Goal: Task Accomplishment & Management: Use online tool/utility

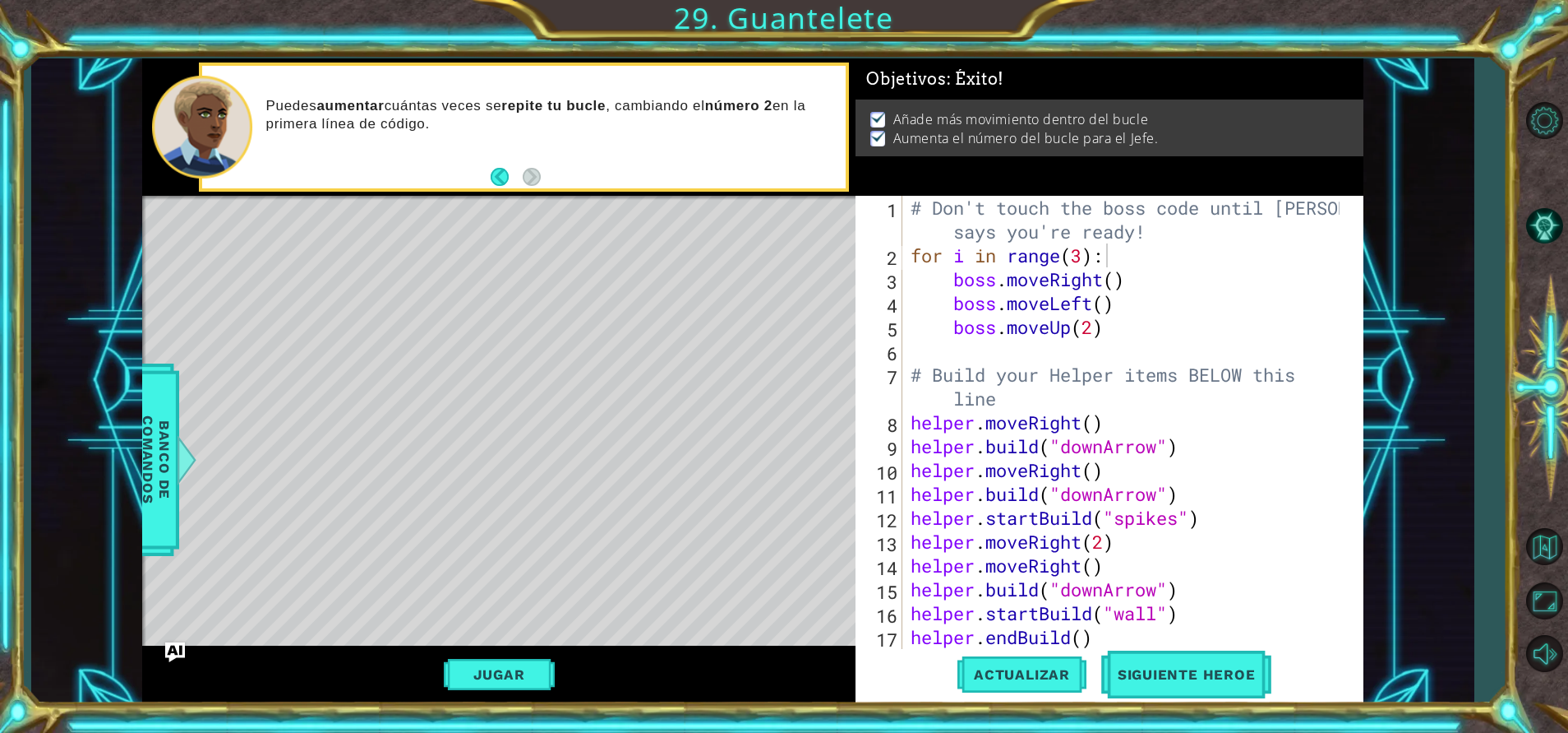
click at [1180, 310] on div "# Don't touch the boss code until [PERSON_NAME] says you're ready! for i in ran…" at bounding box center [1127, 458] width 439 height 525
click at [533, 662] on button "Jugar" at bounding box center [499, 674] width 111 height 31
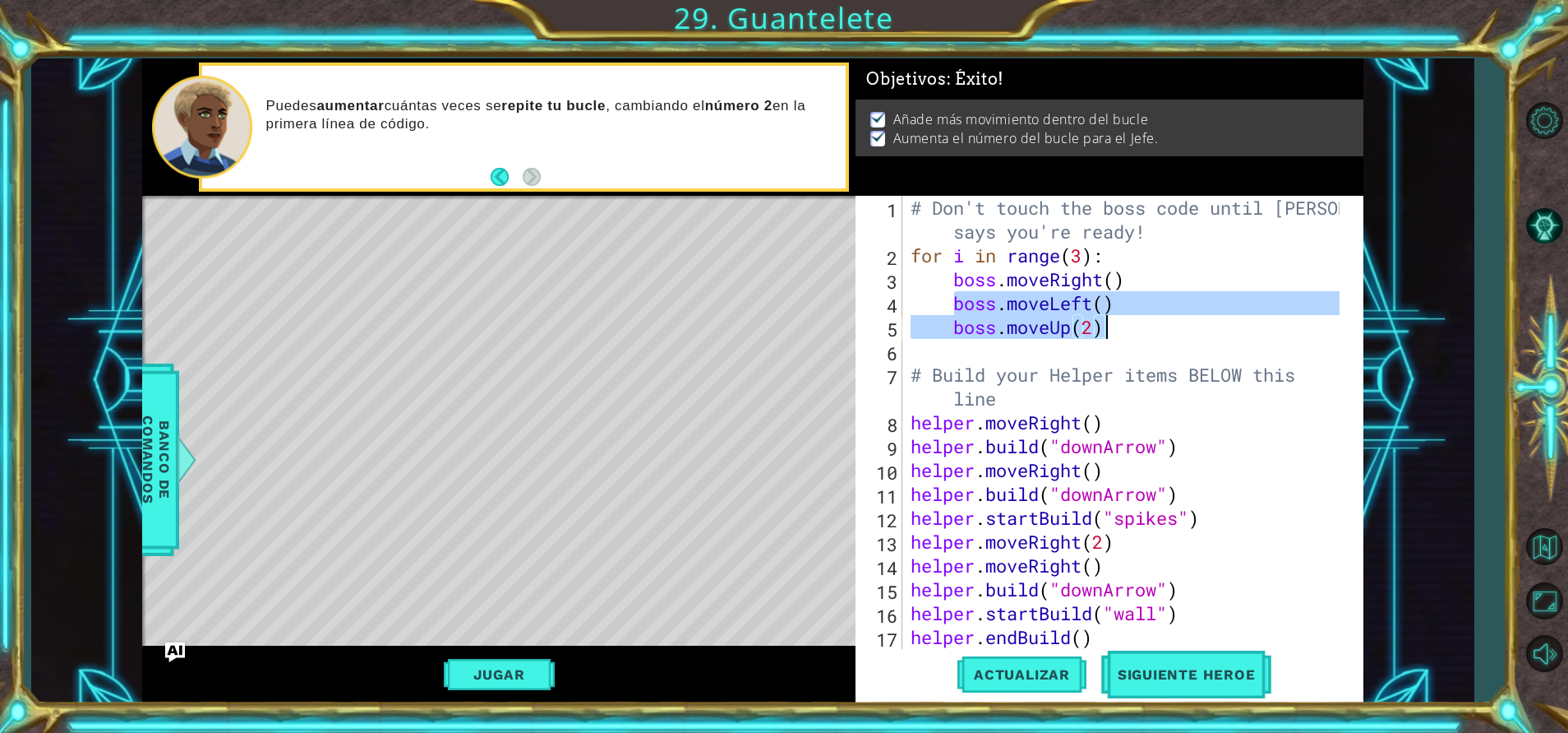
drag, startPoint x: 951, startPoint y: 303, endPoint x: 1137, endPoint y: 315, distance: 186.4
click at [1137, 315] on div "# Don't touch the boss code until [PERSON_NAME] says you're ready! for i in ran…" at bounding box center [1127, 458] width 439 height 525
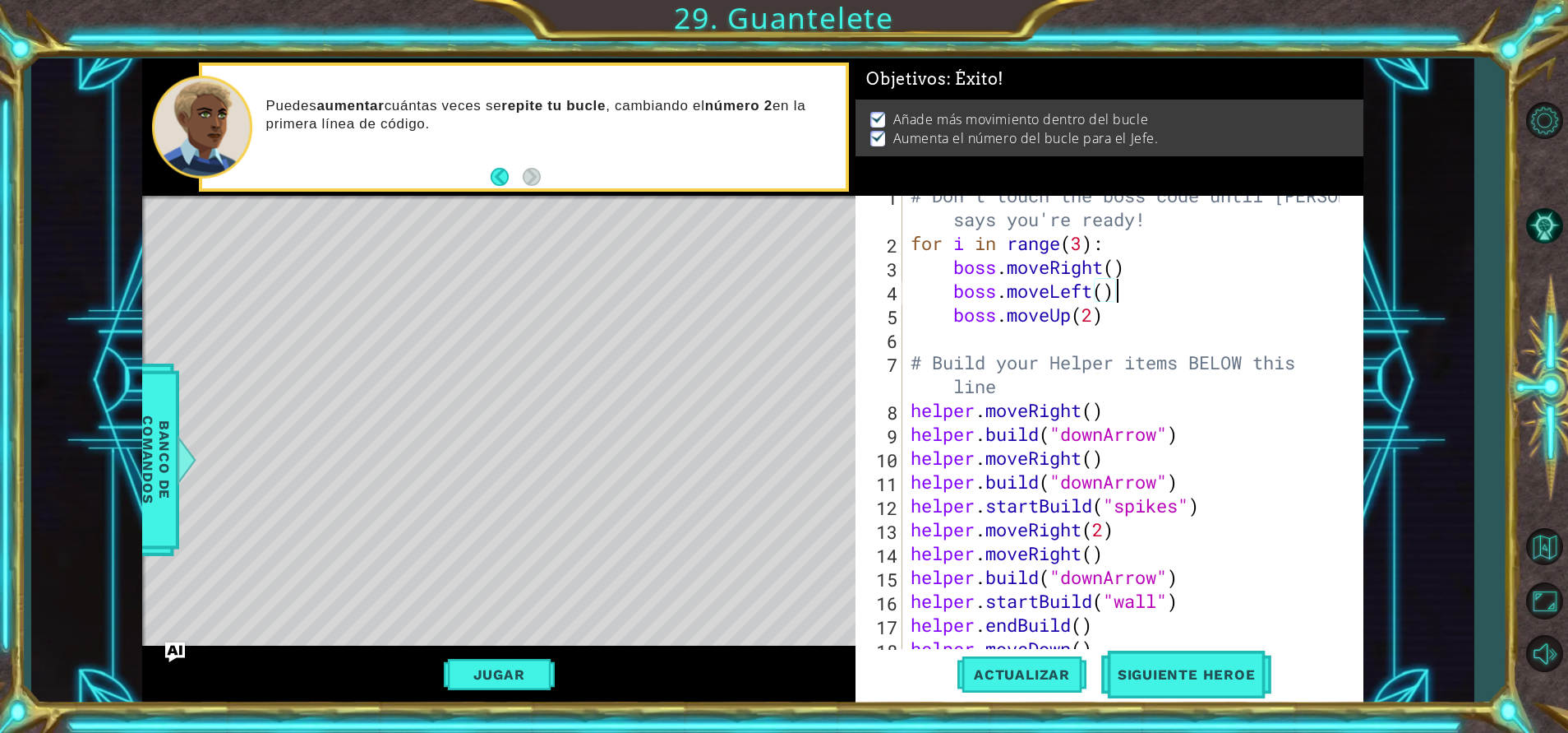
scroll to position [12, 0]
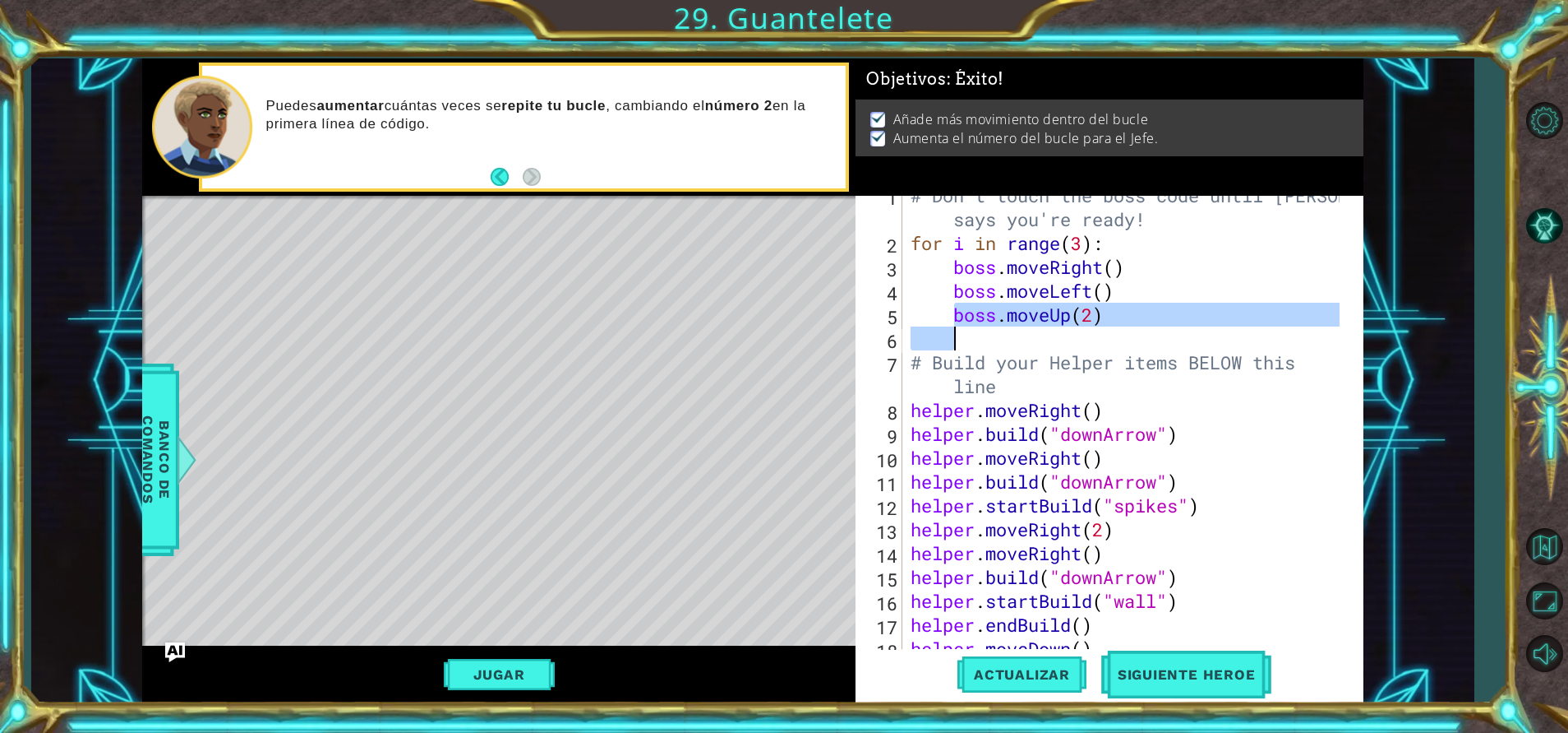
drag, startPoint x: 951, startPoint y: 313, endPoint x: 1119, endPoint y: 330, distance: 168.9
click at [1119, 330] on div "# Don't touch the boss code until [PERSON_NAME] says you're ready! for i in ran…" at bounding box center [1127, 445] width 439 height 525
type textarea "boss.moveUp(2)"
click at [972, 335] on div "# Don't touch the boss code until [PERSON_NAME] says you're ready! for i in ran…" at bounding box center [1122, 422] width 431 height 453
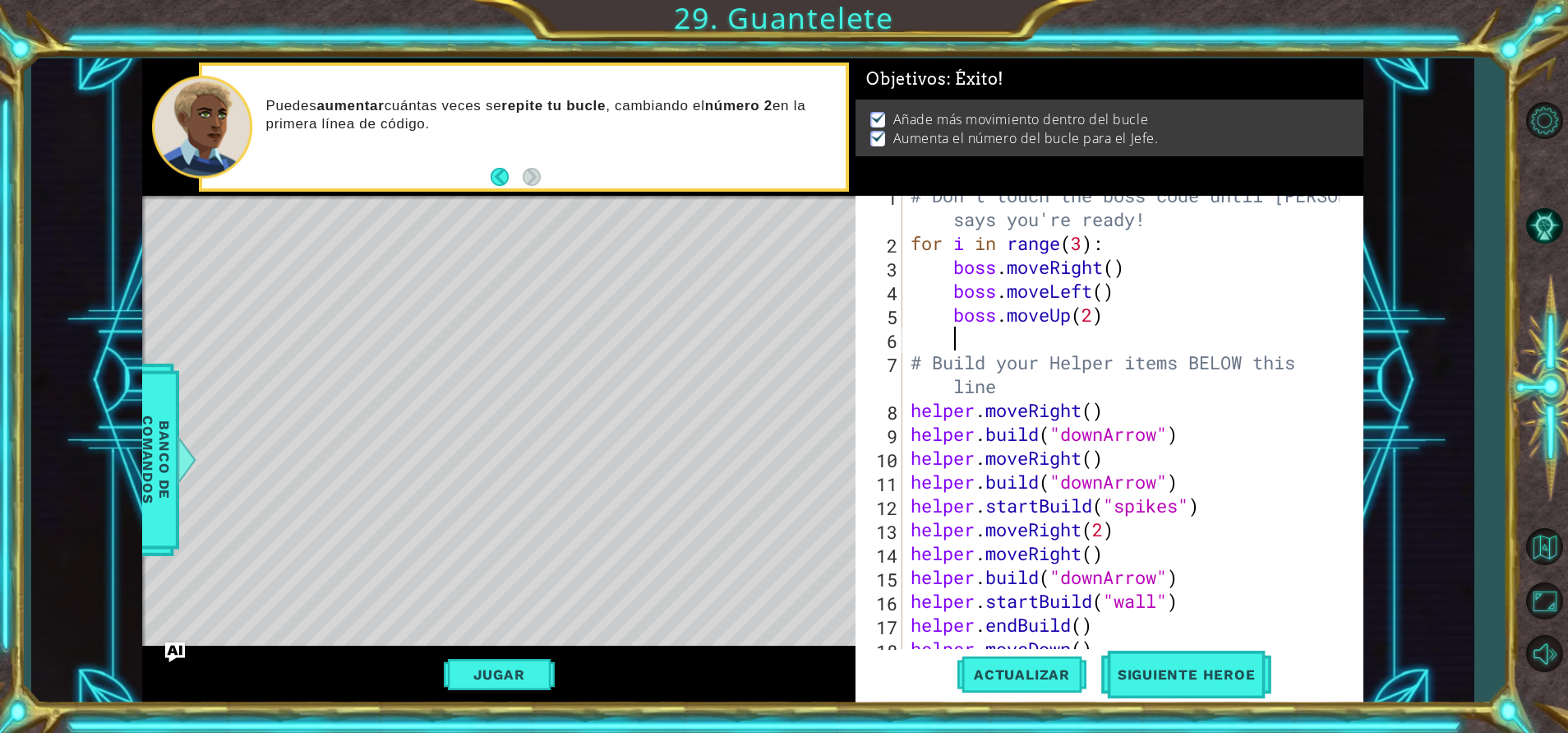
paste textarea "boss.moveUp(2)"
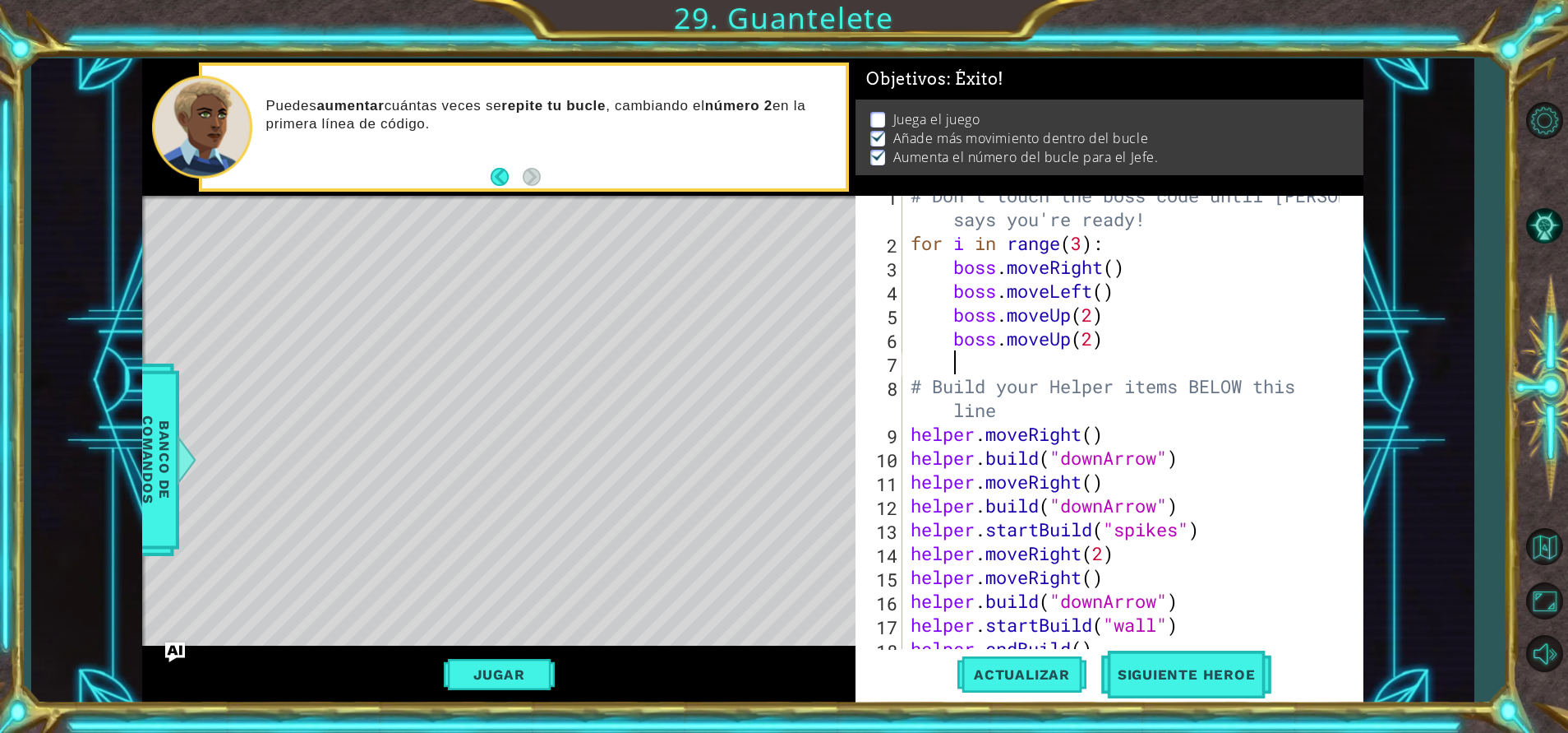
click at [1037, 338] on div "# Don't touch the boss code until [PERSON_NAME] says you're ready! for i in ran…" at bounding box center [1127, 445] width 439 height 525
click at [1073, 338] on div "# Don't touch the boss code until [PERSON_NAME] says you're ready! for i in ran…" at bounding box center [1127, 445] width 439 height 525
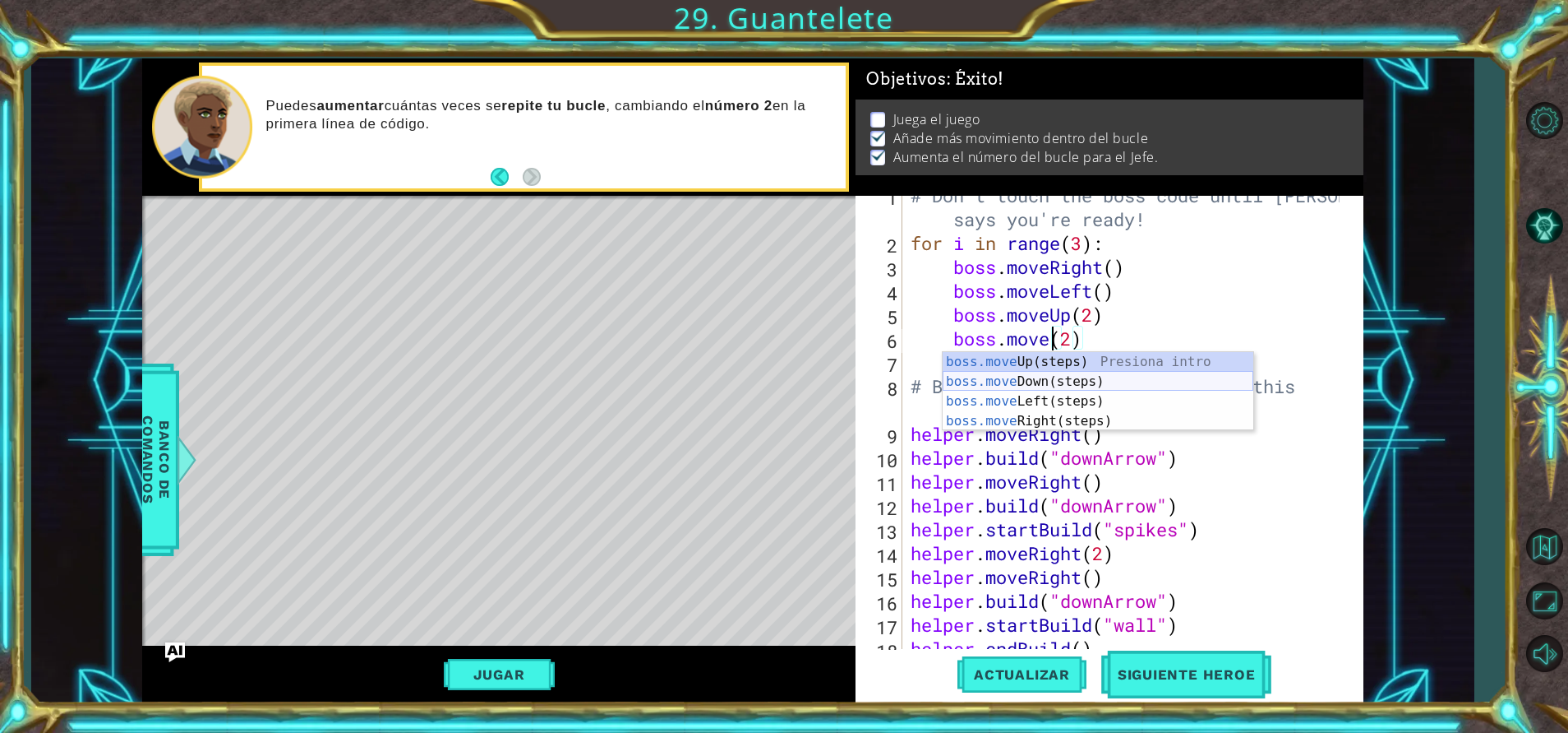
click at [1034, 382] on div "boss.move Up(steps) Presiona intro boss.move Down(steps) Presiona intro boss.mo…" at bounding box center [1098, 411] width 311 height 119
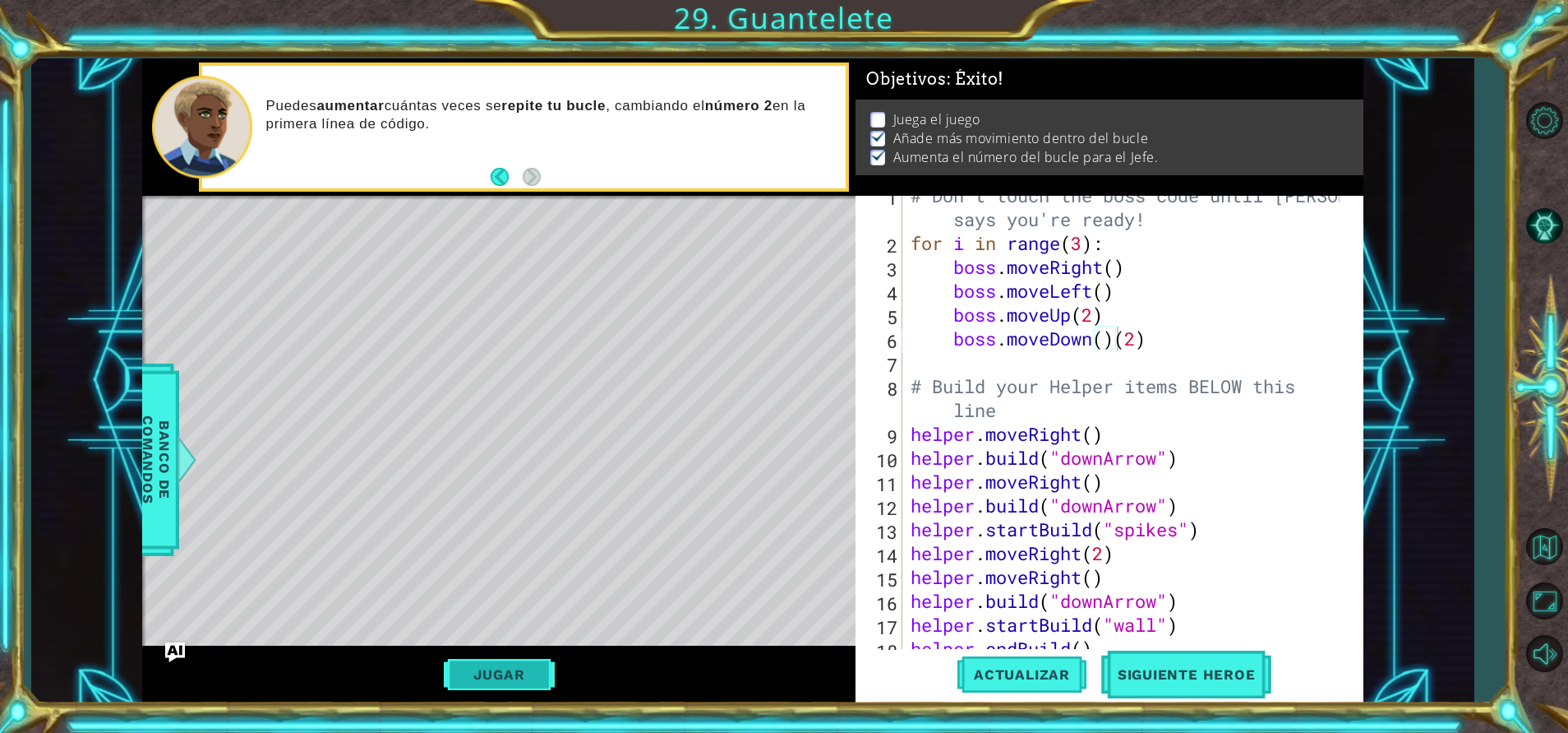
click at [529, 670] on button "Jugar" at bounding box center [499, 674] width 111 height 31
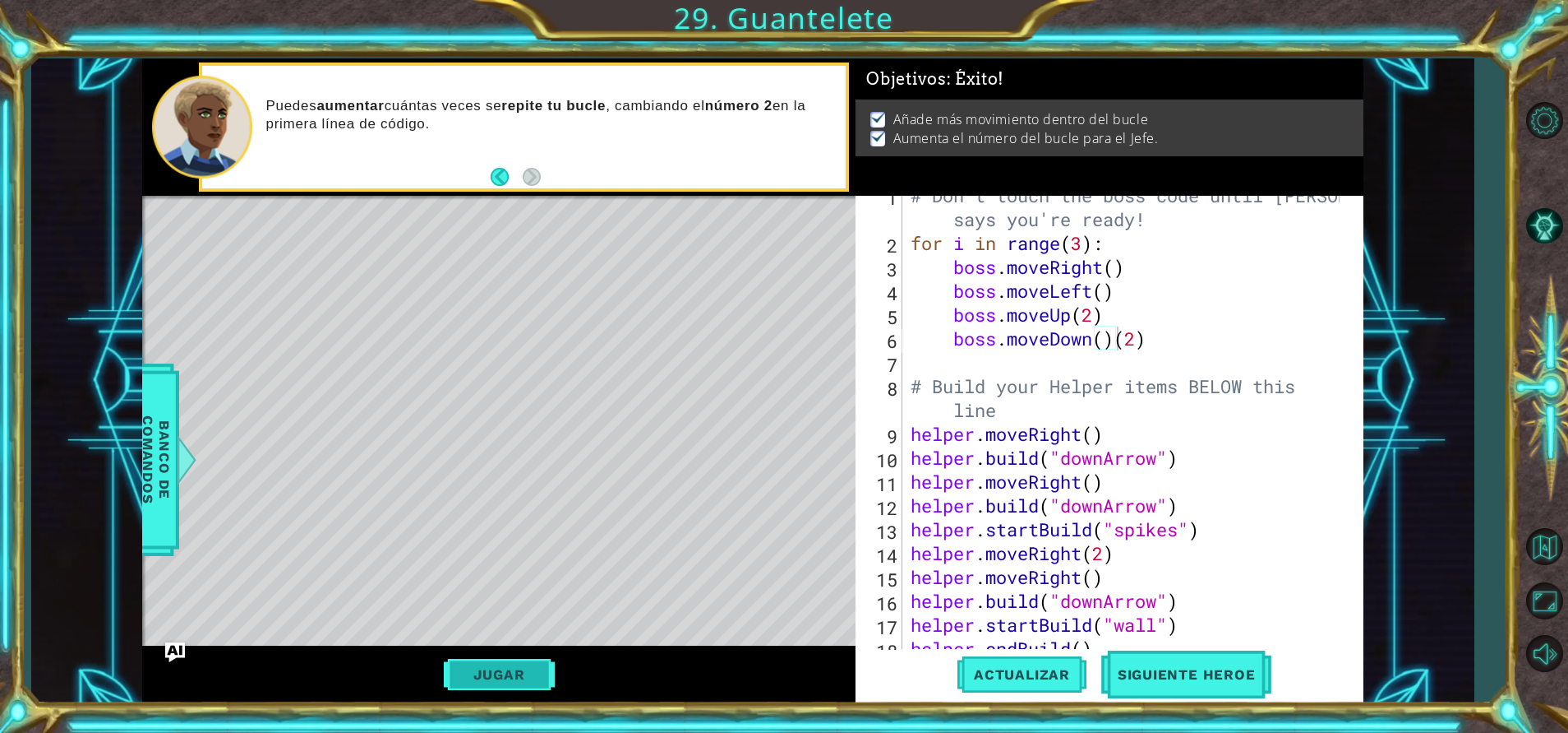
click at [523, 662] on button "Jugar" at bounding box center [499, 674] width 111 height 31
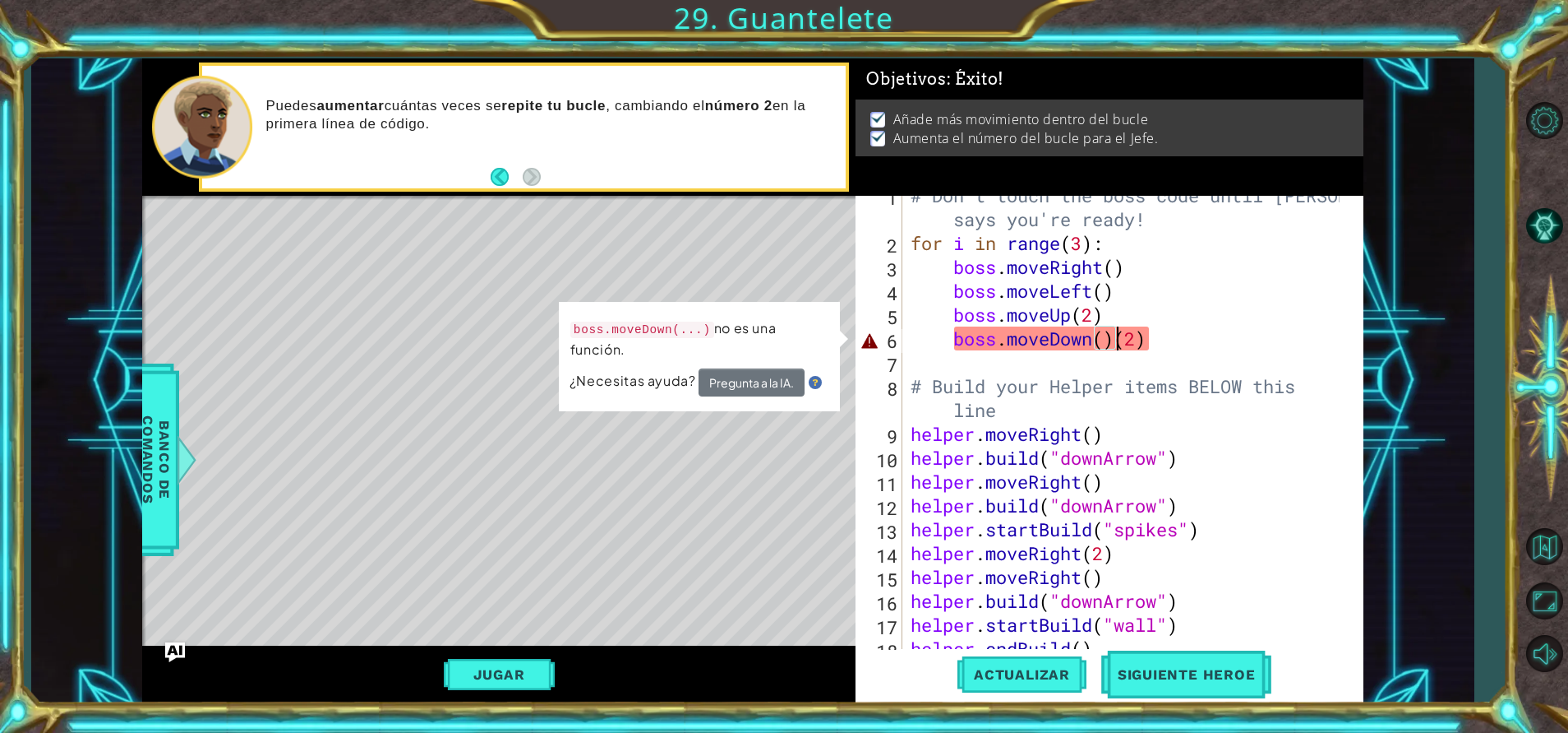
click at [1115, 339] on div "# Don't touch the boss code until [PERSON_NAME] says you're ready! for i in ran…" at bounding box center [1127, 445] width 439 height 525
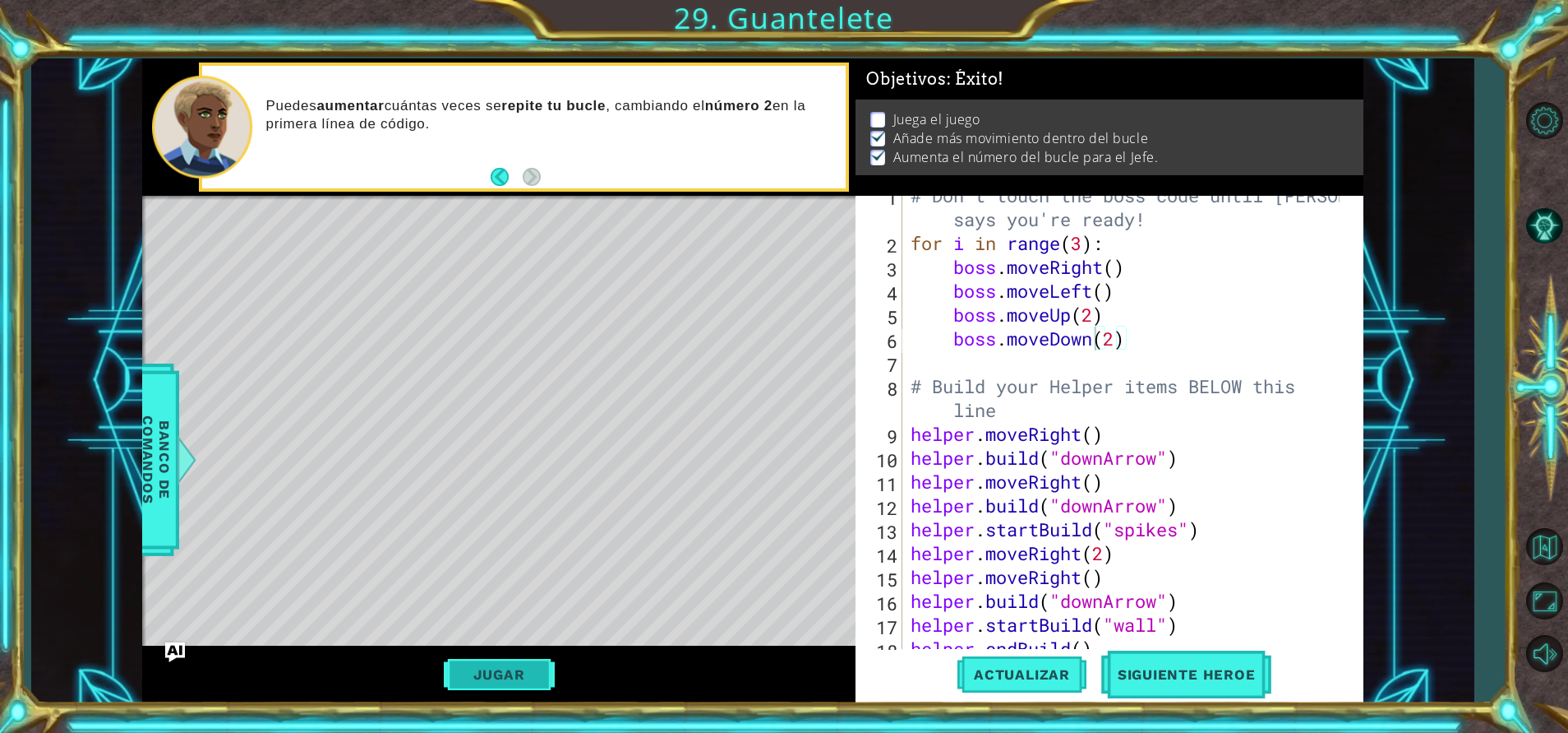
click at [501, 663] on button "Jugar" at bounding box center [499, 674] width 111 height 31
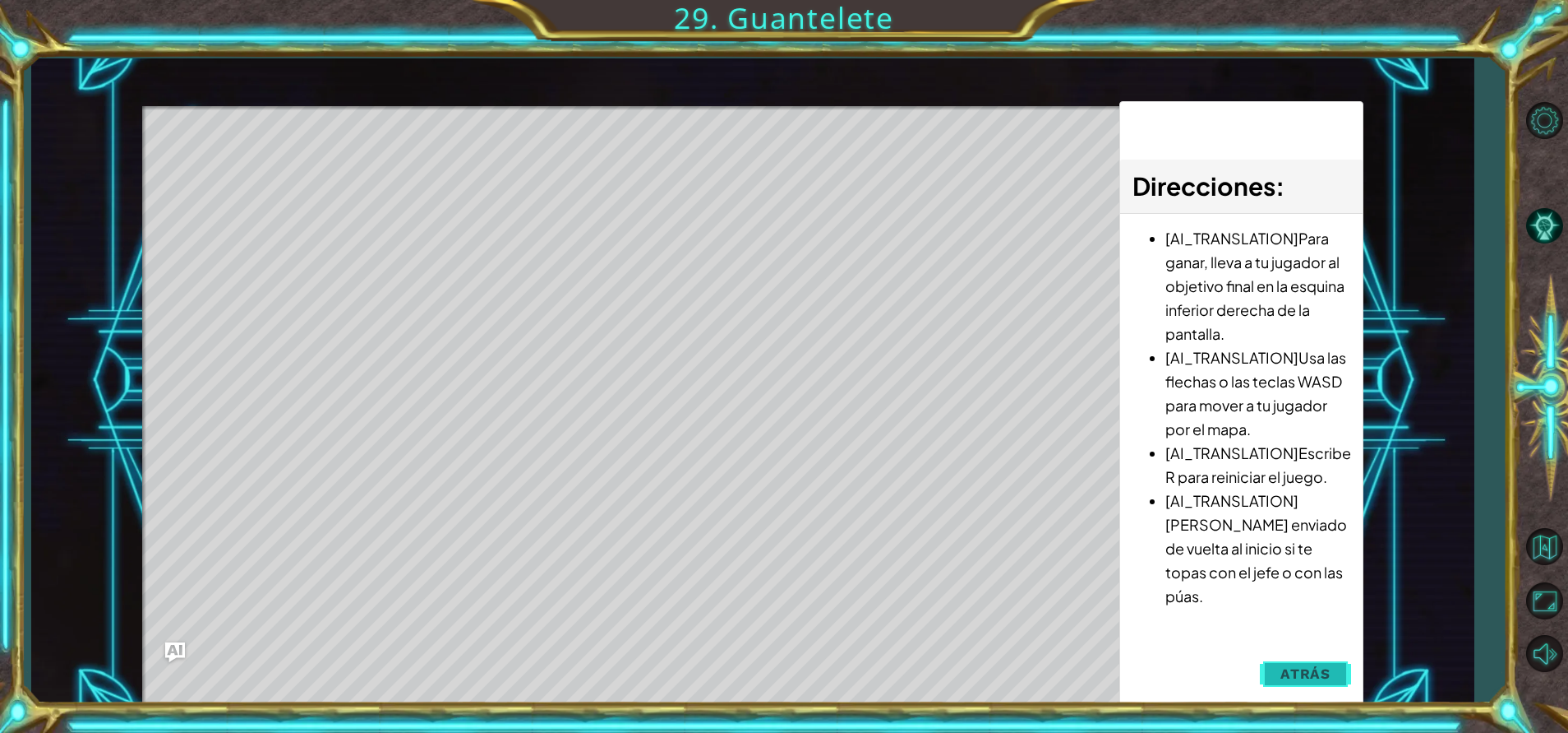
click at [1290, 659] on button "Atrás" at bounding box center [1305, 673] width 91 height 33
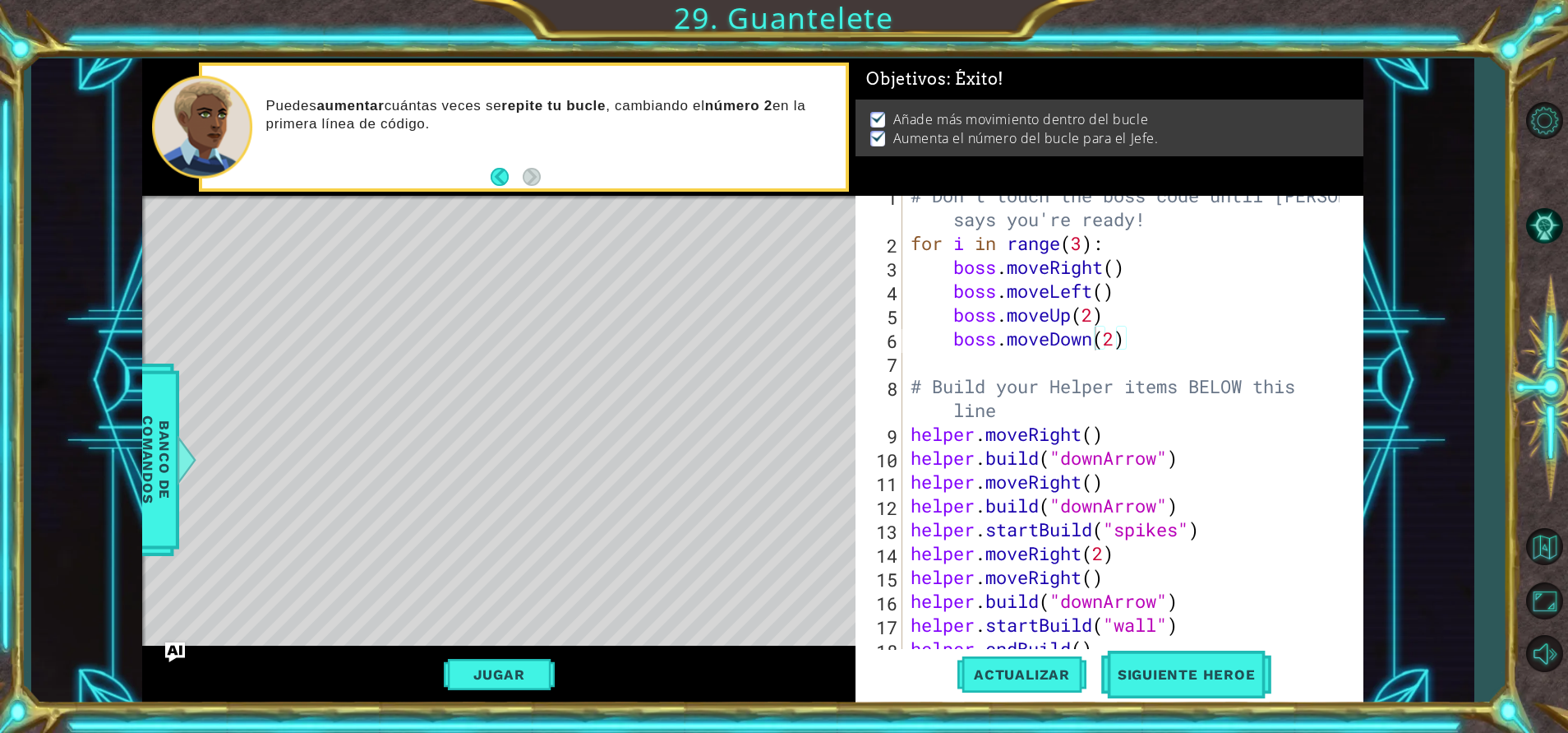
click at [1119, 334] on div "# Don't touch the boss code until [PERSON_NAME] says you're ready! for i in ran…" at bounding box center [1127, 445] width 439 height 525
type textarea "boss.moveDown()"
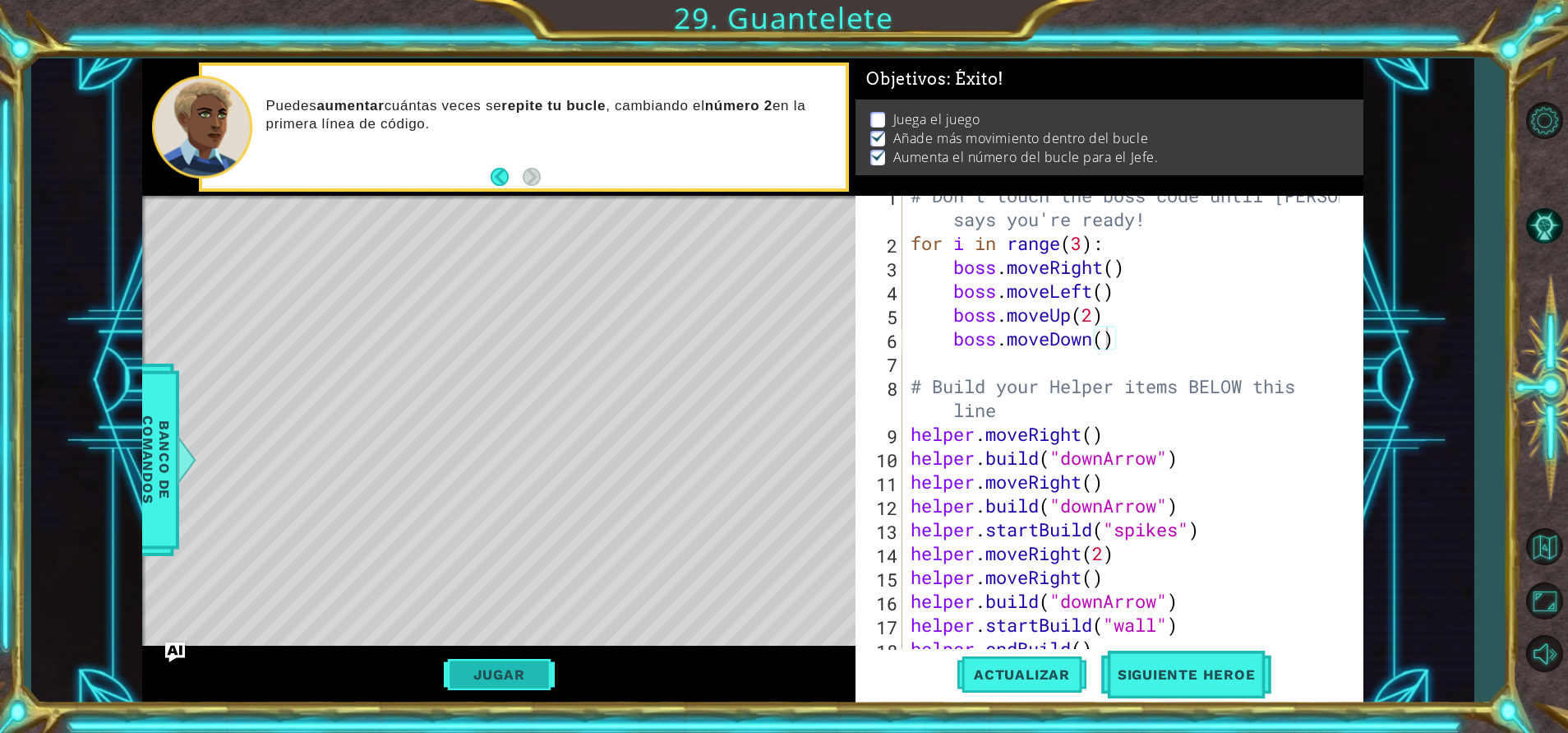
click at [514, 673] on button "Jugar" at bounding box center [499, 674] width 111 height 31
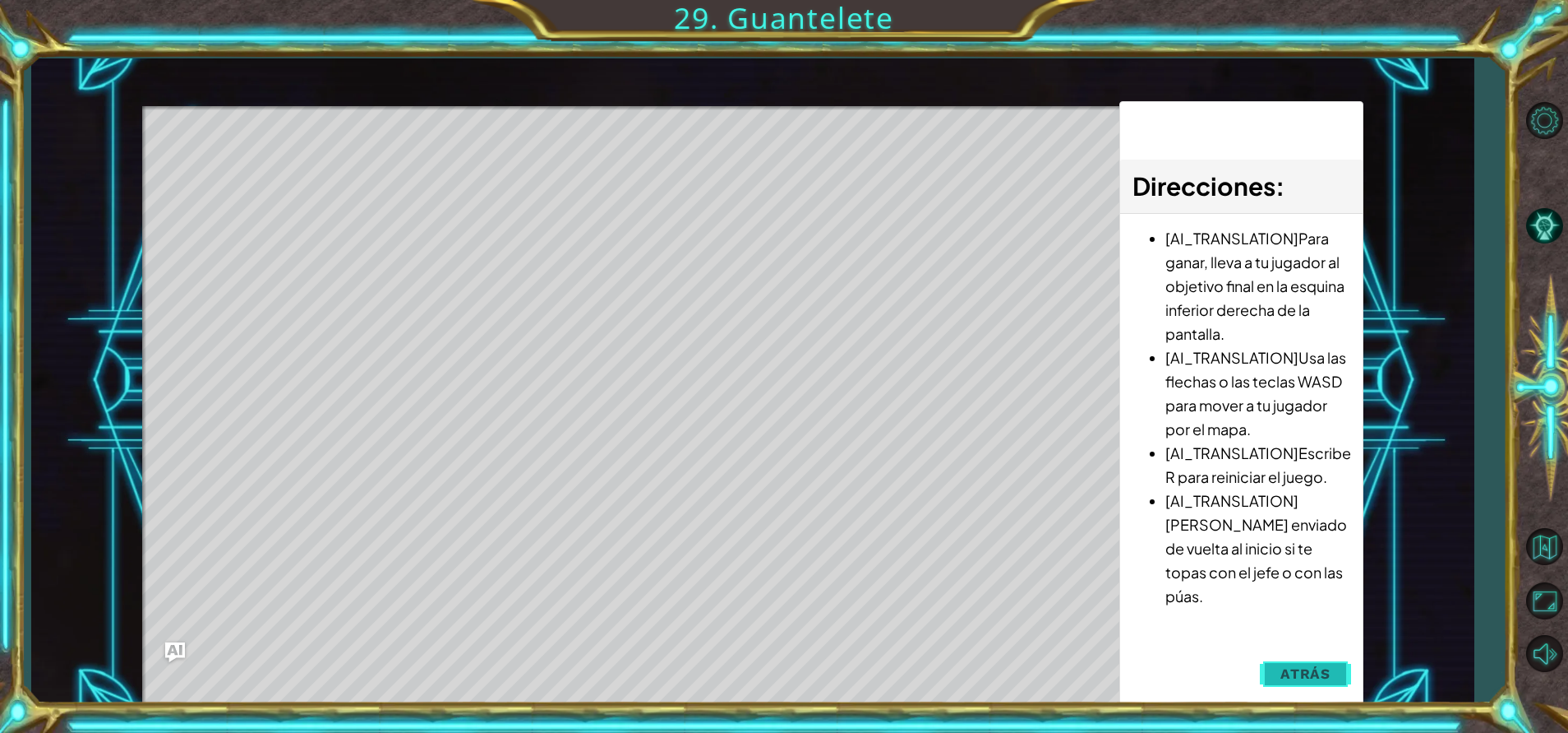
click at [1309, 677] on span "Atrás" at bounding box center [1305, 673] width 51 height 17
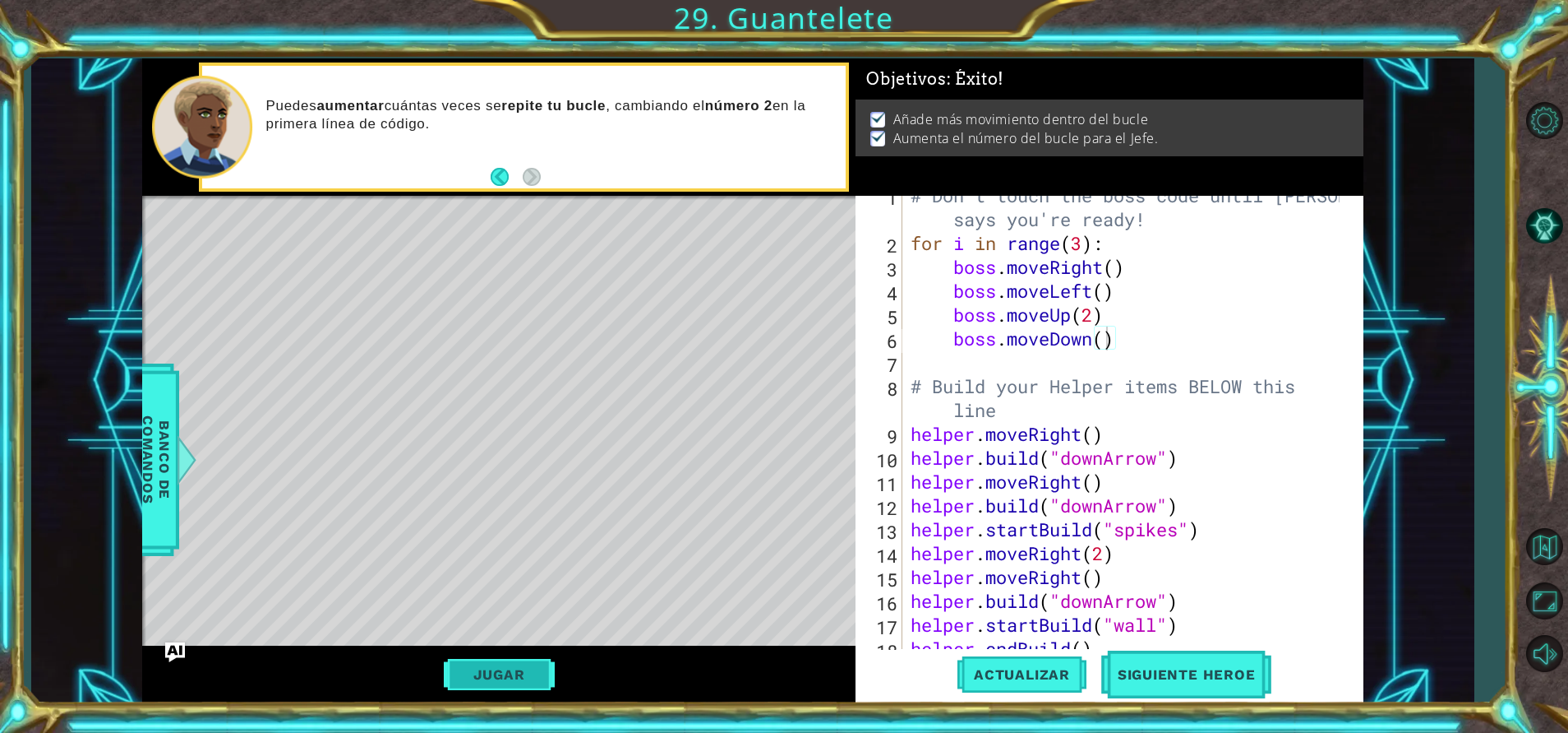
click at [512, 664] on button "Jugar" at bounding box center [499, 674] width 111 height 31
drag, startPoint x: 512, startPoint y: 664, endPoint x: 464, endPoint y: 638, distance: 54.6
click at [464, 638] on div "Level Map" at bounding box center [522, 438] width 759 height 485
click at [478, 670] on button "Jugar" at bounding box center [499, 674] width 111 height 31
click at [497, 666] on button "Jugar" at bounding box center [499, 674] width 111 height 31
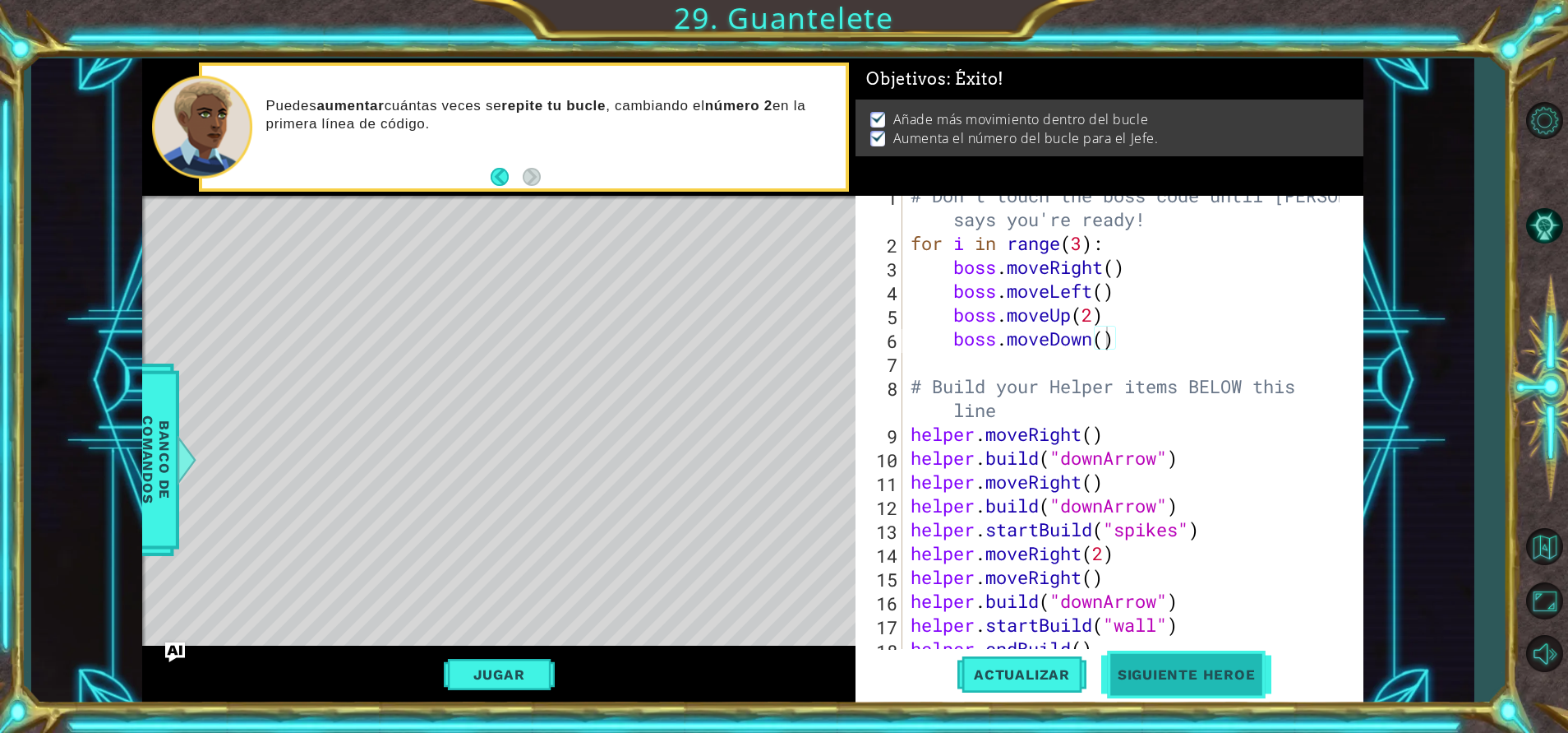
click at [1150, 665] on button "Siguiente Heroe" at bounding box center [1187, 674] width 171 height 51
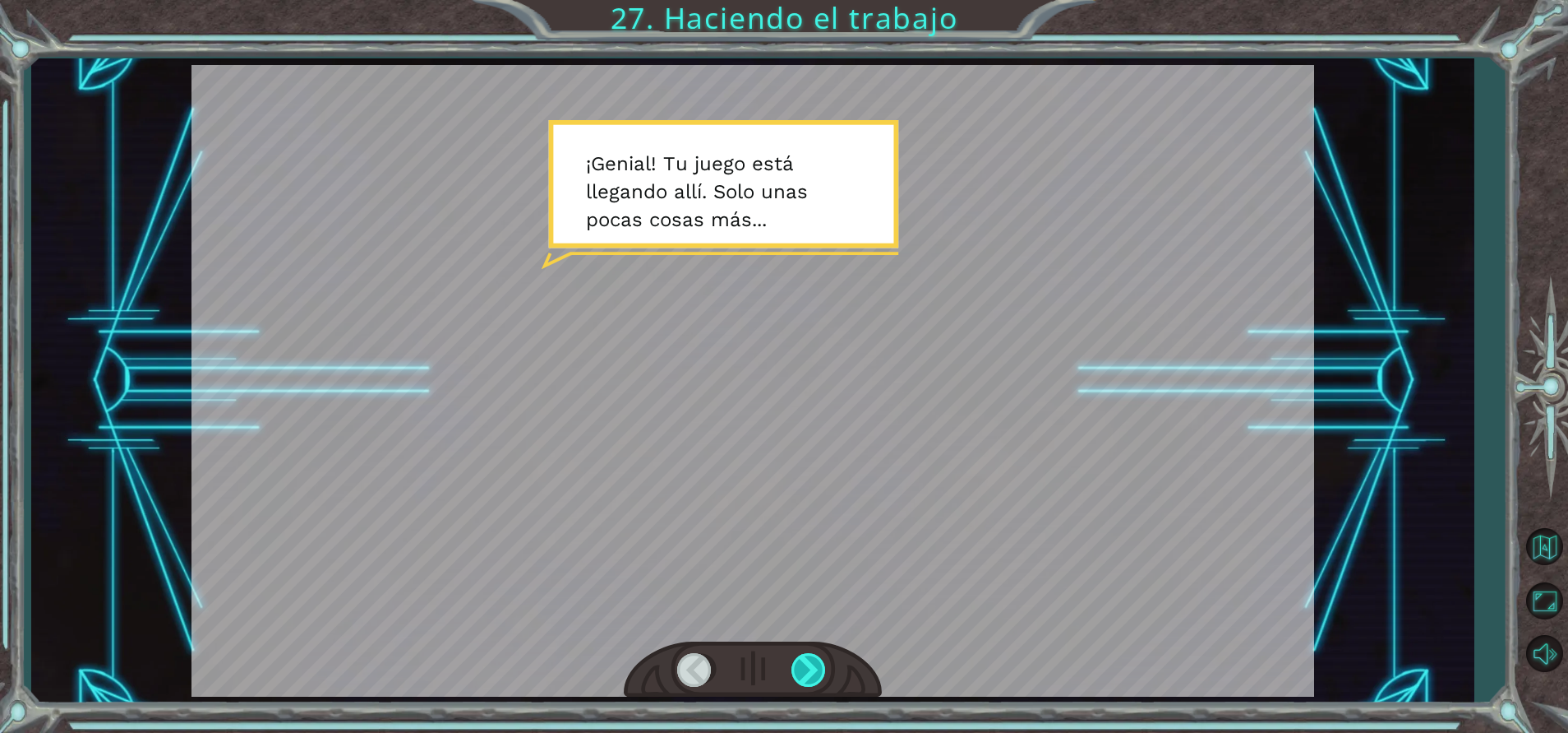
click at [808, 664] on div at bounding box center [810, 670] width 37 height 34
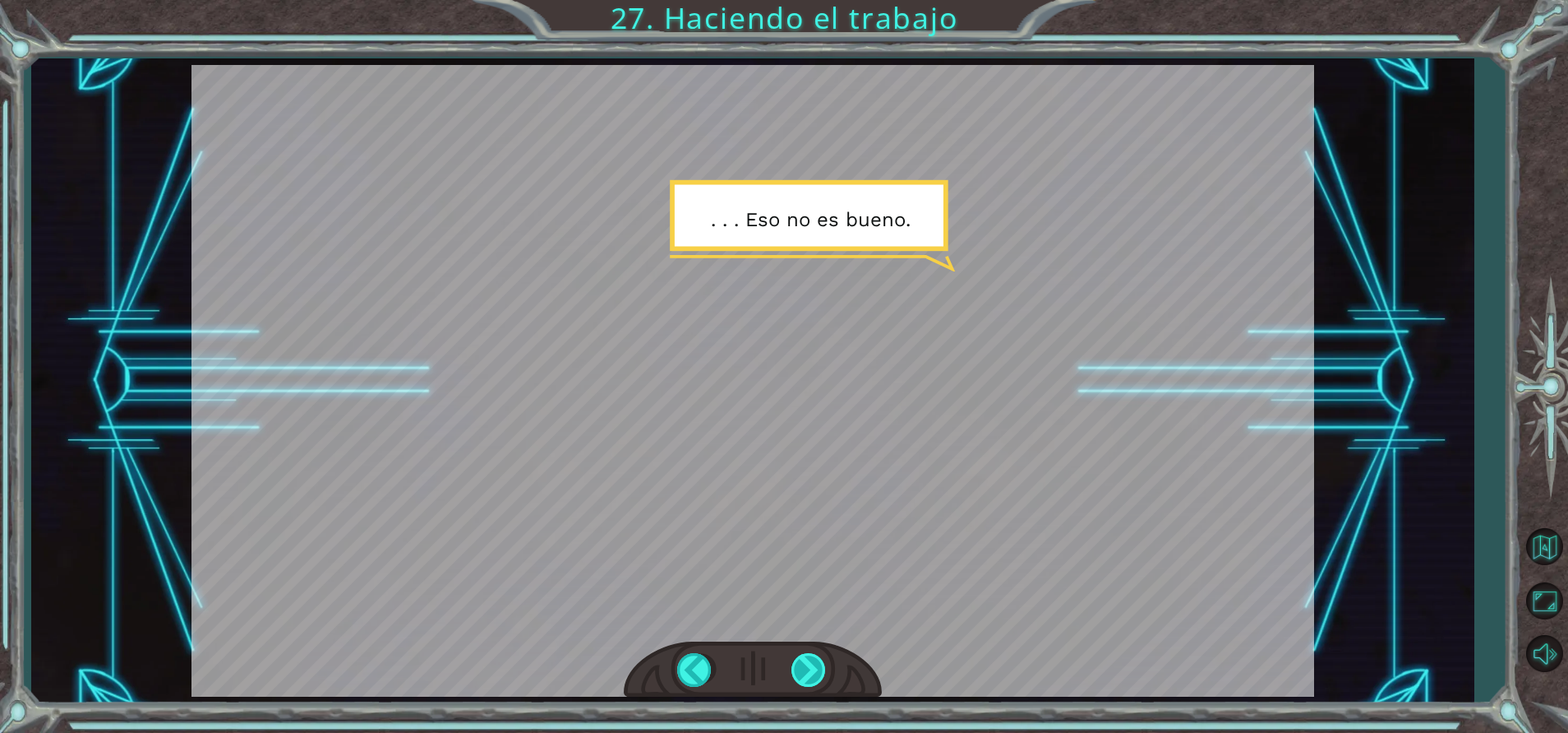
click at [808, 664] on div at bounding box center [810, 670] width 37 height 34
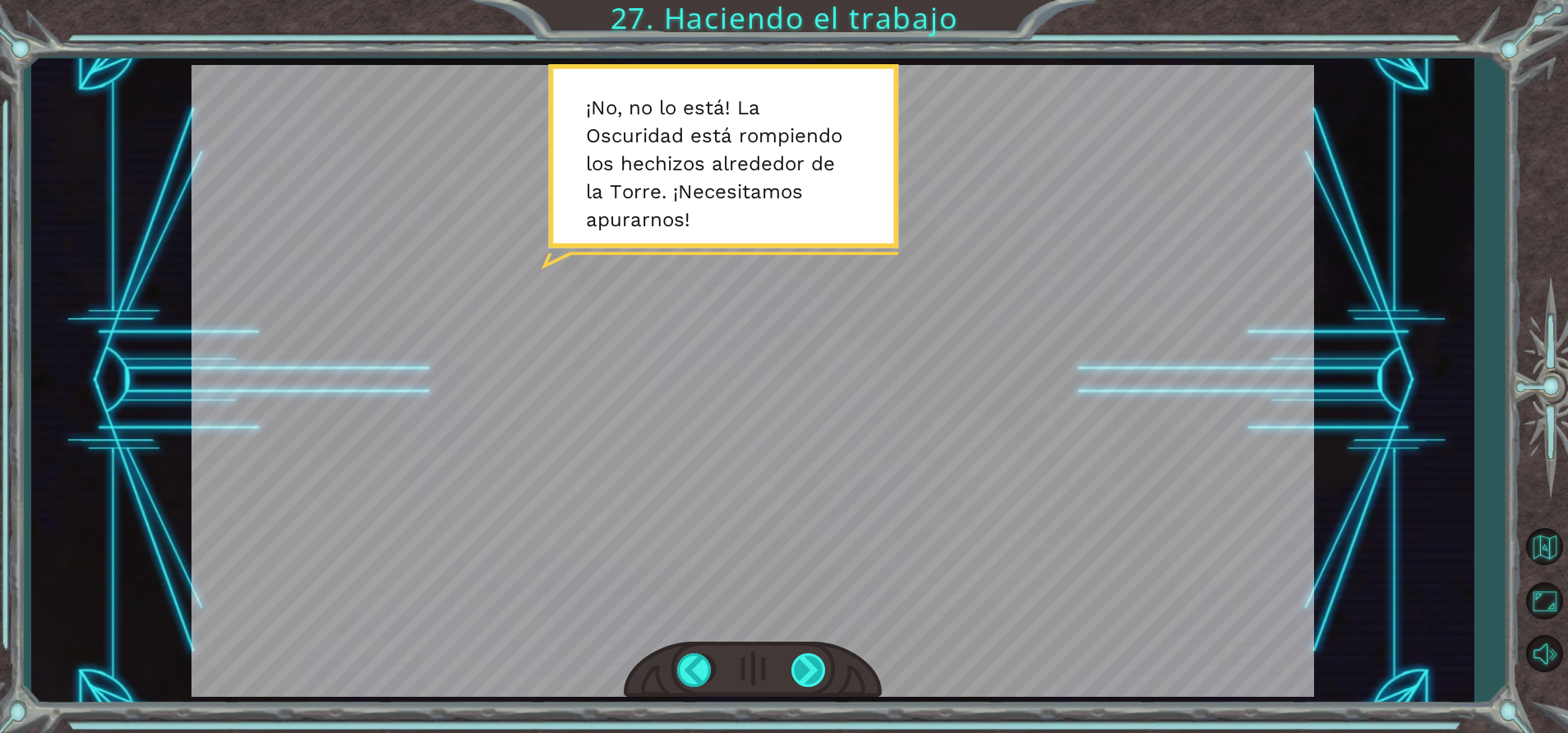
click at [808, 664] on div at bounding box center [810, 670] width 37 height 34
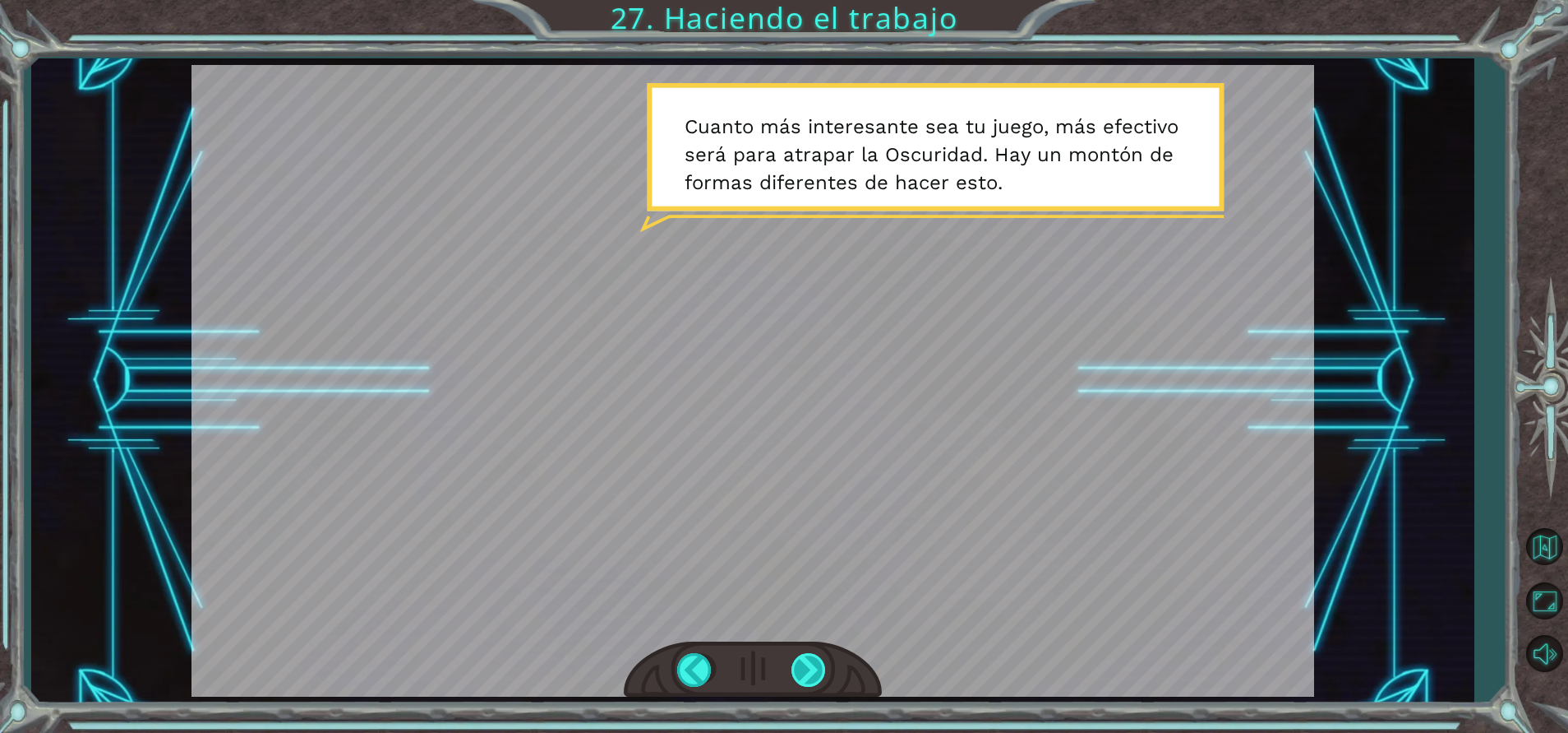
click at [808, 664] on div at bounding box center [810, 670] width 37 height 34
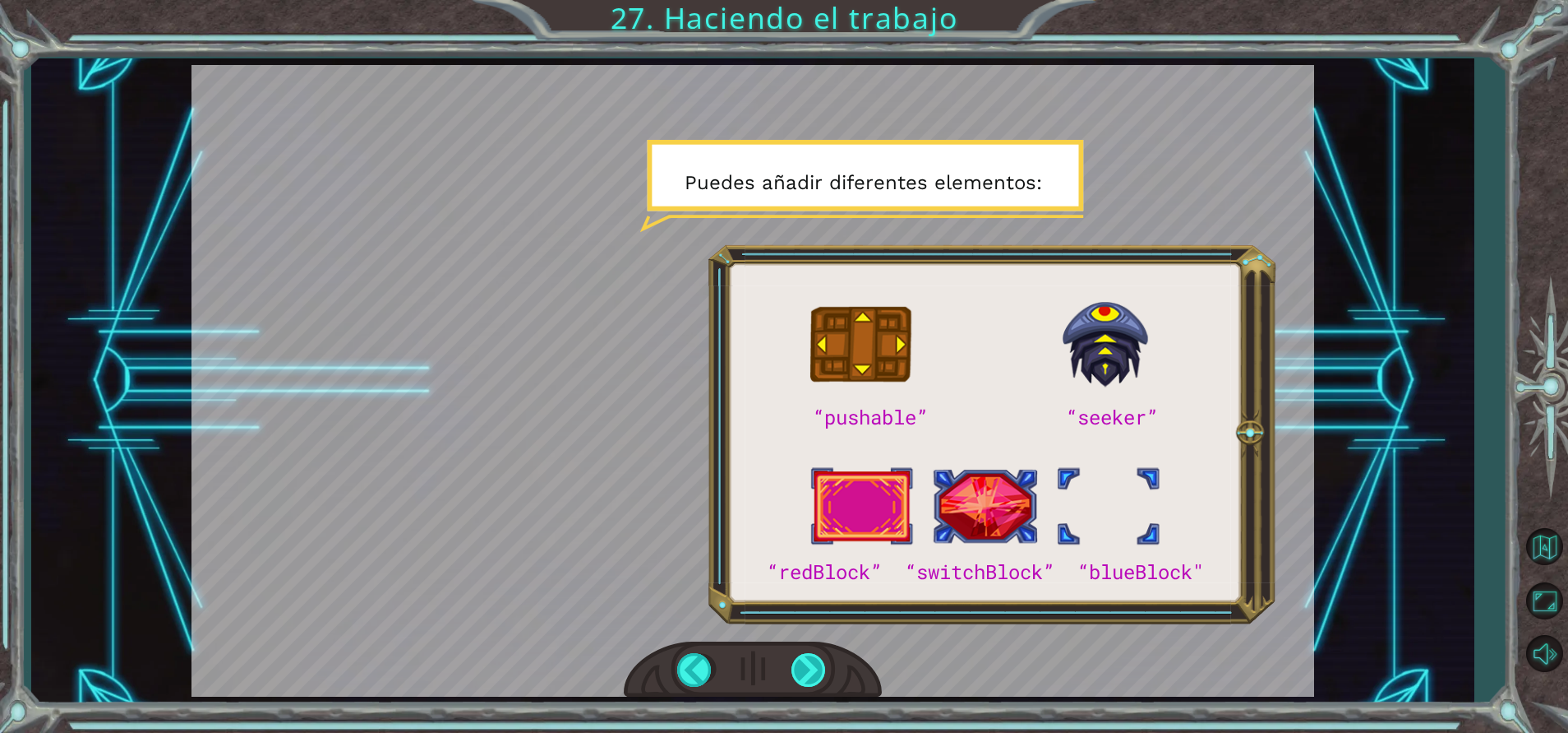
click at [808, 664] on div at bounding box center [810, 670] width 37 height 34
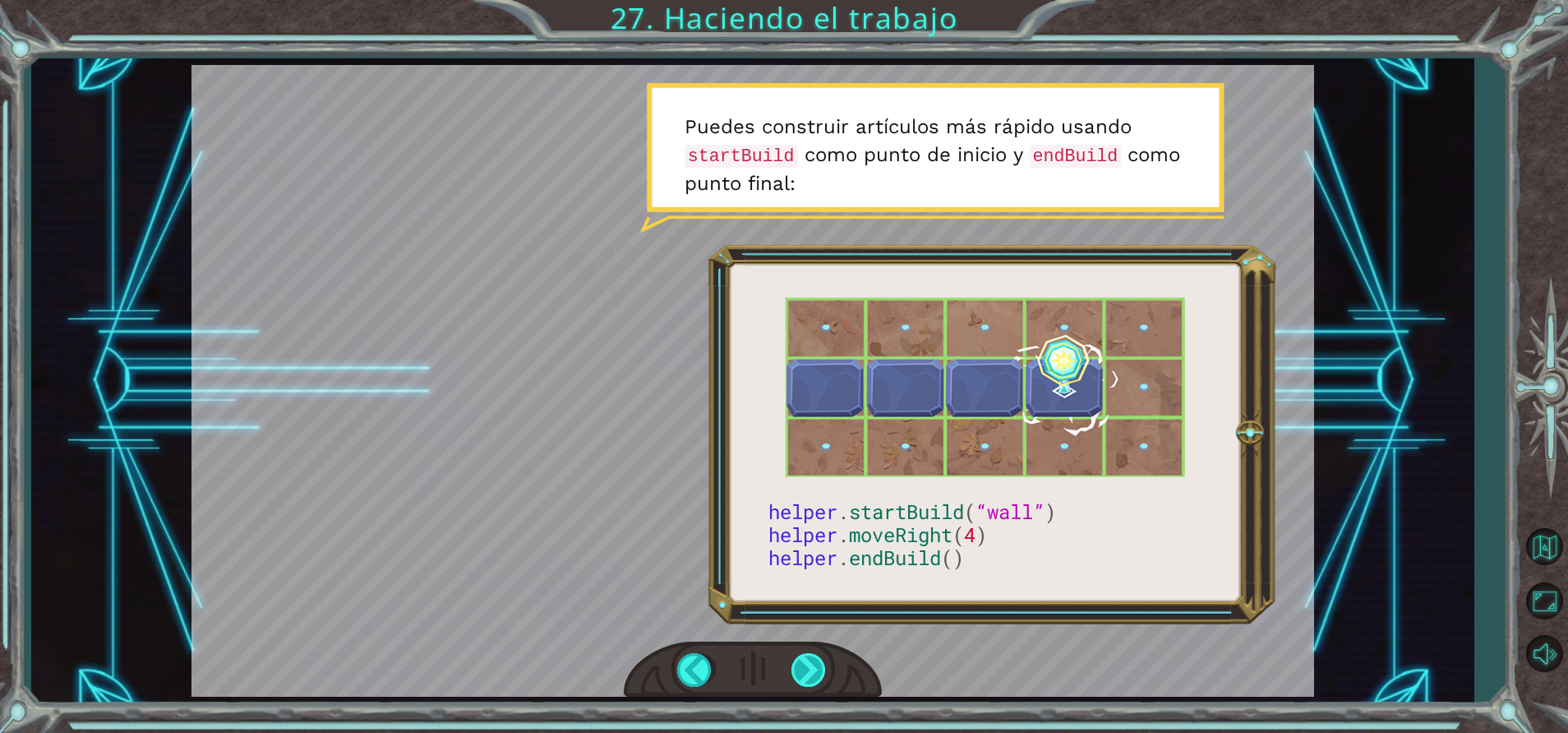
click at [808, 664] on div at bounding box center [810, 670] width 37 height 34
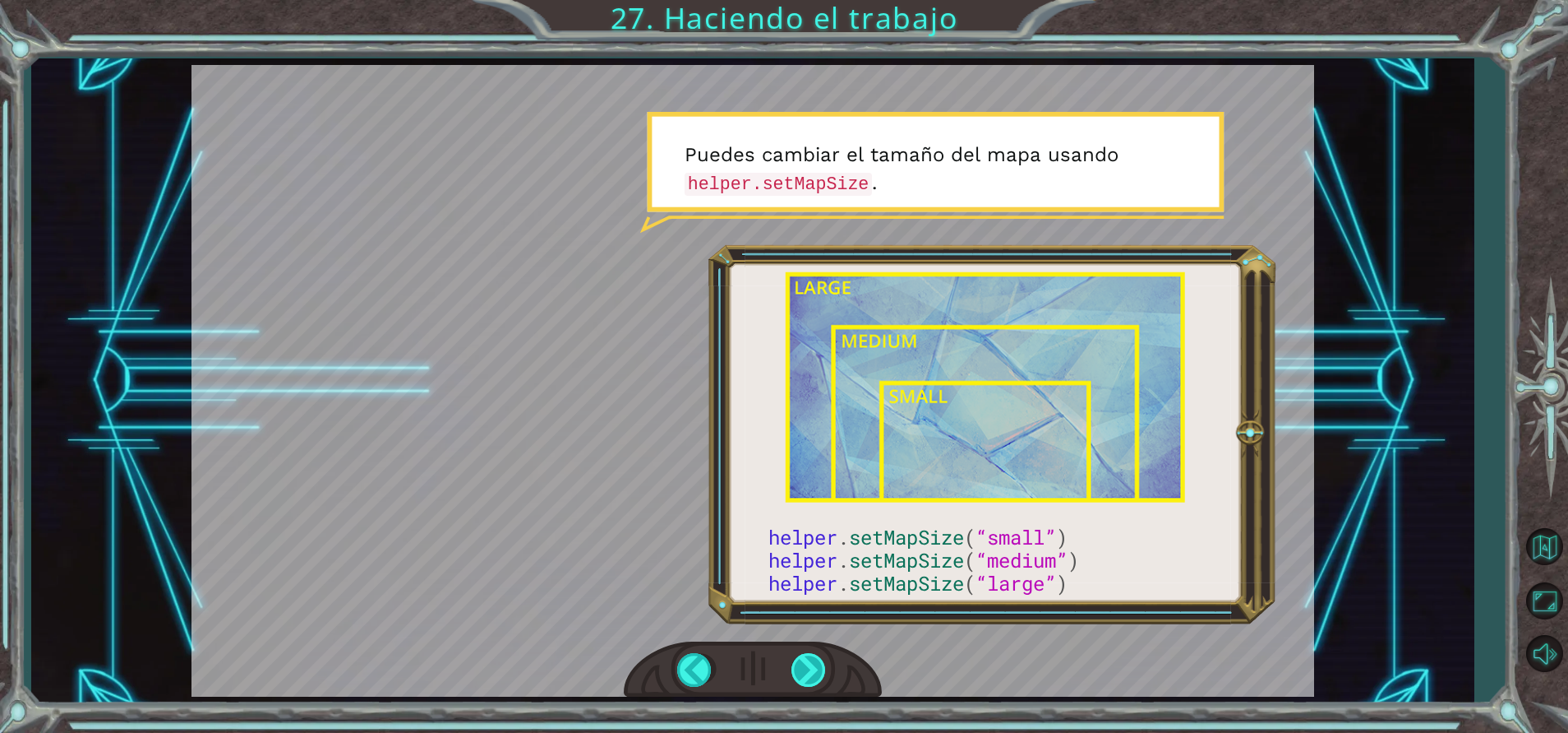
click at [808, 659] on div at bounding box center [810, 670] width 37 height 34
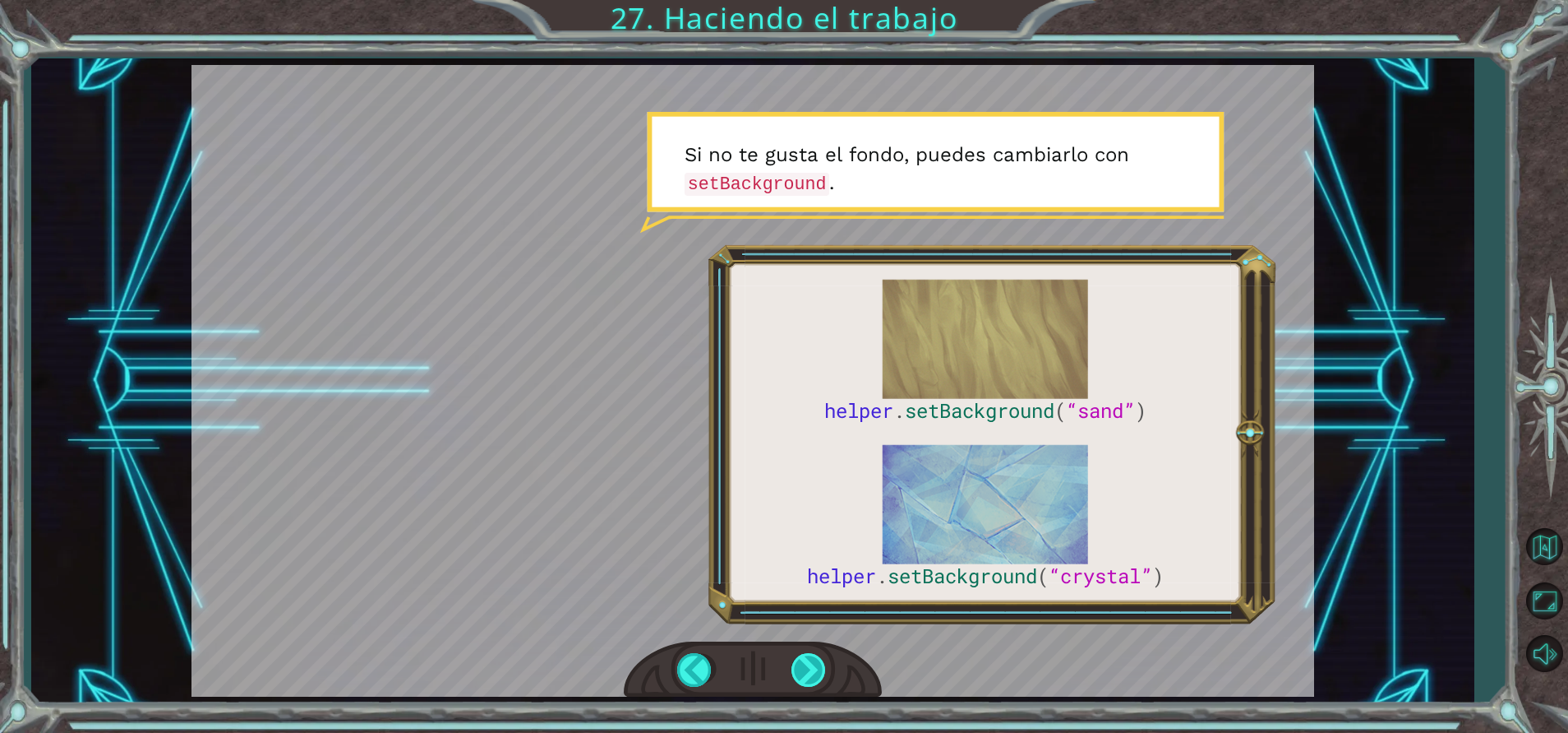
click at [808, 659] on div at bounding box center [810, 670] width 37 height 34
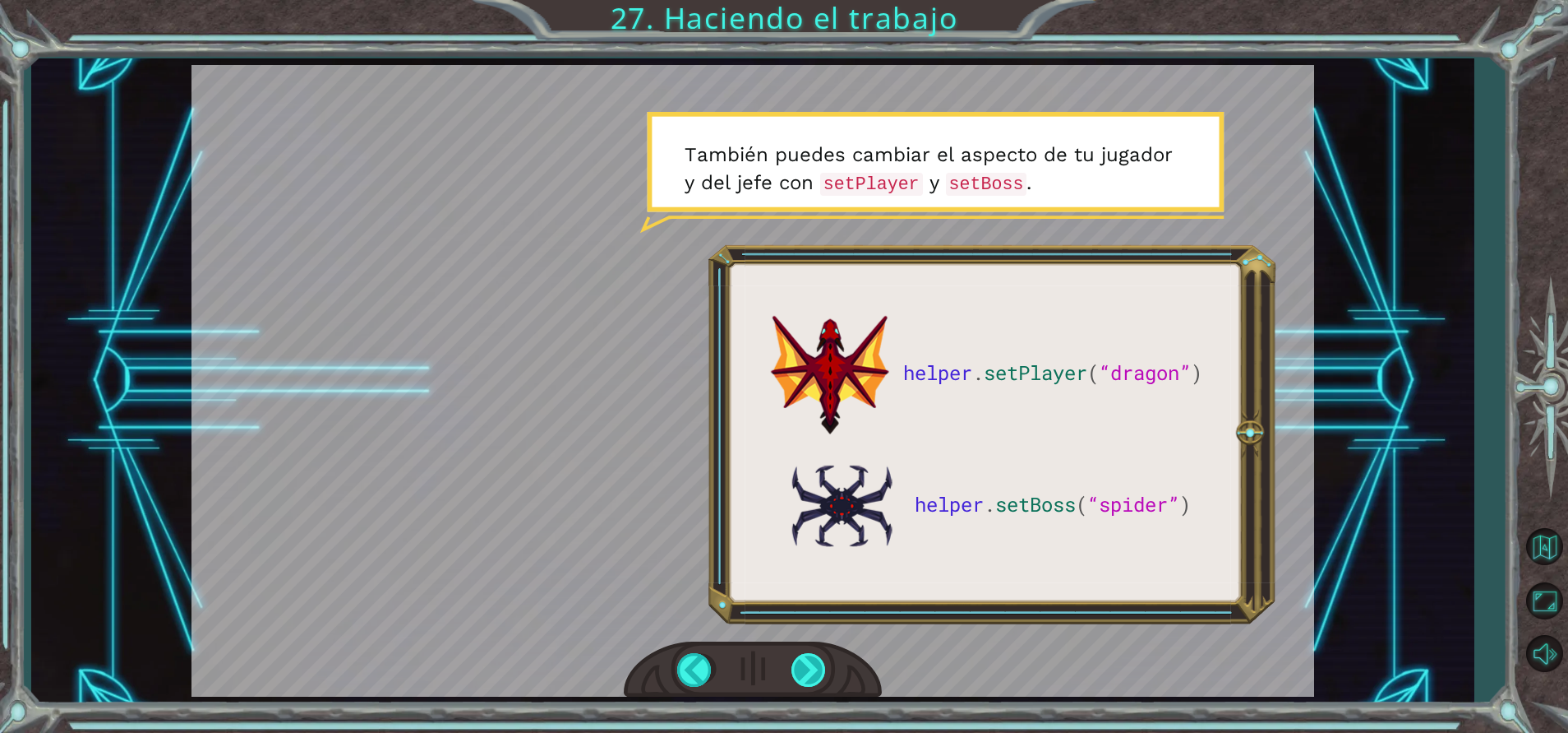
click at [807, 659] on div at bounding box center [810, 670] width 37 height 34
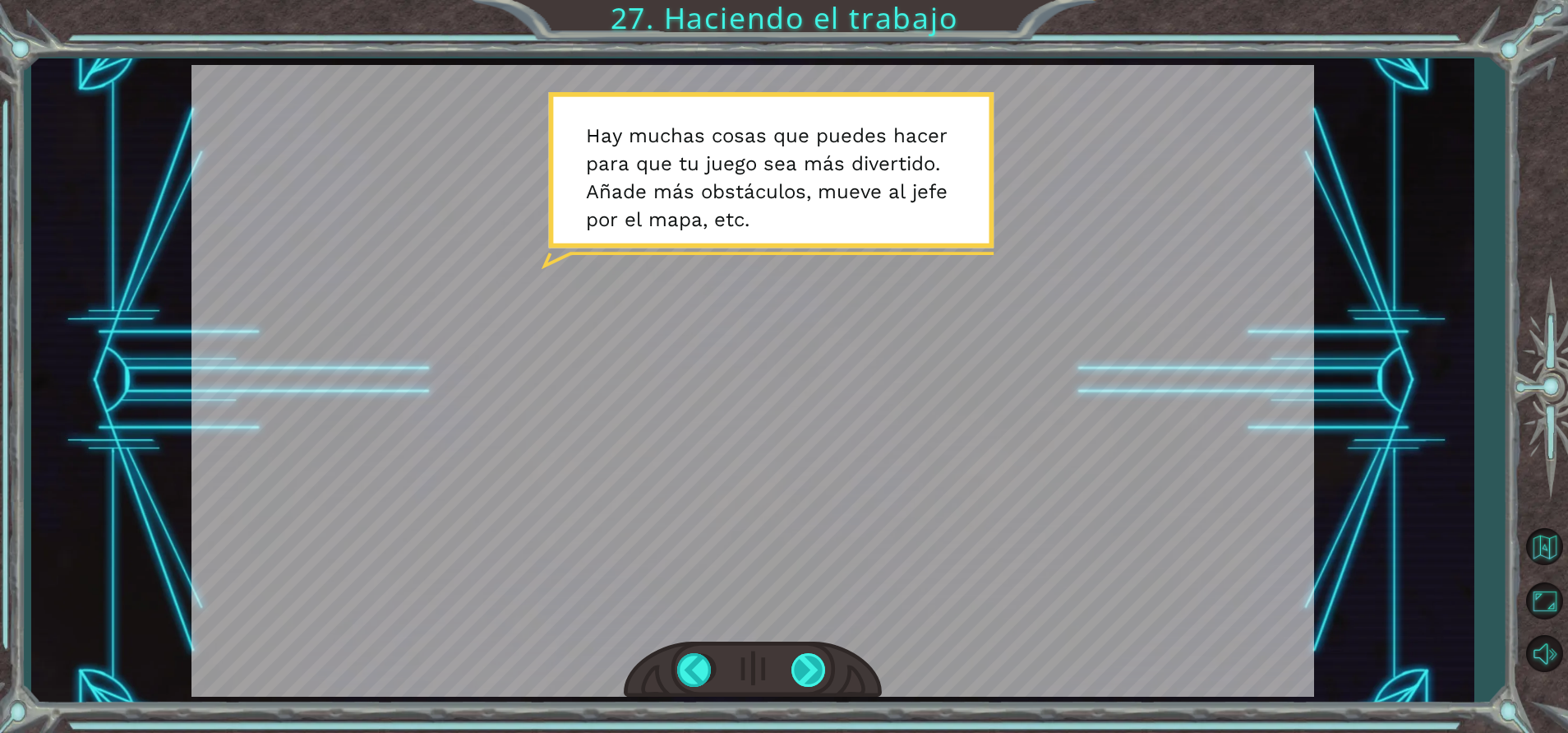
click at [808, 658] on div at bounding box center [810, 670] width 37 height 34
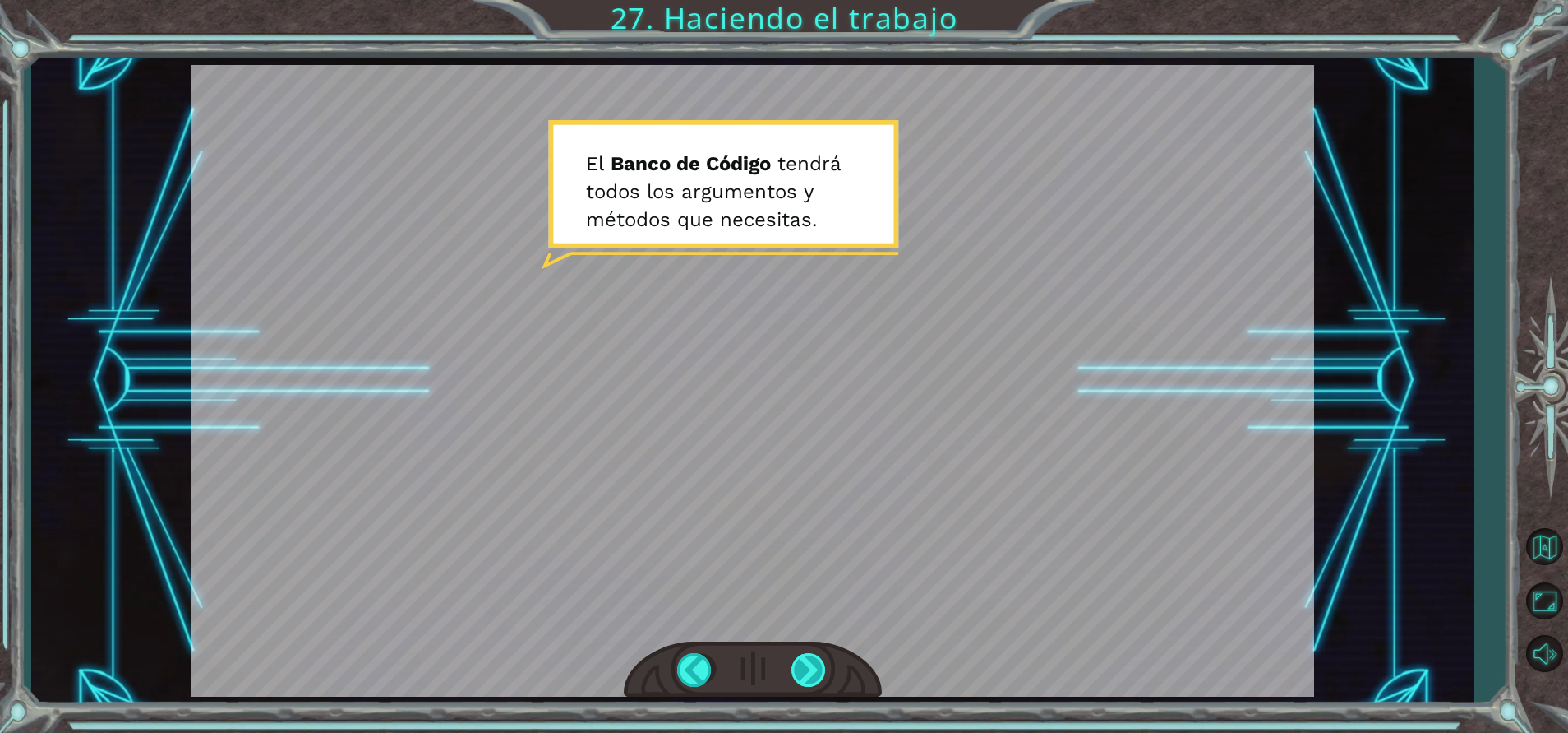
click at [808, 658] on div at bounding box center [810, 670] width 37 height 34
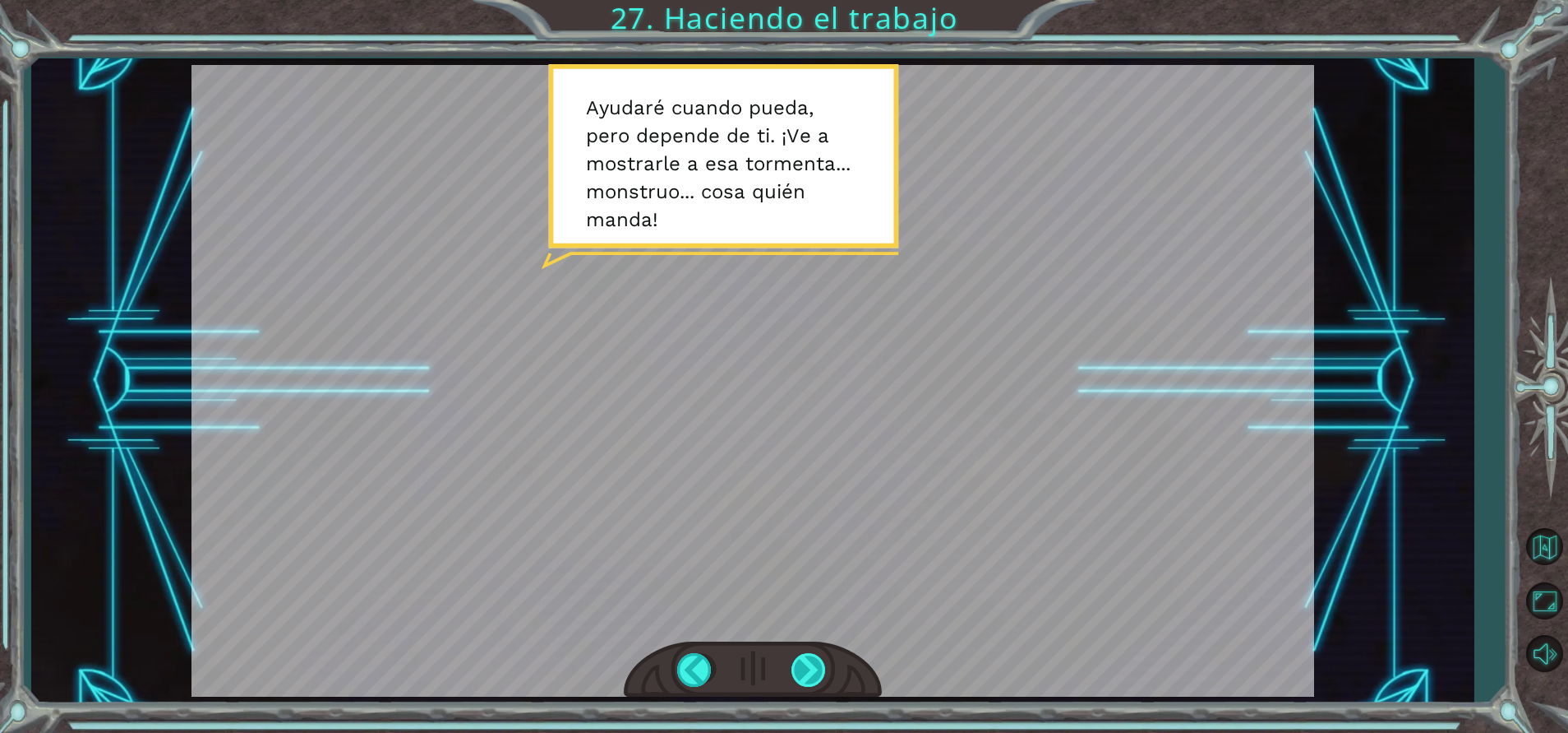
click at [808, 658] on div at bounding box center [810, 670] width 37 height 34
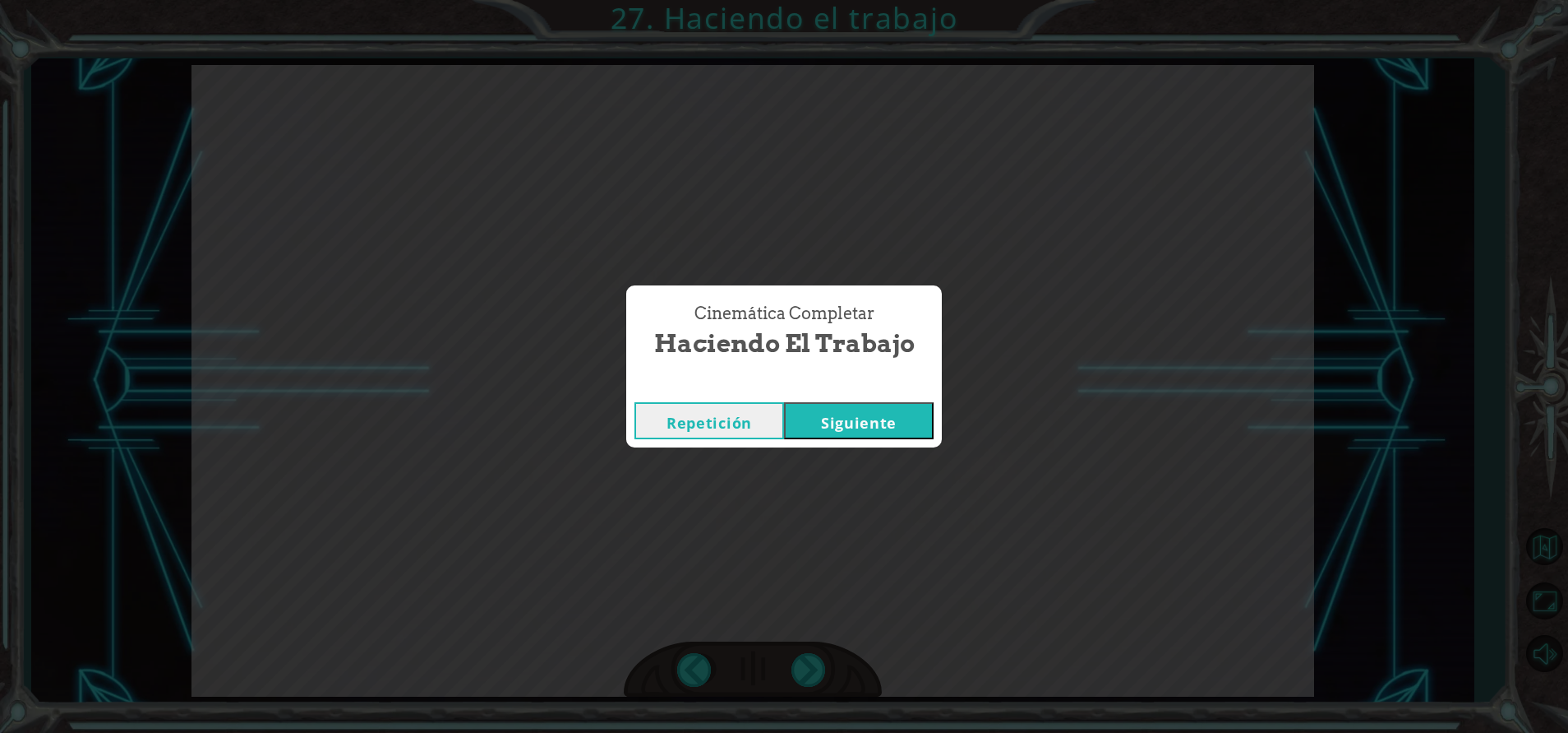
click at [846, 420] on button "Siguiente" at bounding box center [858, 420] width 150 height 37
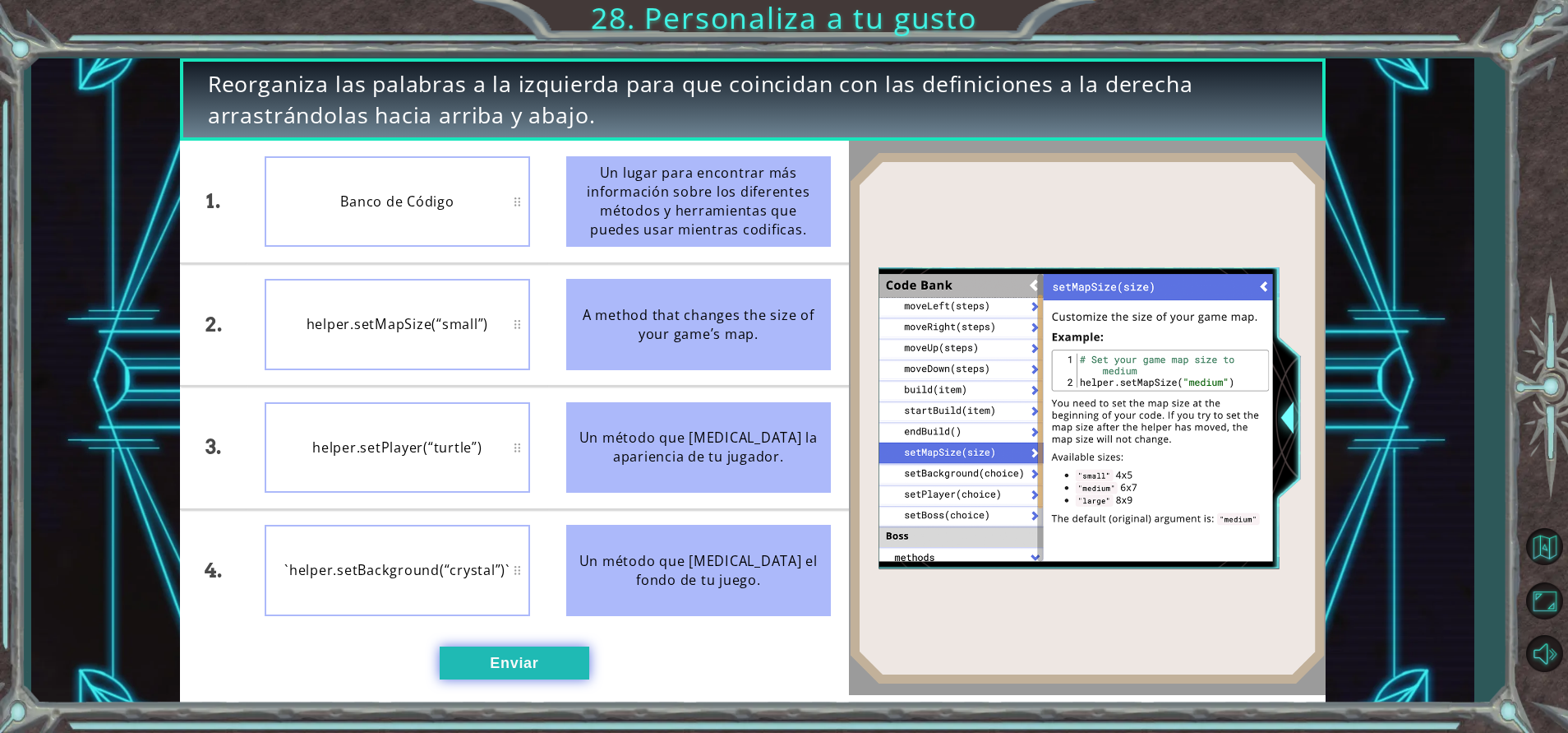
click at [506, 659] on button "Enviar" at bounding box center [514, 663] width 150 height 33
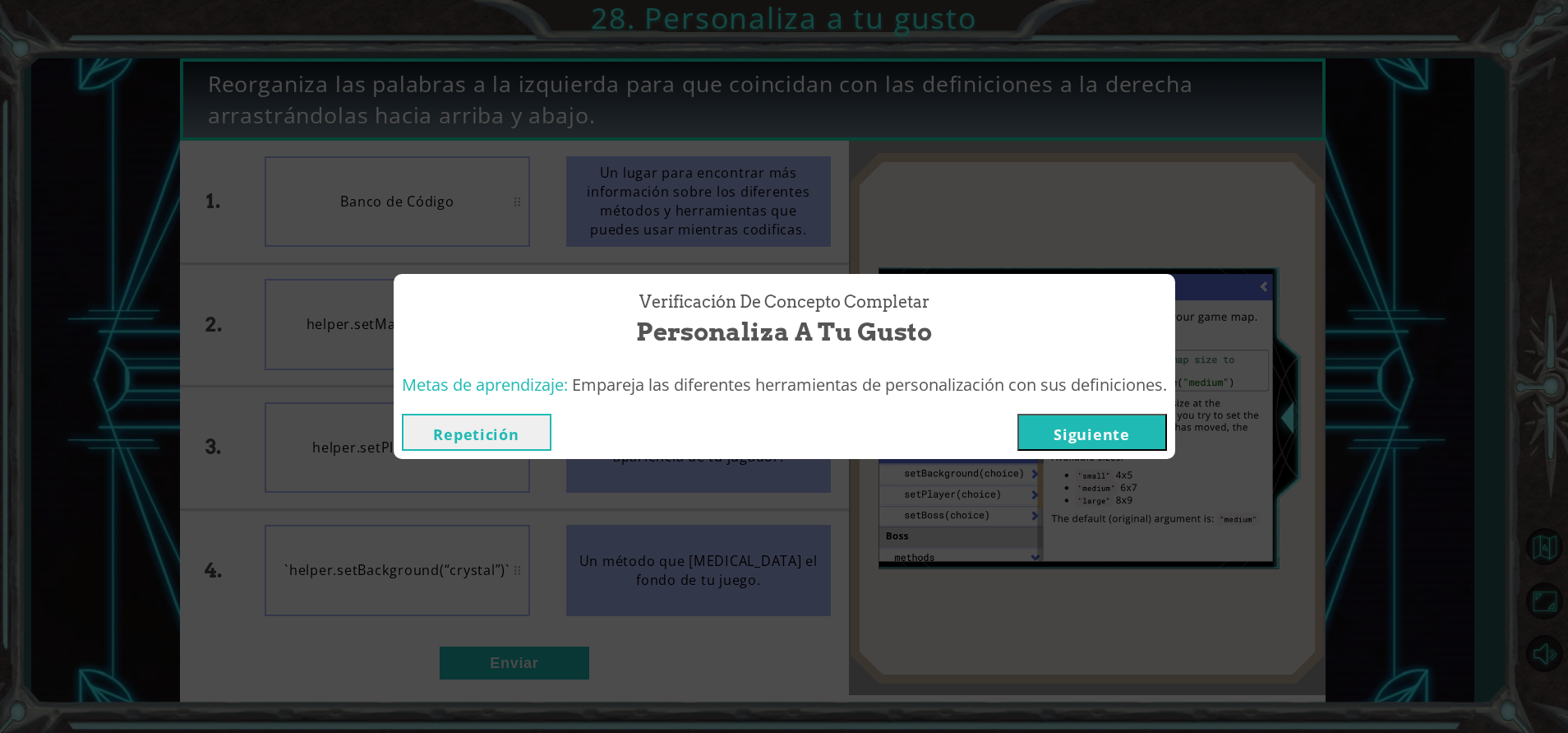
click at [1103, 424] on button "Siguiente" at bounding box center [1092, 432] width 150 height 37
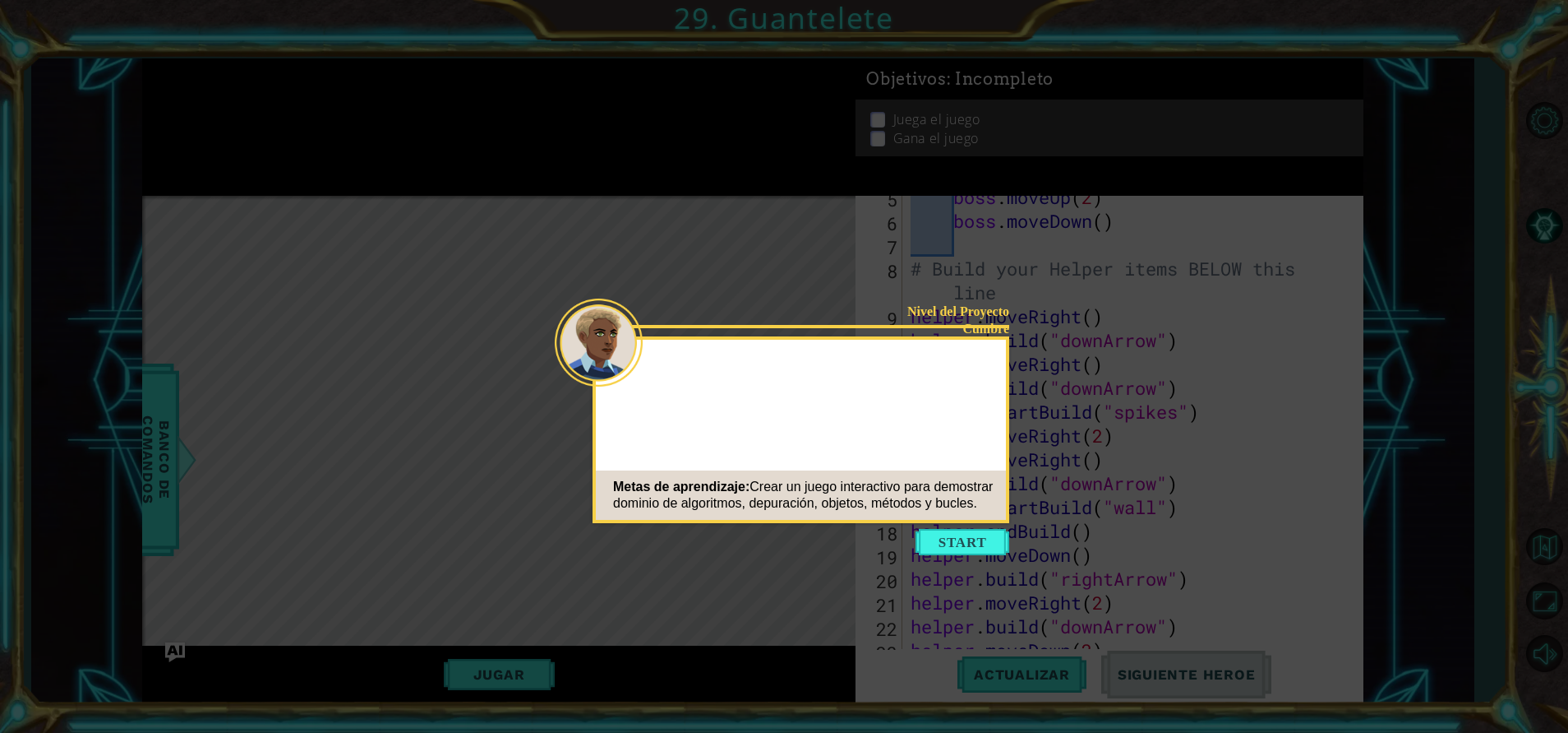
scroll to position [190, 0]
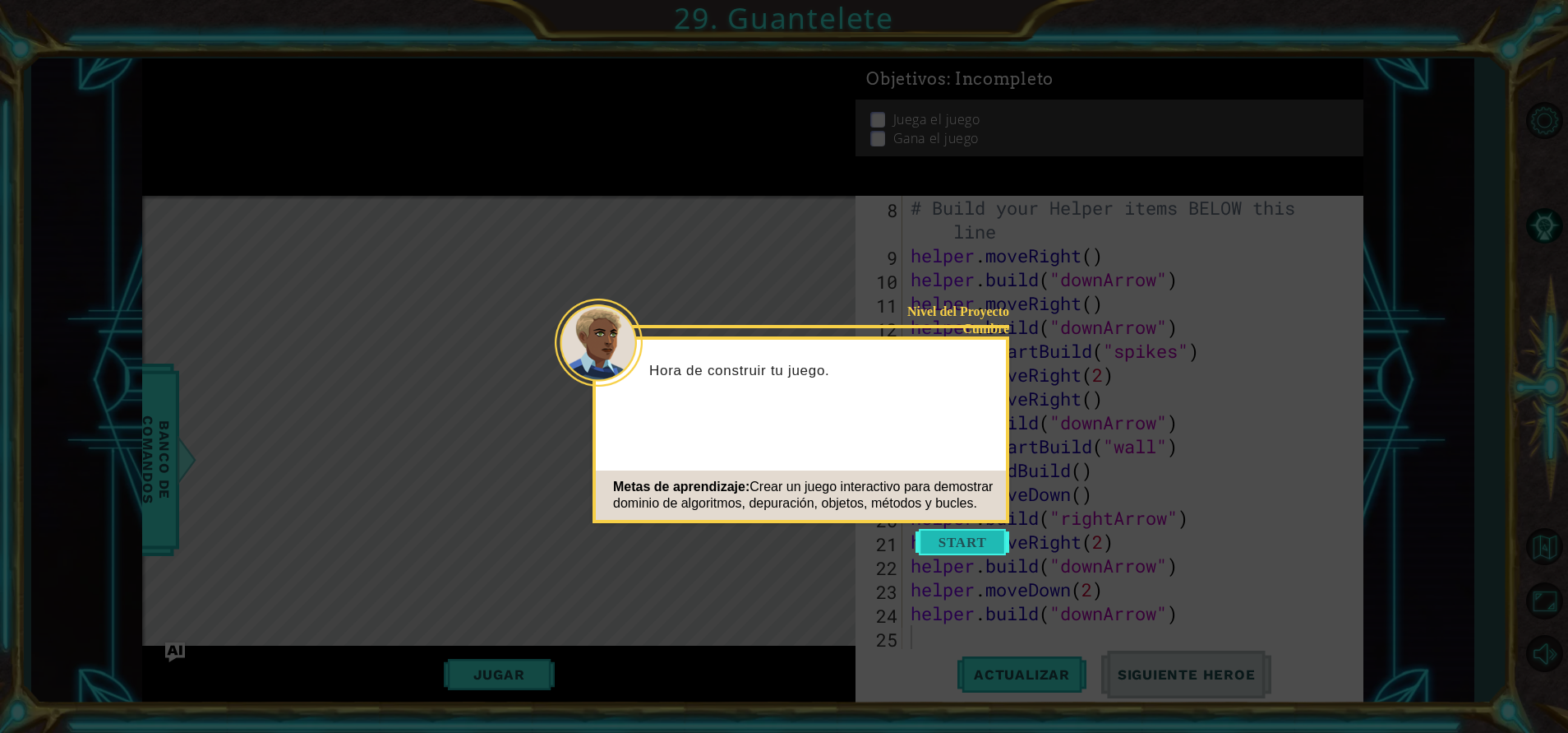
click at [950, 533] on button "Start" at bounding box center [962, 542] width 94 height 27
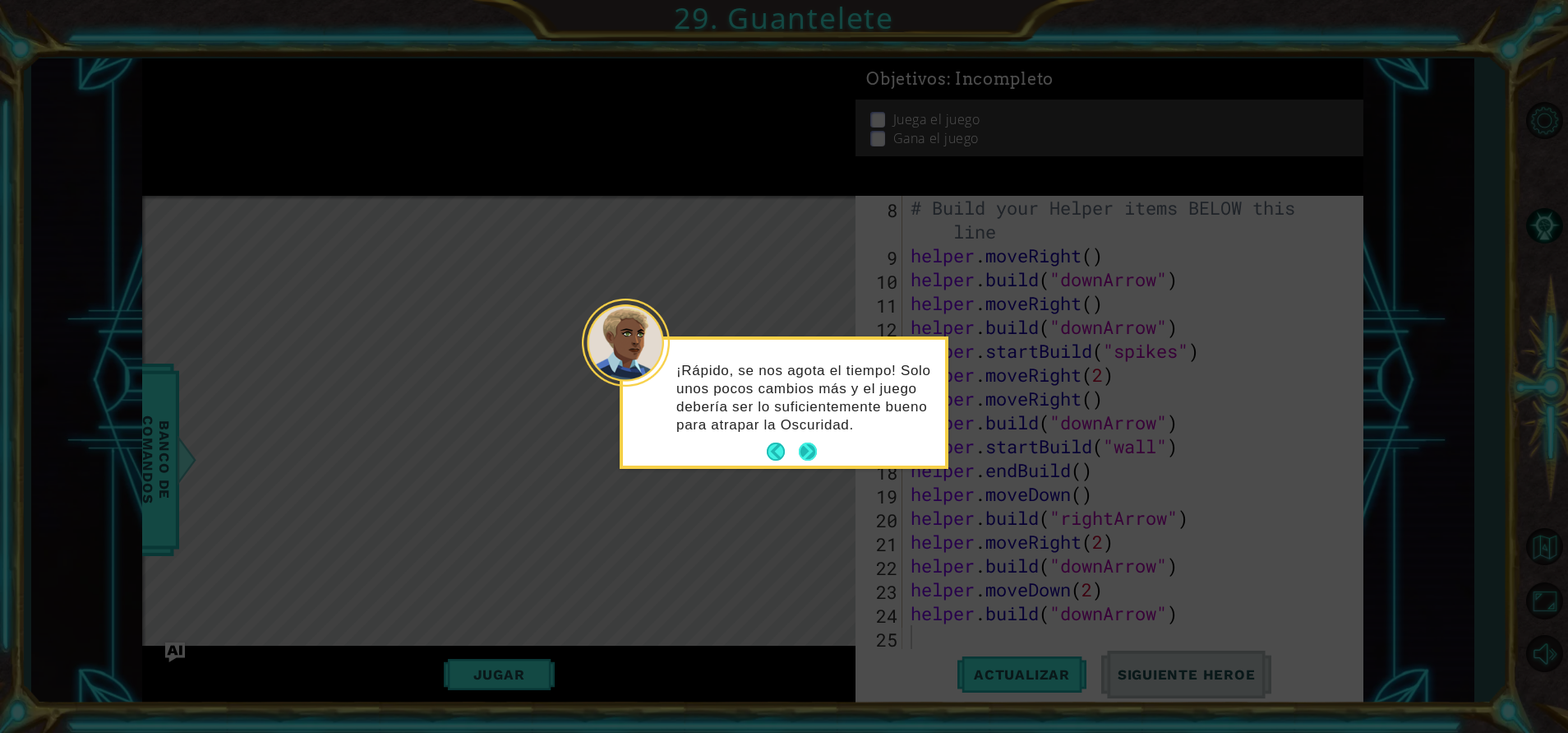
click at [805, 443] on button "Next" at bounding box center [808, 452] width 18 height 18
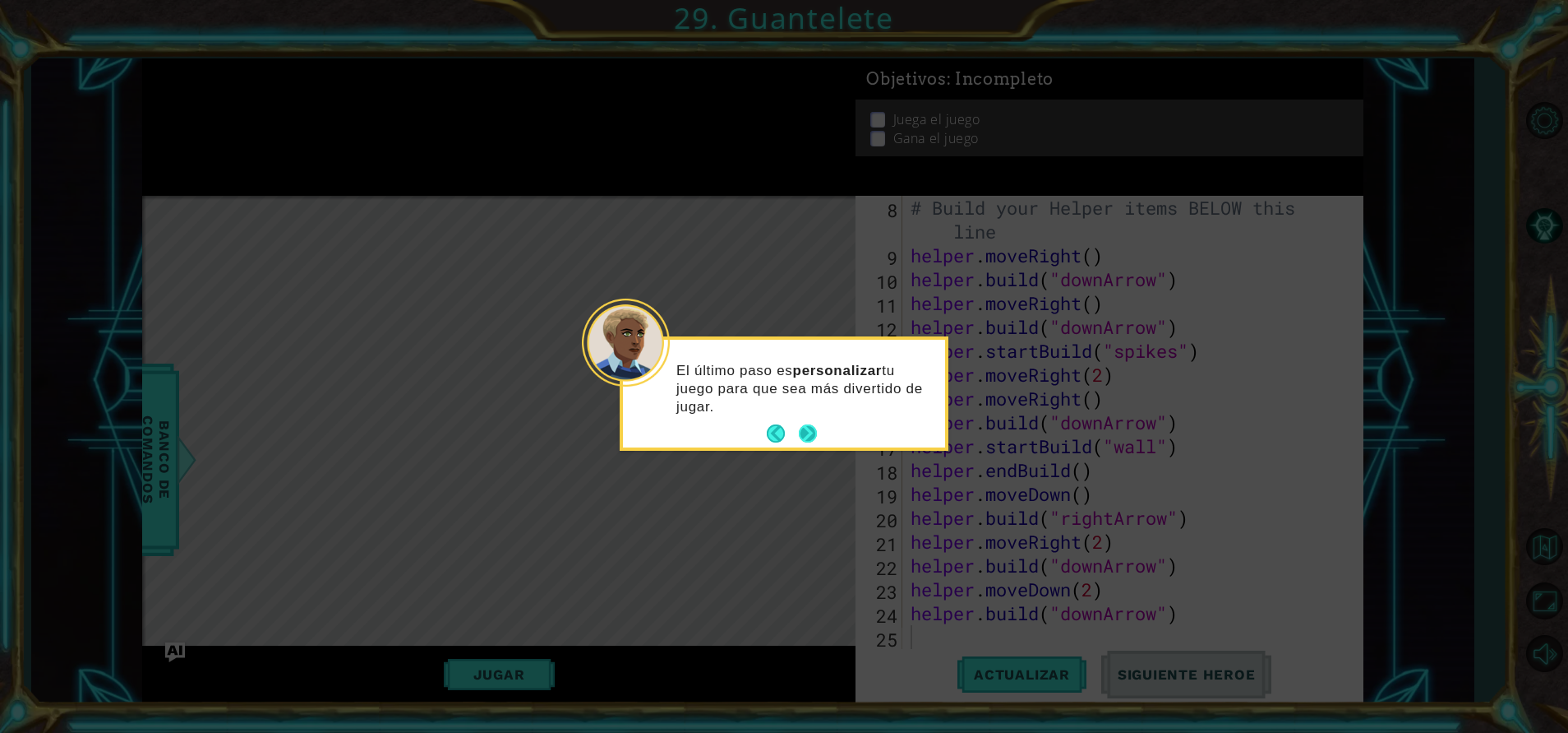
click at [805, 429] on button "Next" at bounding box center [808, 433] width 18 height 18
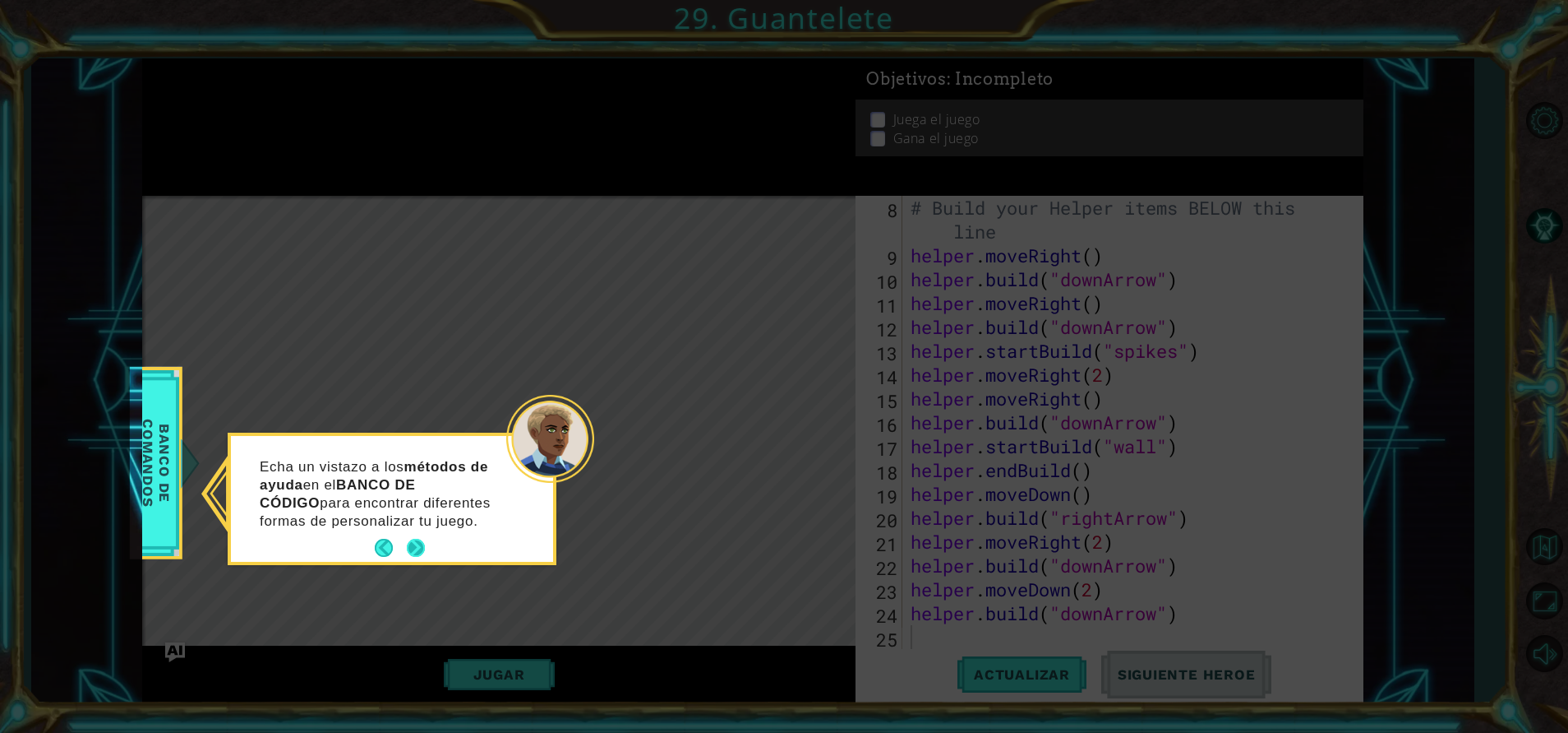
click at [418, 539] on button "Next" at bounding box center [416, 548] width 19 height 19
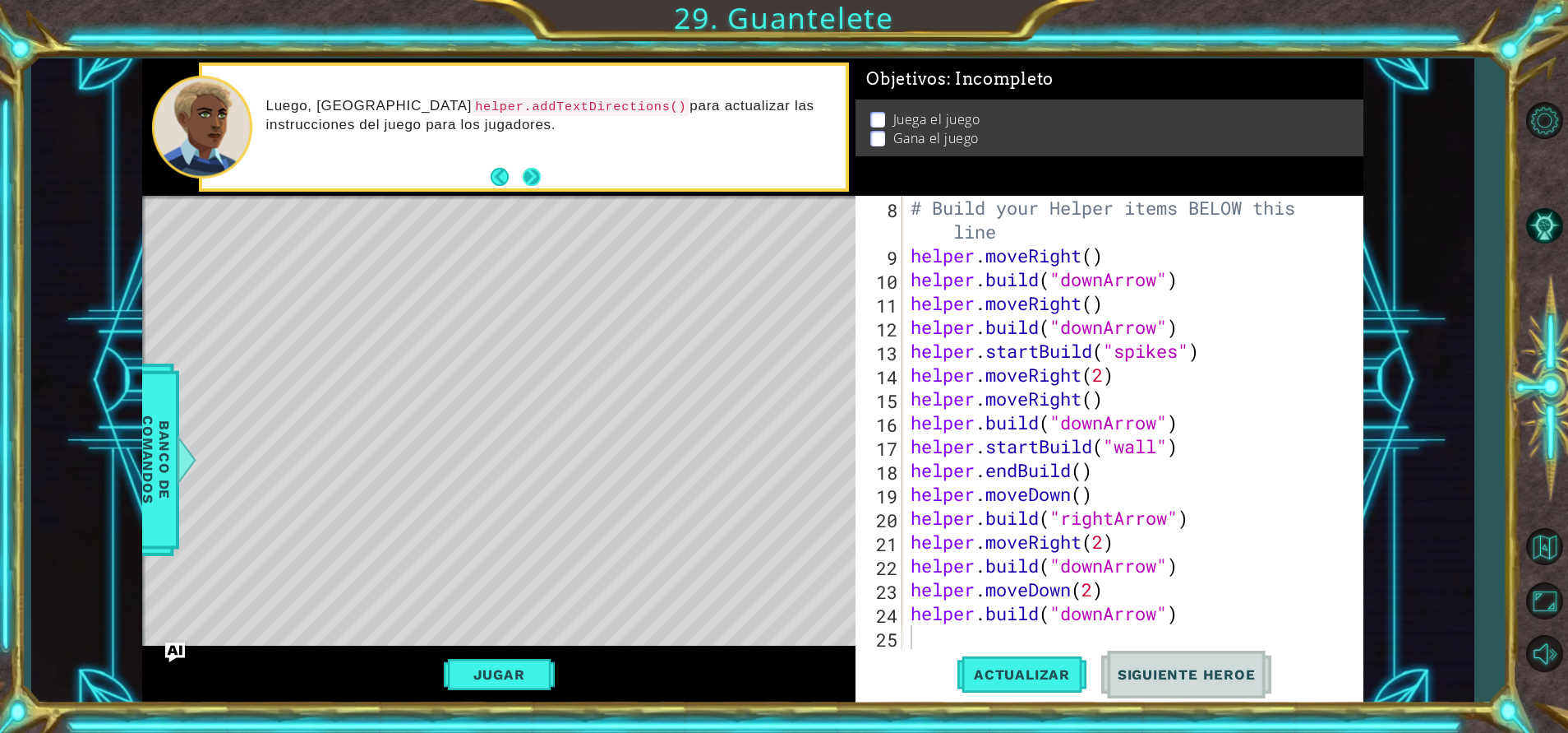
click at [530, 175] on button "Next" at bounding box center [532, 177] width 18 height 18
click at [976, 640] on div "# Build your Helper items BELOW this line helper . moveRight ( ) helper . build…" at bounding box center [1127, 458] width 439 height 525
click at [1011, 682] on span "Actualizar" at bounding box center [1022, 674] width 129 height 17
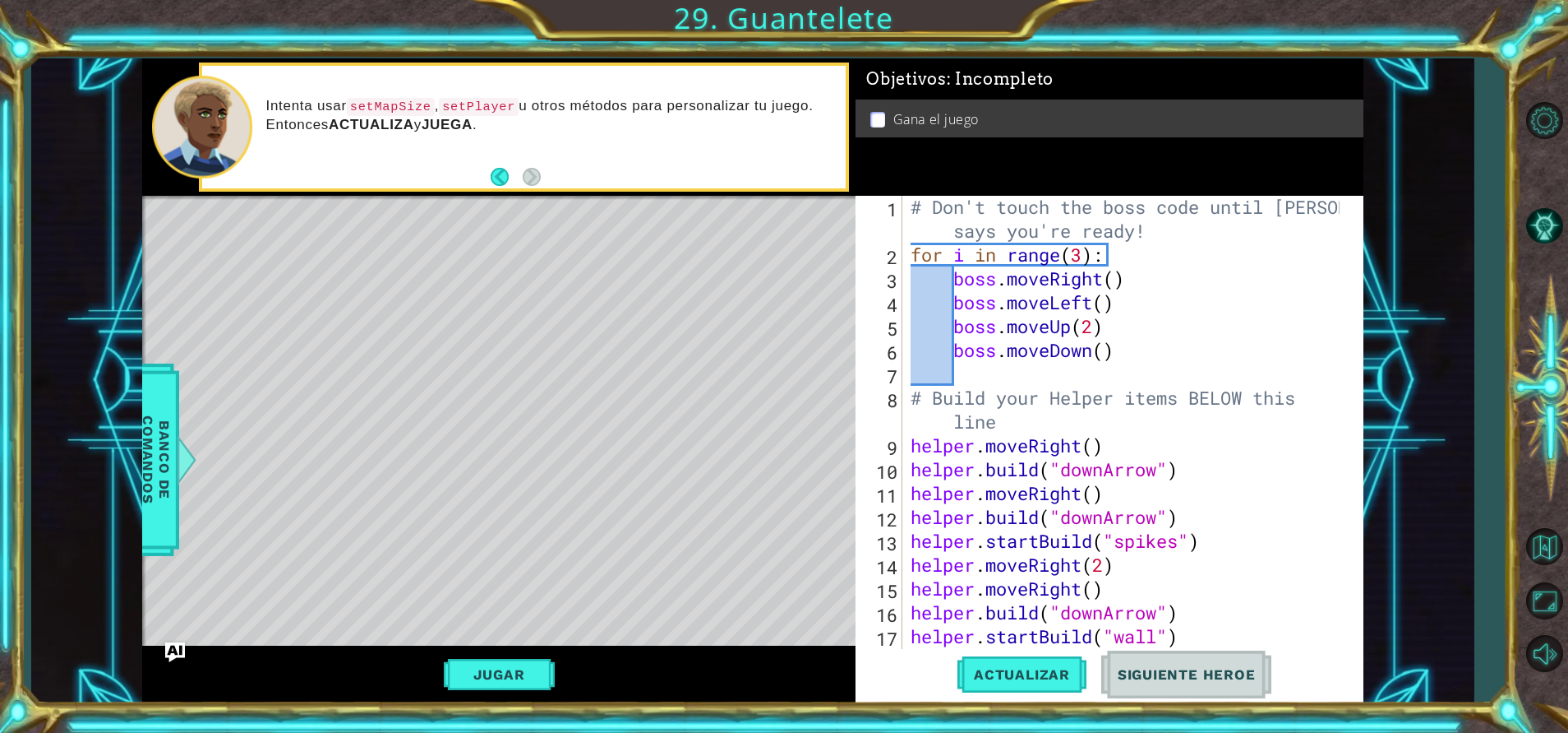
scroll to position [0, 0]
click at [163, 448] on span "Banco de comandos" at bounding box center [156, 459] width 42 height 170
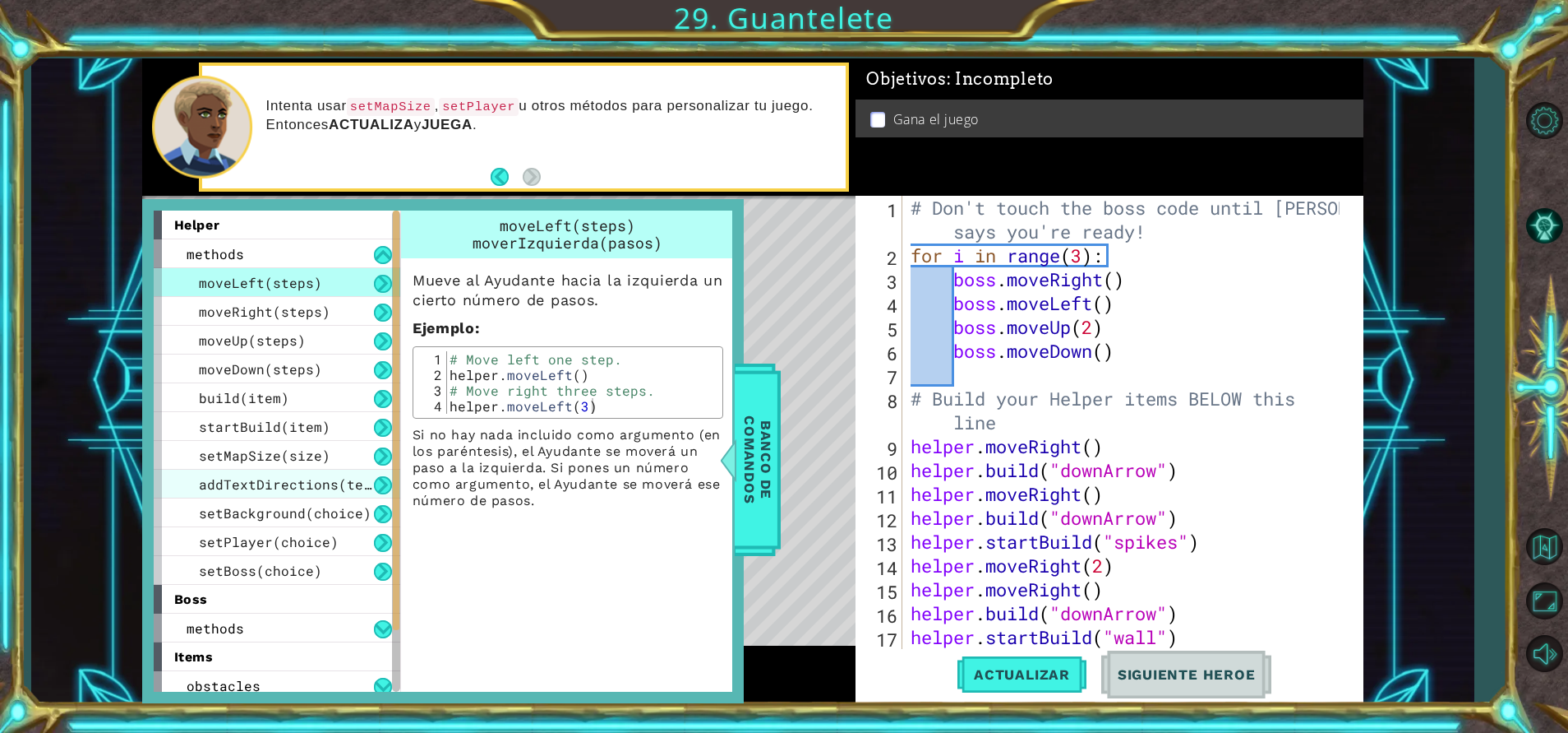
click at [319, 473] on div "addTextDirections(text)" at bounding box center [277, 484] width 246 height 29
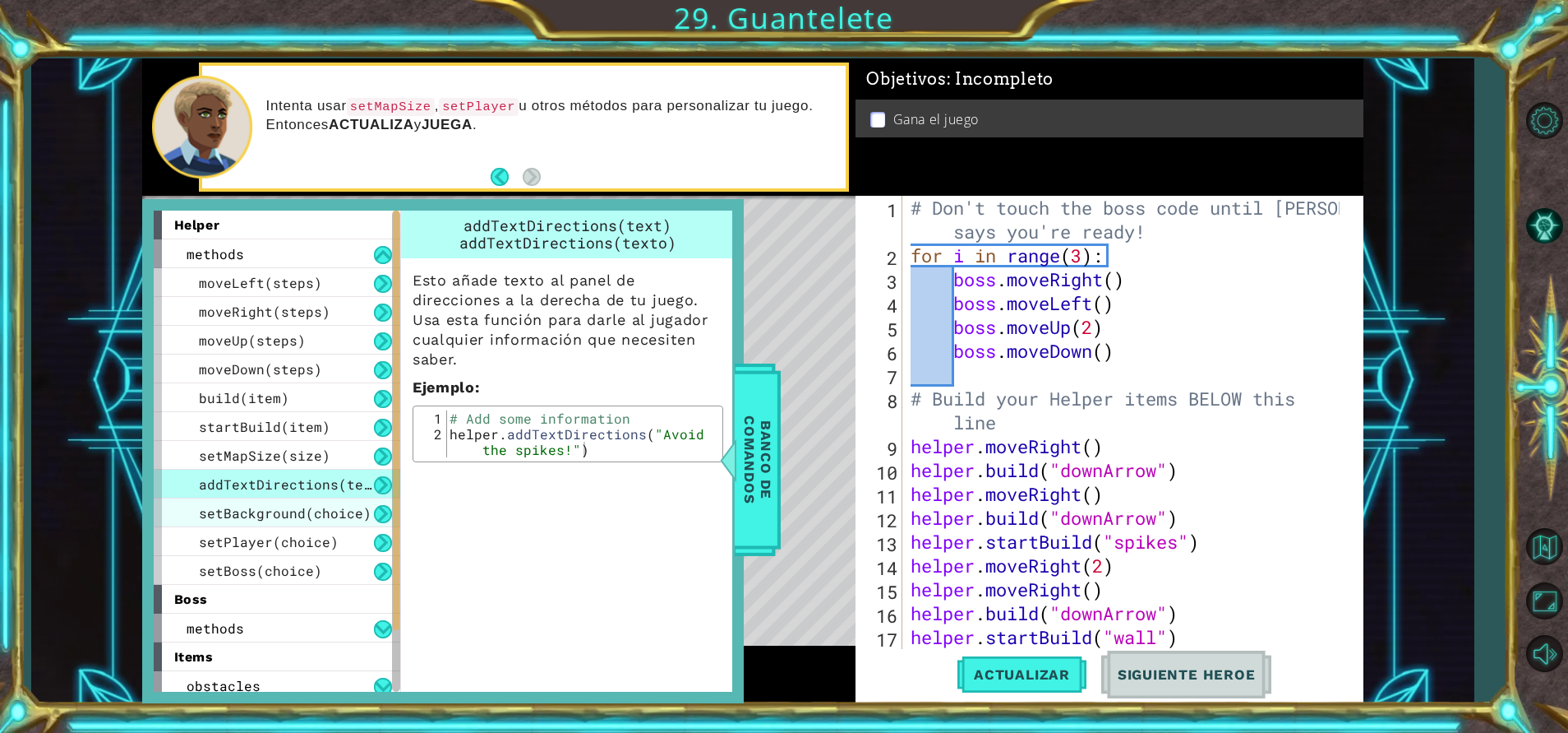
click at [321, 498] on div "setBackground(choice)" at bounding box center [277, 512] width 246 height 29
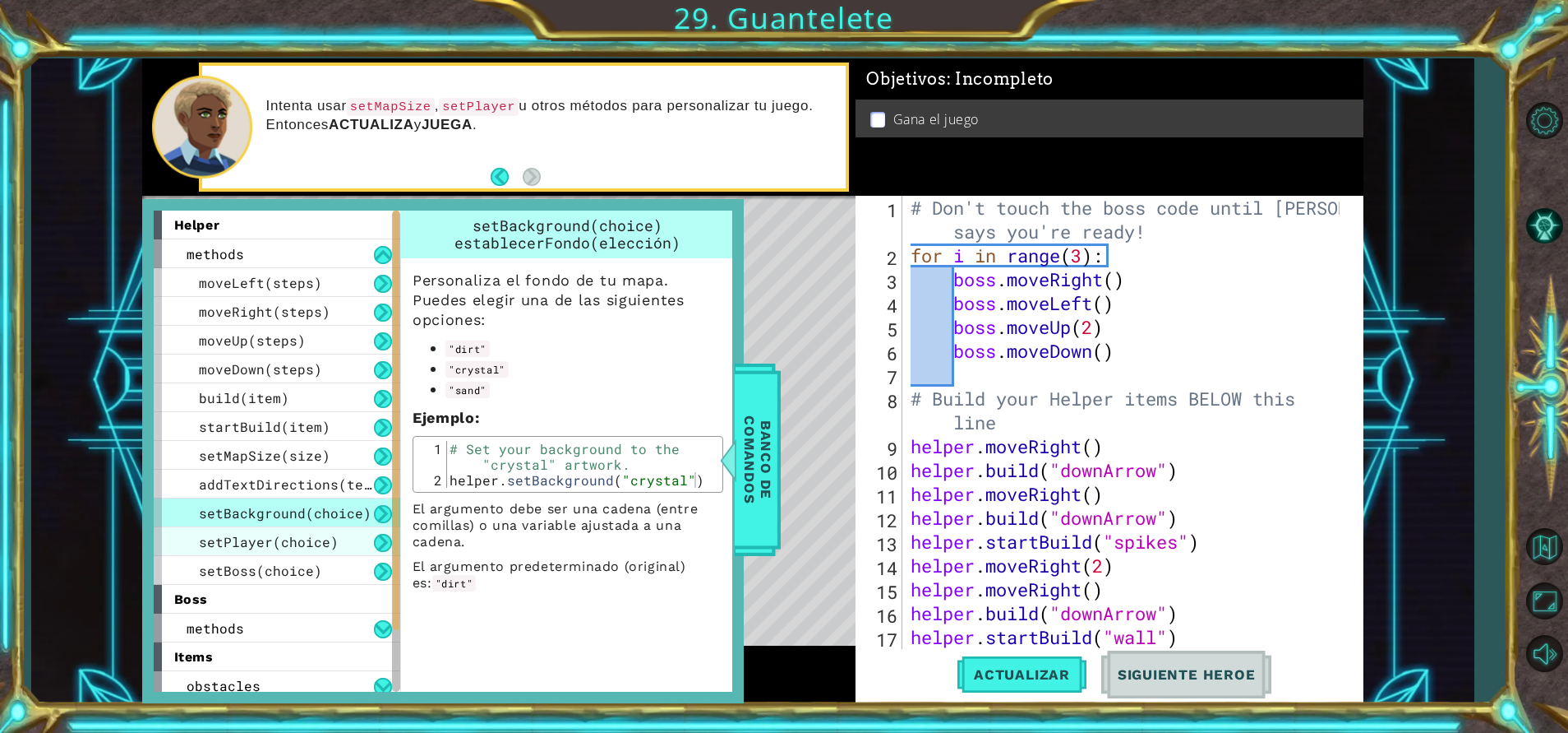
click at [323, 540] on span "setPlayer(choice)" at bounding box center [268, 541] width 140 height 17
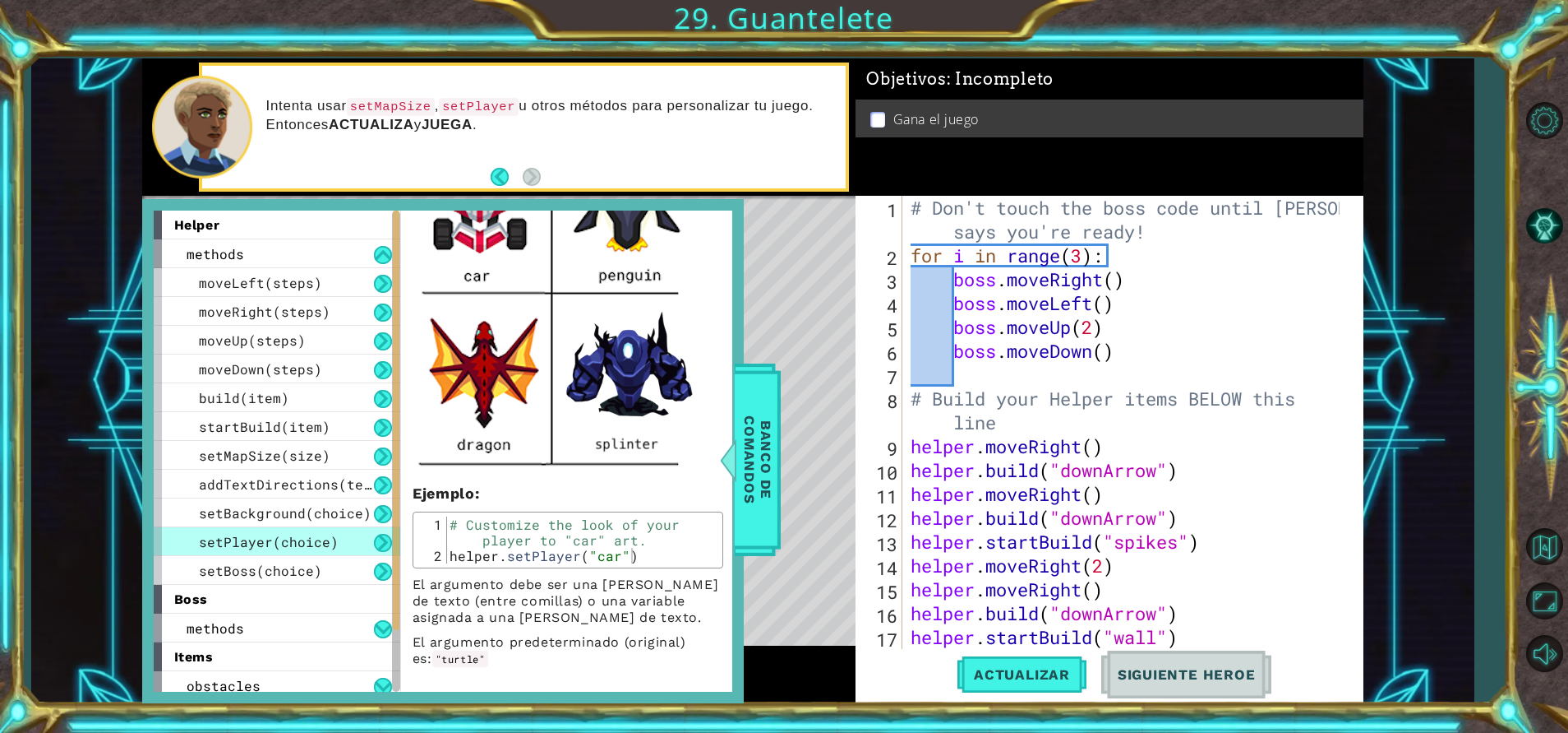
scroll to position [590, 0]
click at [910, 442] on div "# Don't touch the boss code until [PERSON_NAME] says you're ready! for i in ran…" at bounding box center [1127, 458] width 439 height 525
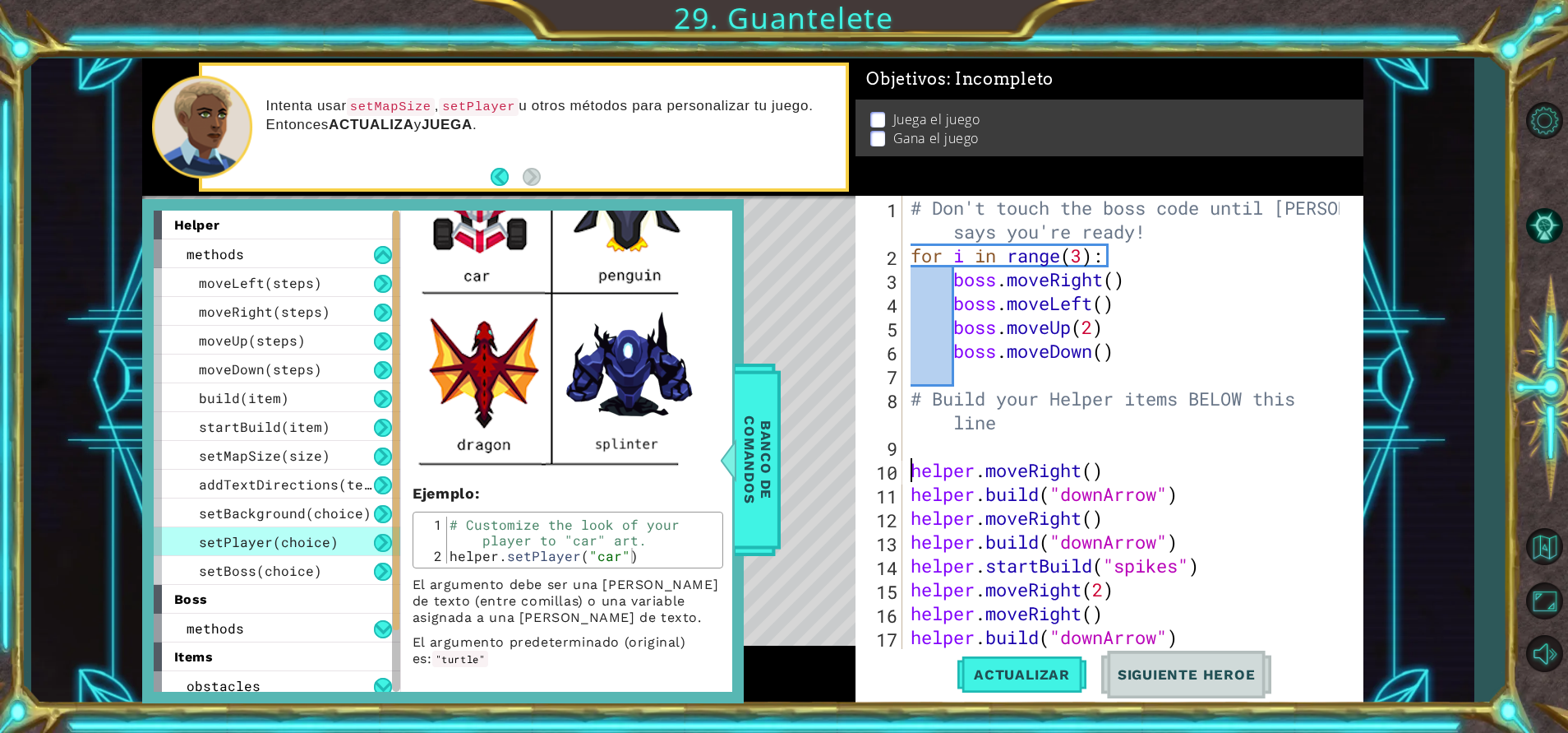
click at [907, 424] on div "# Don't touch the boss code until [PERSON_NAME] says you're ready! for i in ran…" at bounding box center [1127, 458] width 439 height 525
type textarea "# Build your Helper items BELOW this line"
click at [910, 446] on div "# Don't touch the boss code until [PERSON_NAME] says you're ready! for i in ran…" at bounding box center [1127, 458] width 439 height 525
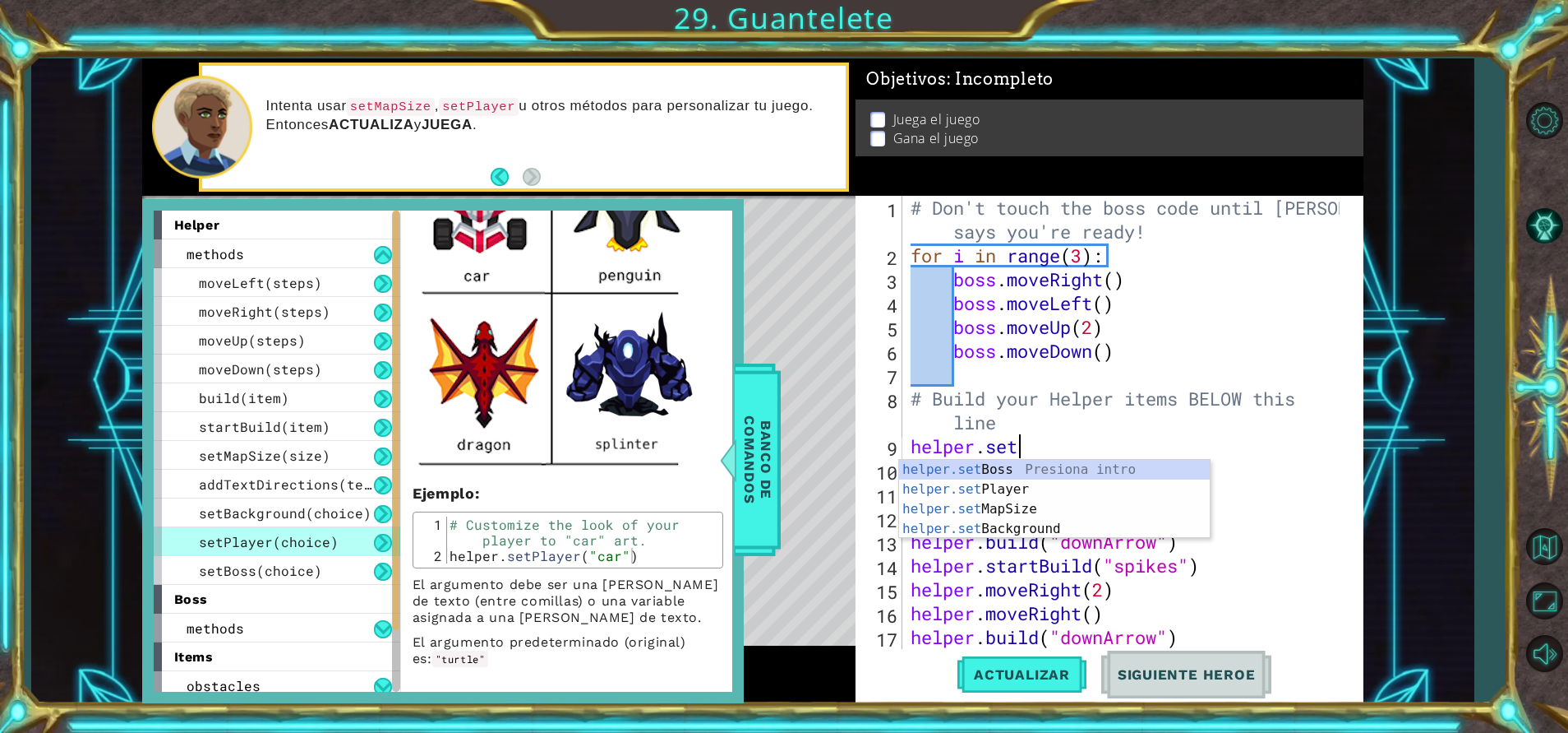
scroll to position [0, 4]
click at [1032, 485] on div "helper.set Boss Presiona intro helper.set Player Presiona intro helper.set MapS…" at bounding box center [1054, 519] width 311 height 119
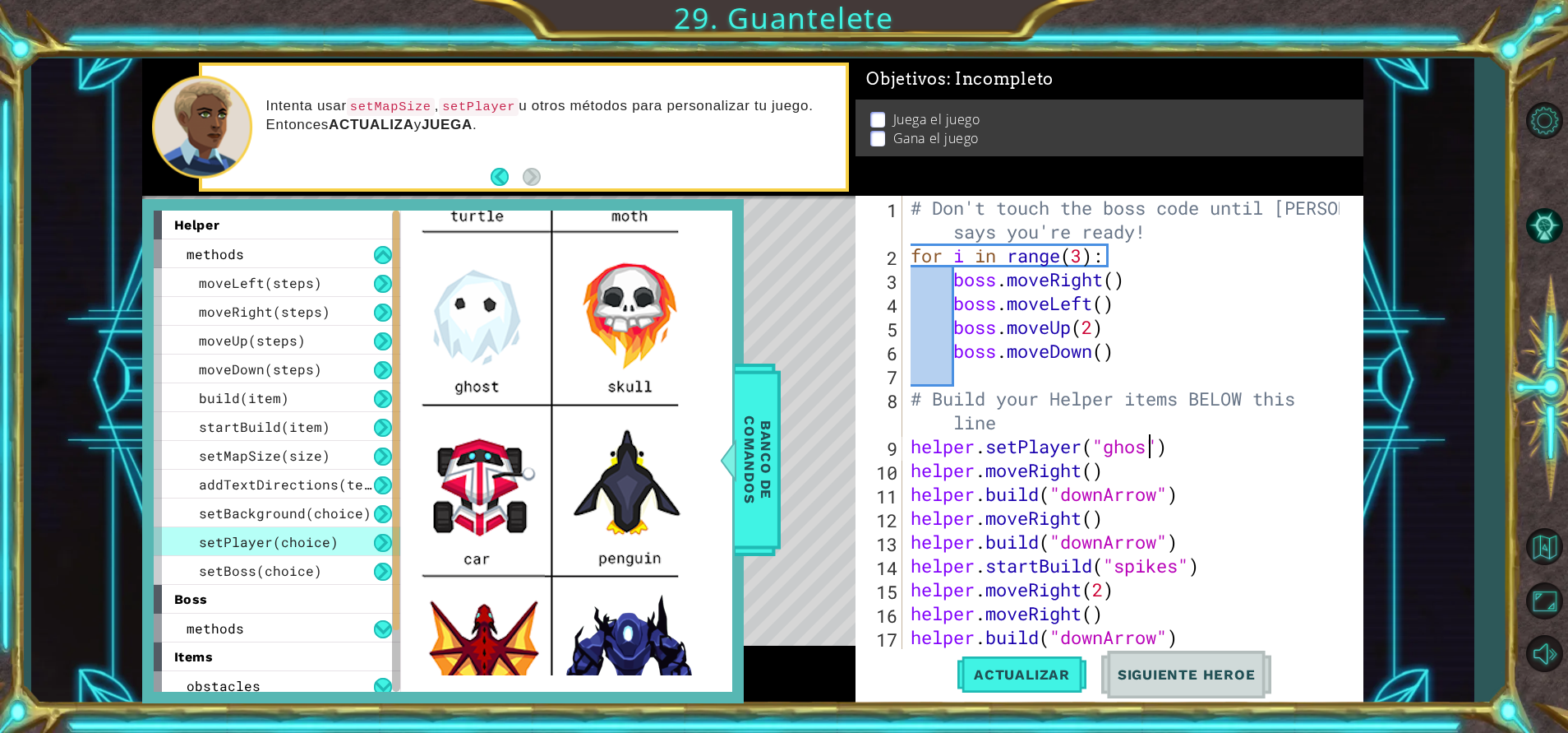
scroll to position [0, 12]
click at [1236, 468] on div "# Don't touch the boss code until [PERSON_NAME] says you're ready! for i in ran…" at bounding box center [1127, 458] width 439 height 525
click at [757, 447] on span "Banco de comandos" at bounding box center [757, 459] width 42 height 170
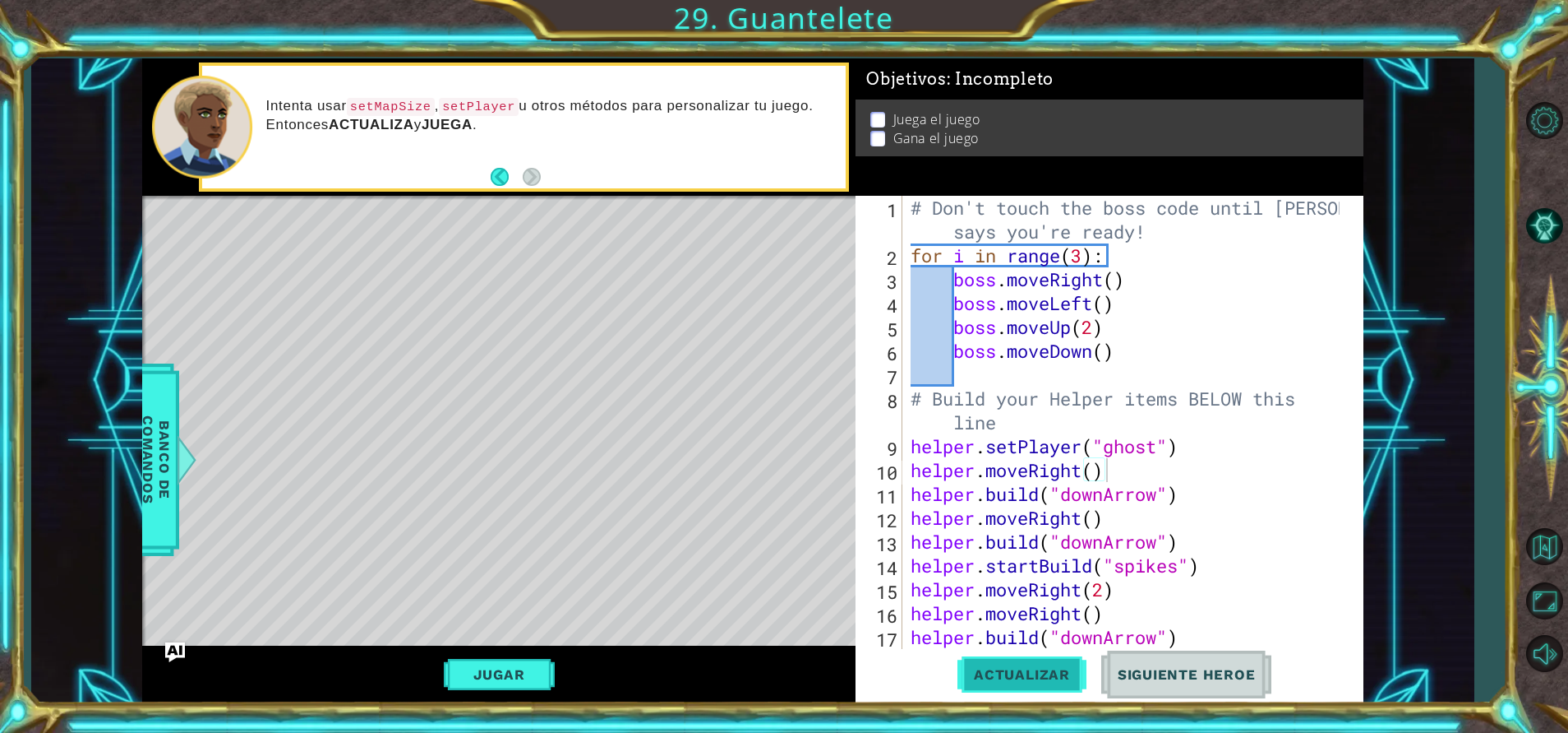
click at [1009, 681] on span "Actualizar" at bounding box center [1022, 674] width 129 height 17
click at [503, 671] on button "Jugar" at bounding box center [499, 674] width 111 height 31
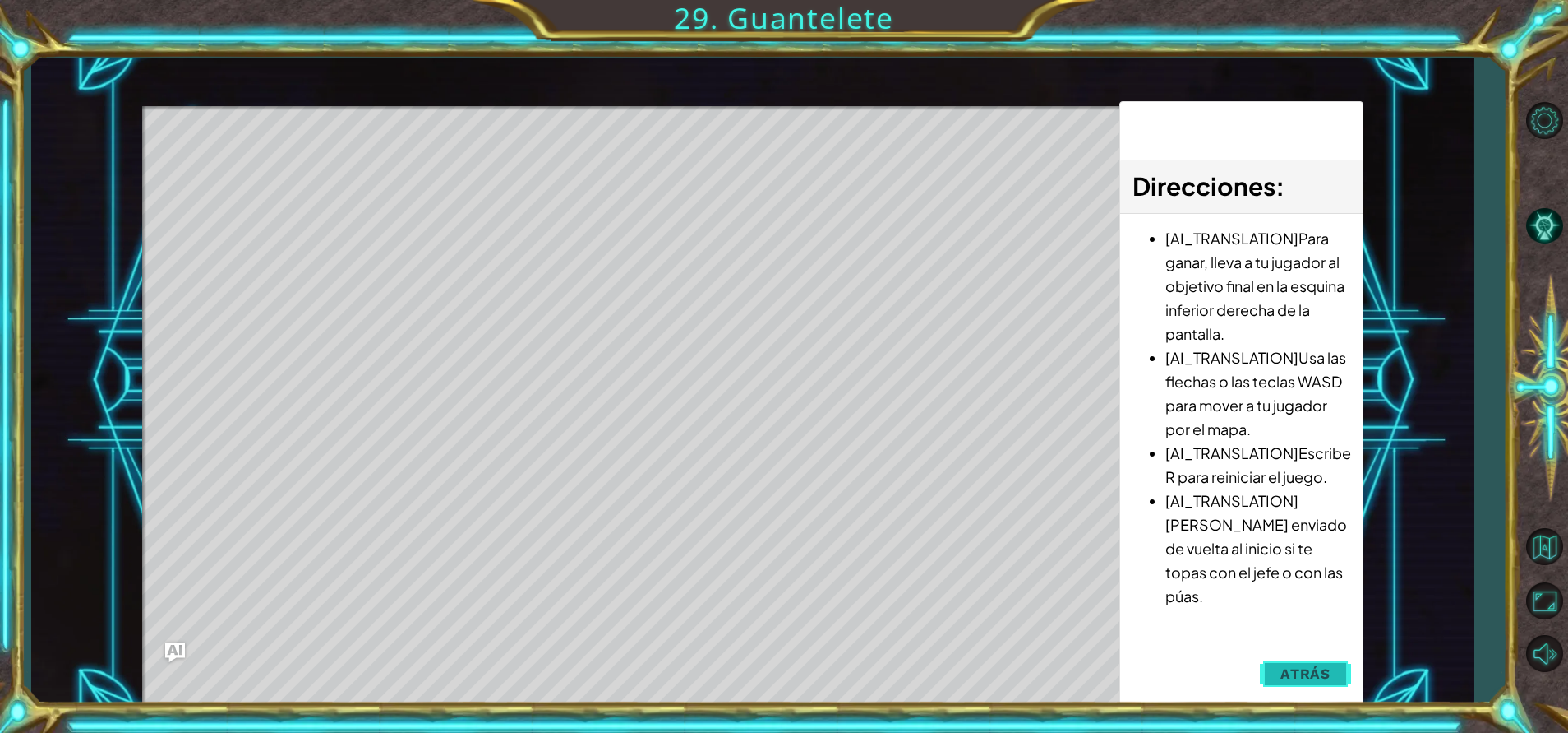
click at [1288, 665] on button "Atrás" at bounding box center [1305, 673] width 91 height 33
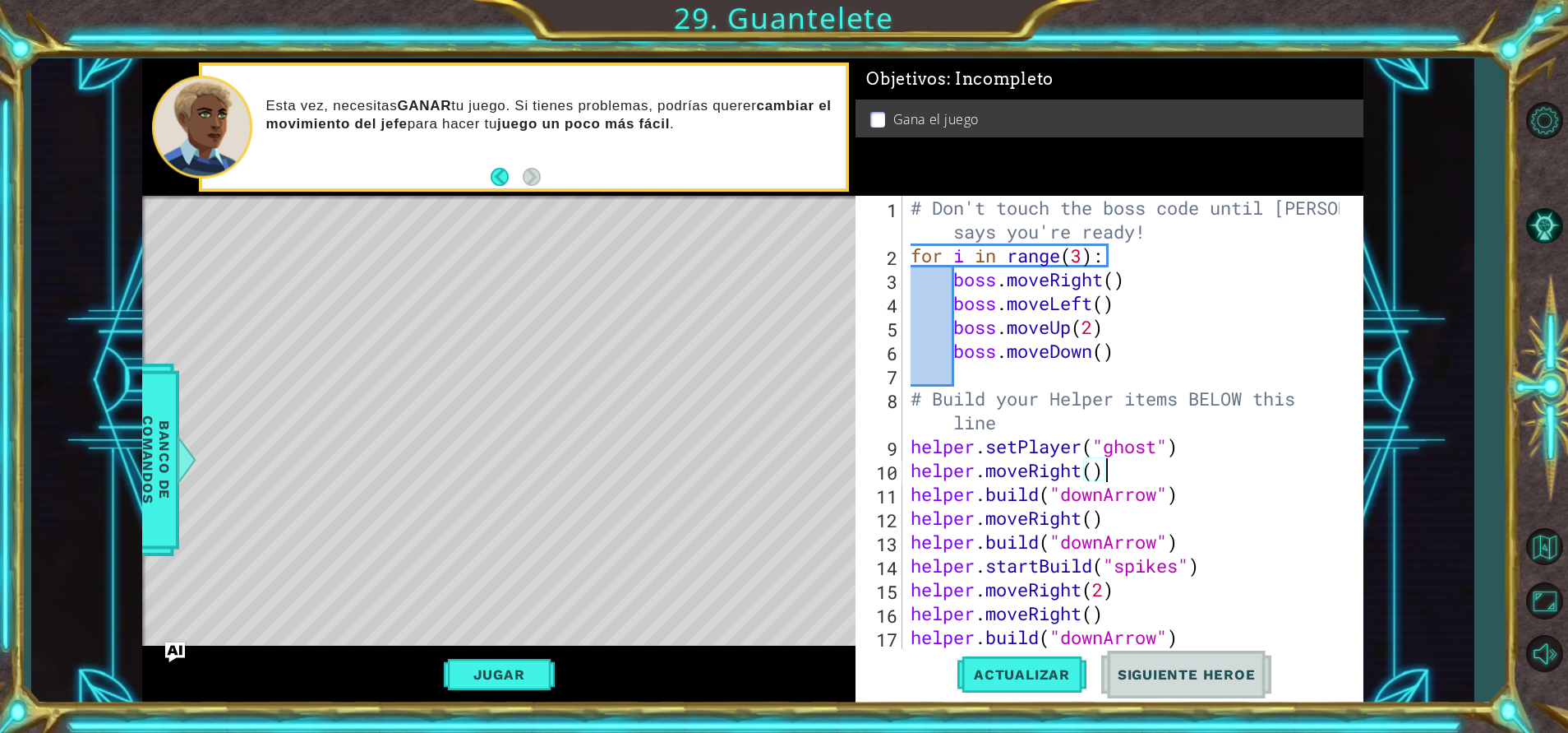
click at [951, 283] on div "# Don't touch the boss code until [PERSON_NAME] says you're ready! for i in ran…" at bounding box center [1127, 458] width 439 height 525
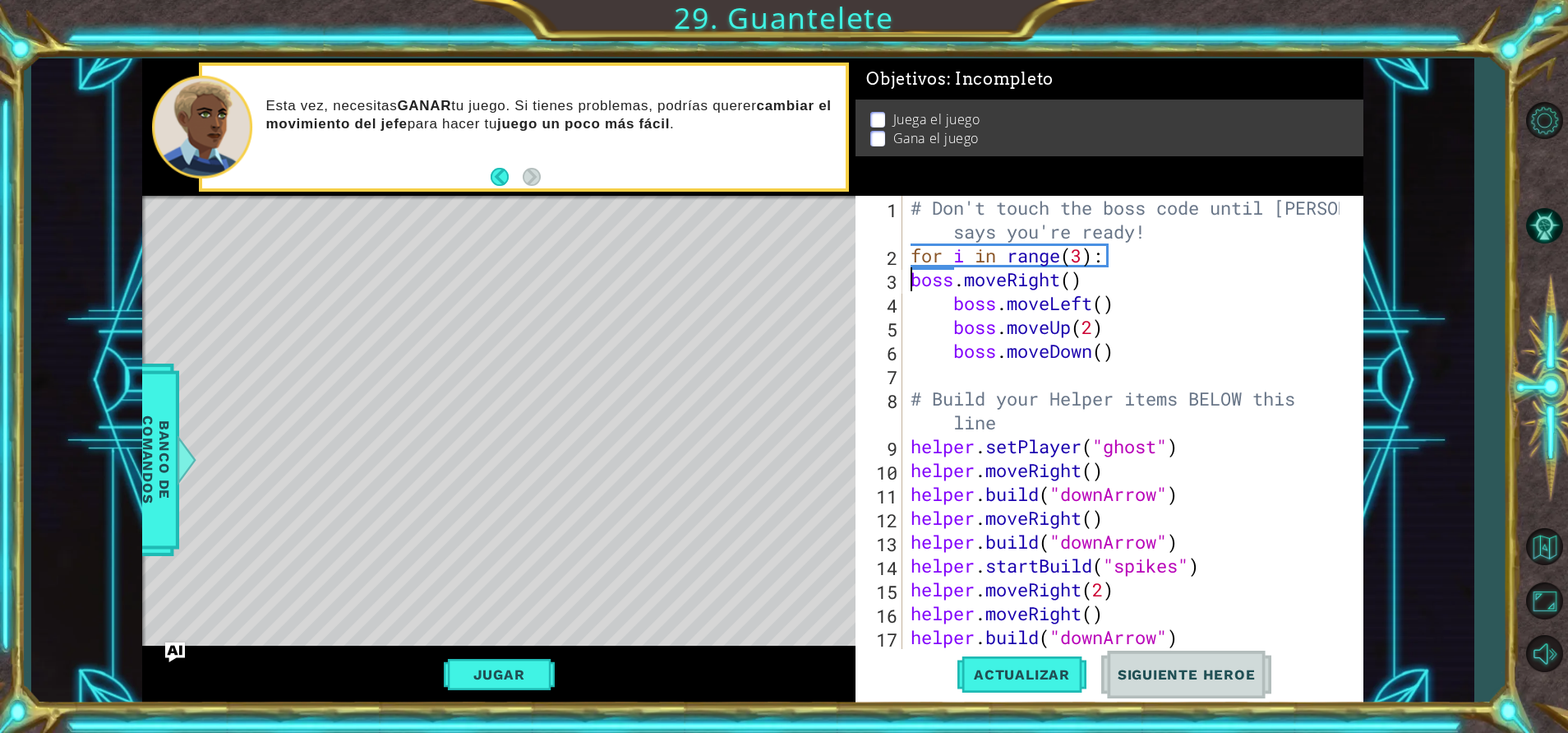
type textarea "boss.moveRight()"
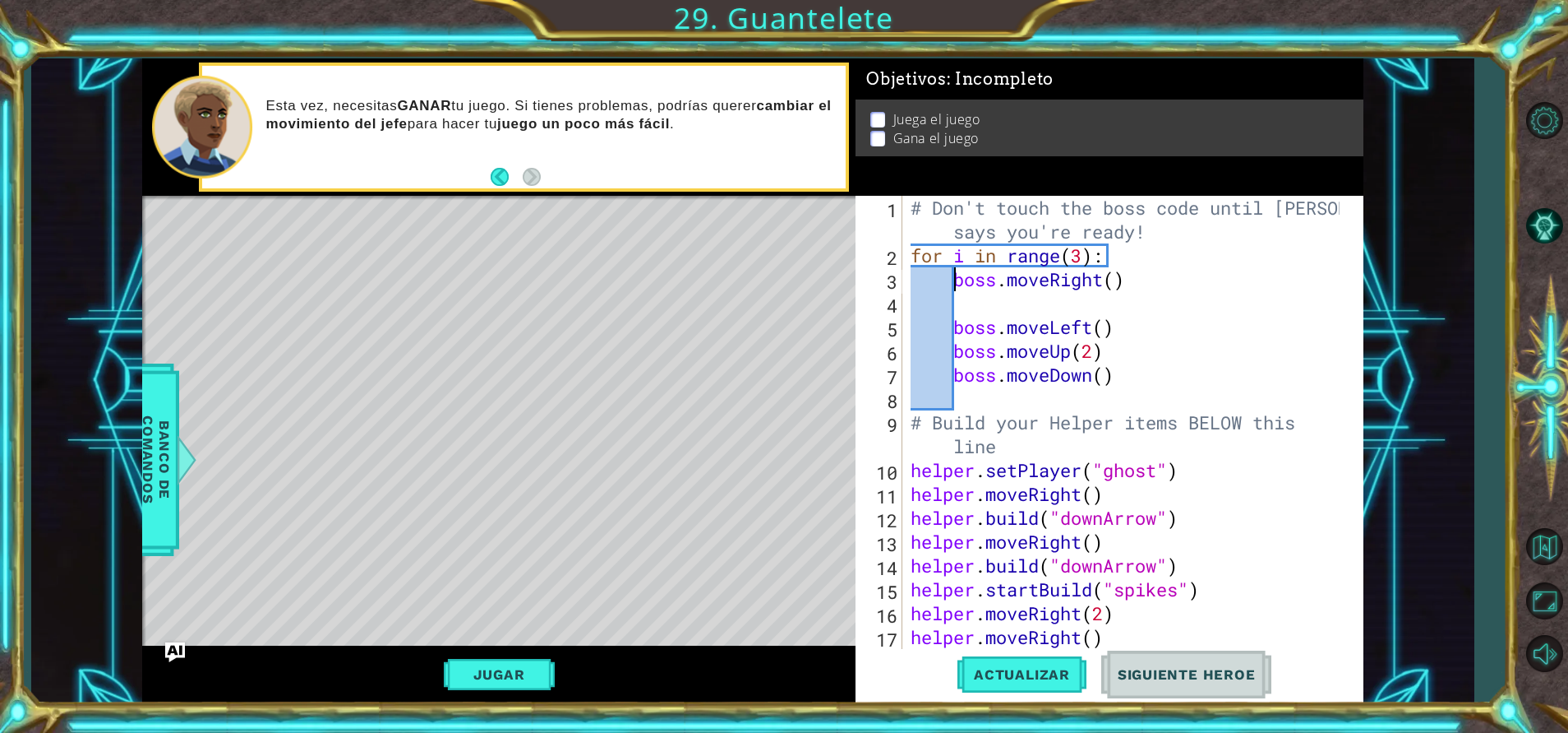
click at [955, 281] on div "# Don't touch the boss code until [PERSON_NAME] says you're ready! for i in ran…" at bounding box center [1127, 458] width 439 height 525
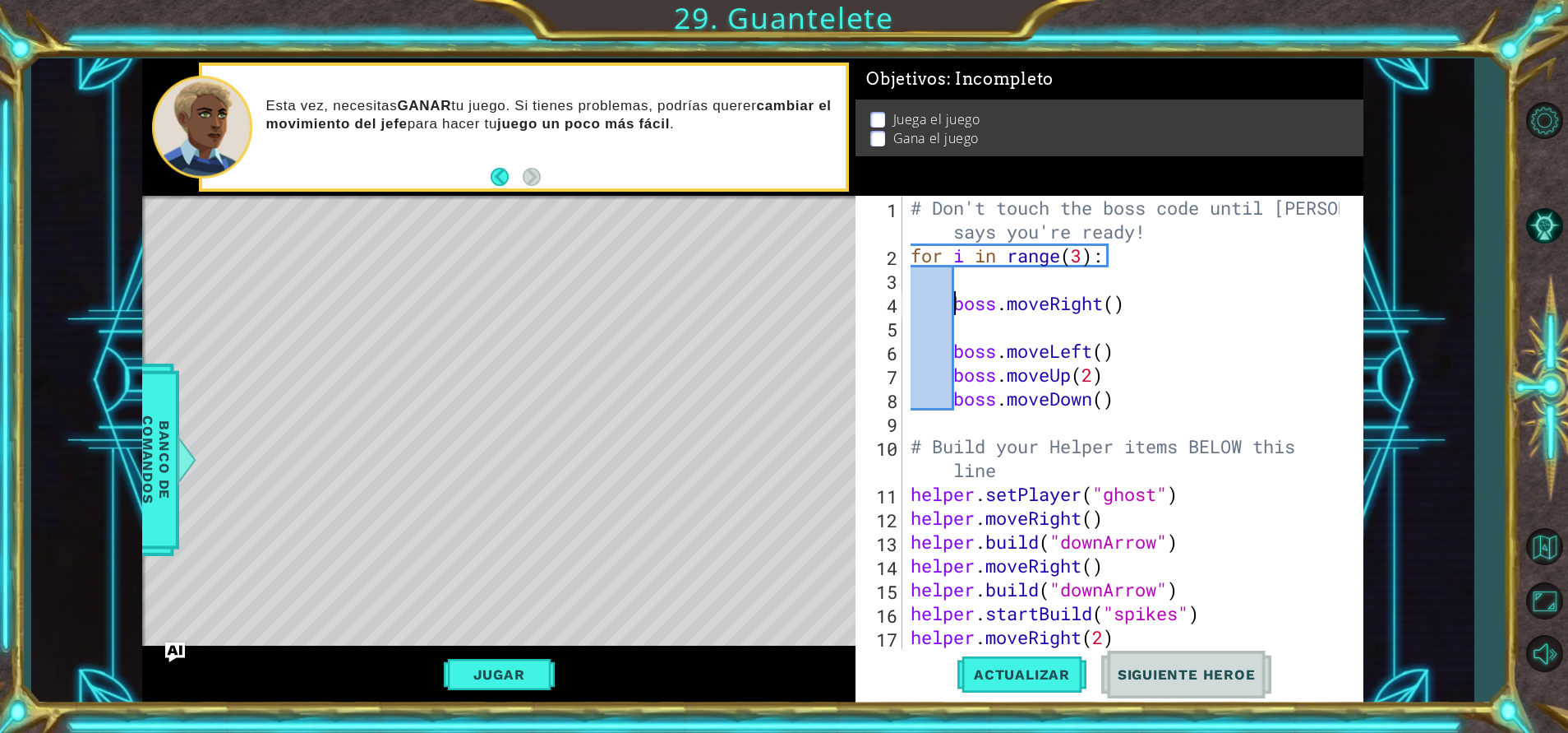
click at [970, 326] on div "# Don't touch the boss code until [PERSON_NAME] says you're ready! for i in ran…" at bounding box center [1127, 458] width 439 height 525
type textarea "boss.moveRight()"
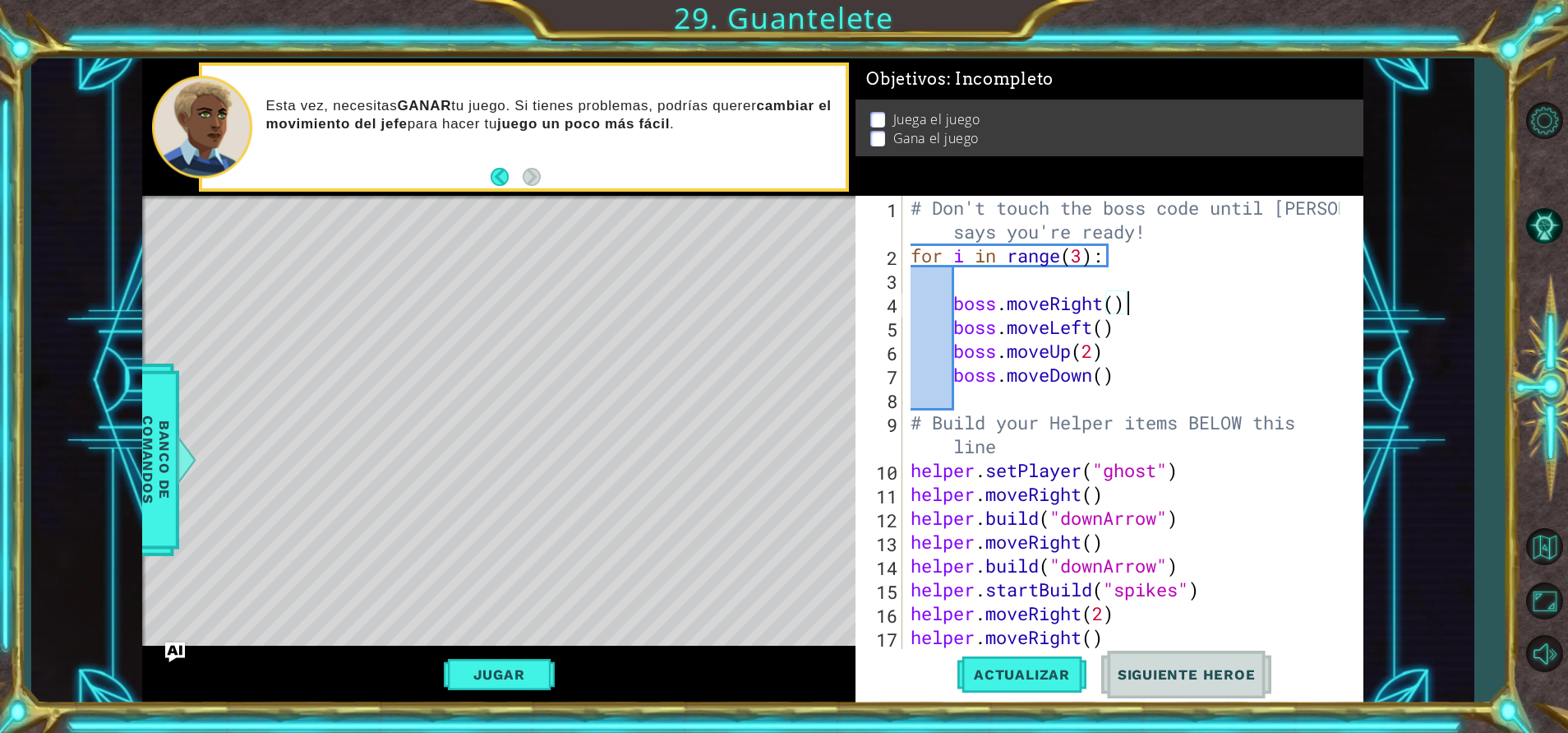
click at [966, 281] on div "# Don't touch the boss code until [PERSON_NAME] says you're ready! for i in ran…" at bounding box center [1127, 458] width 439 height 525
click at [171, 451] on span "Banco de comandos" at bounding box center [156, 459] width 42 height 170
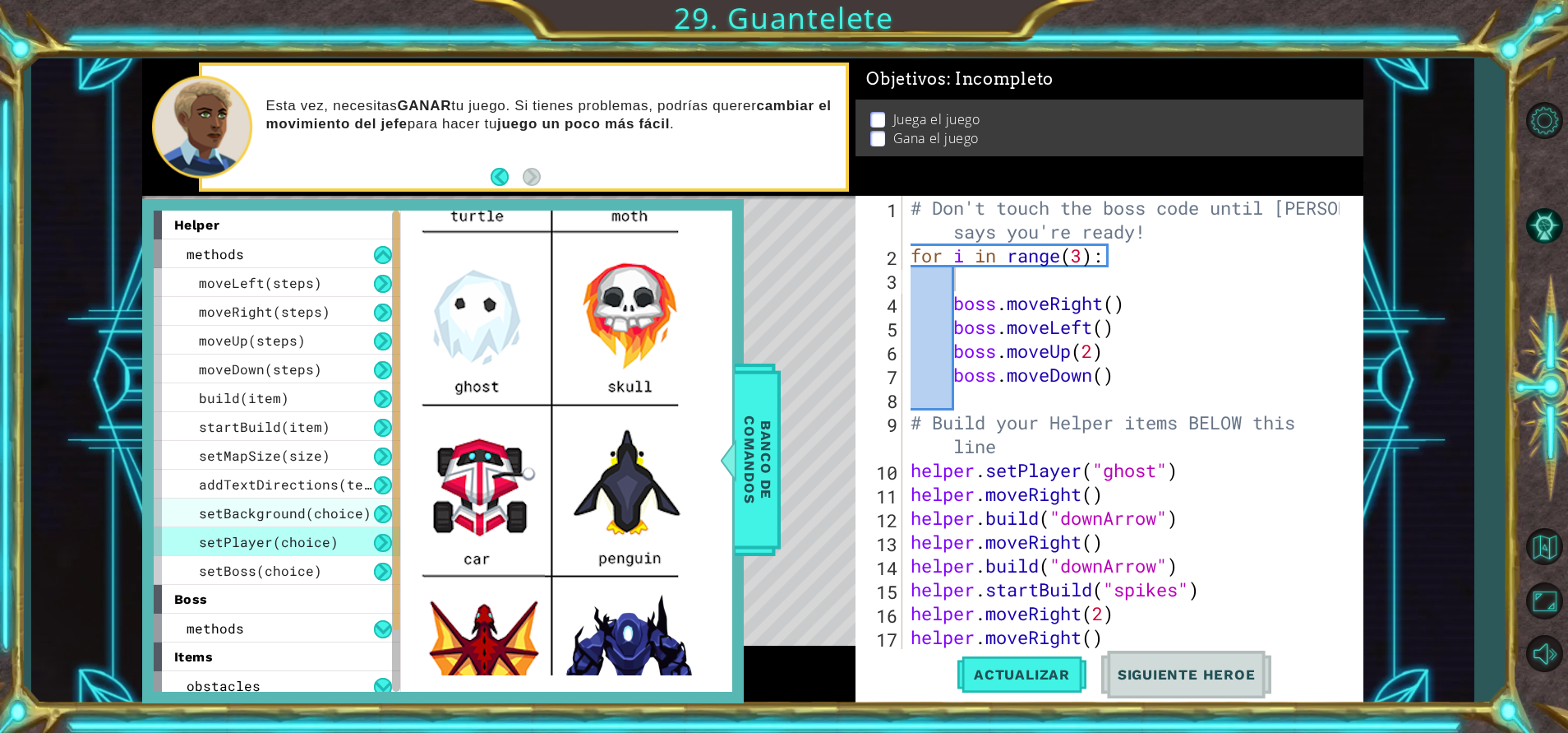
click at [303, 510] on span "setBackground(choice)" at bounding box center [285, 512] width 173 height 17
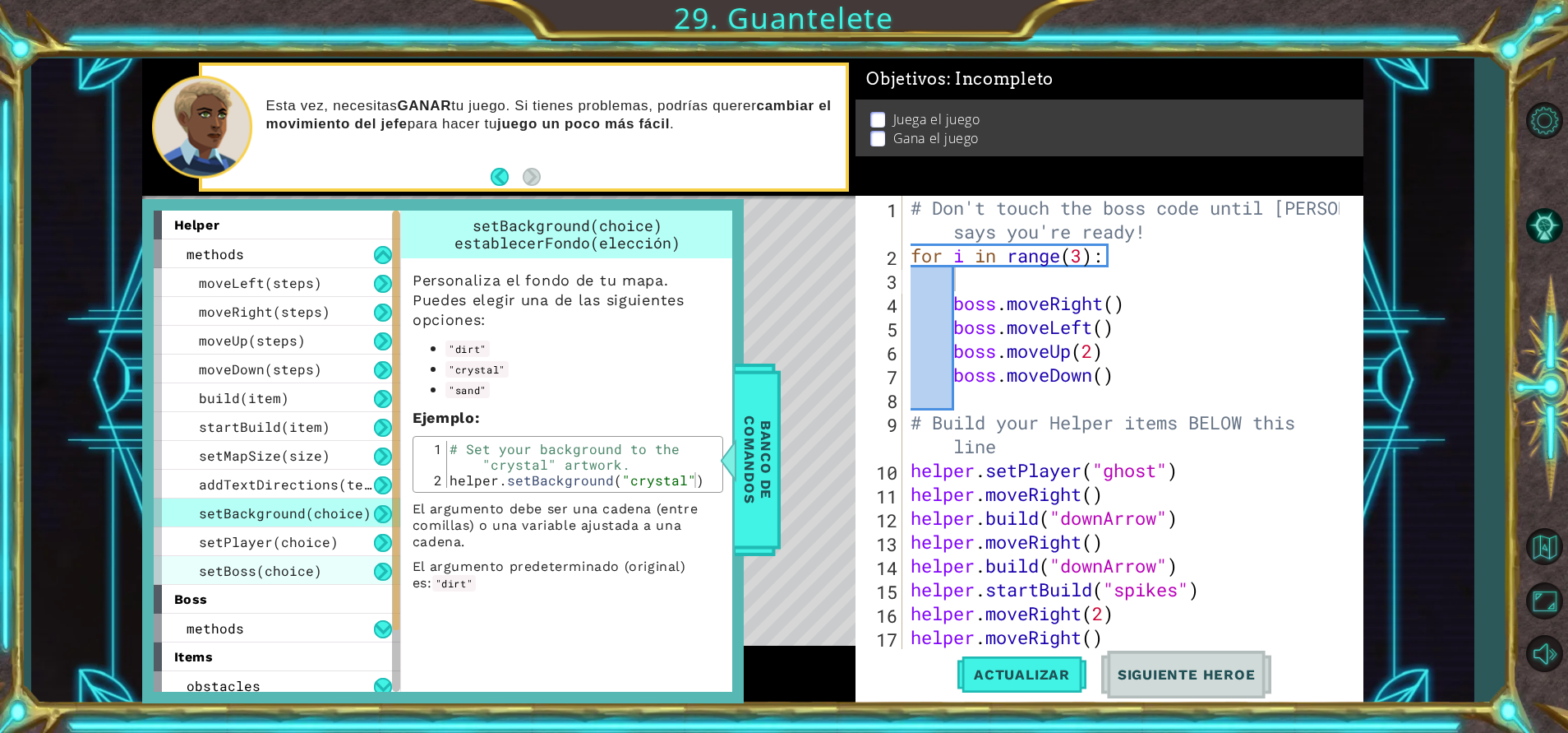
click at [301, 569] on span "setBoss(choice)" at bounding box center [260, 570] width 123 height 17
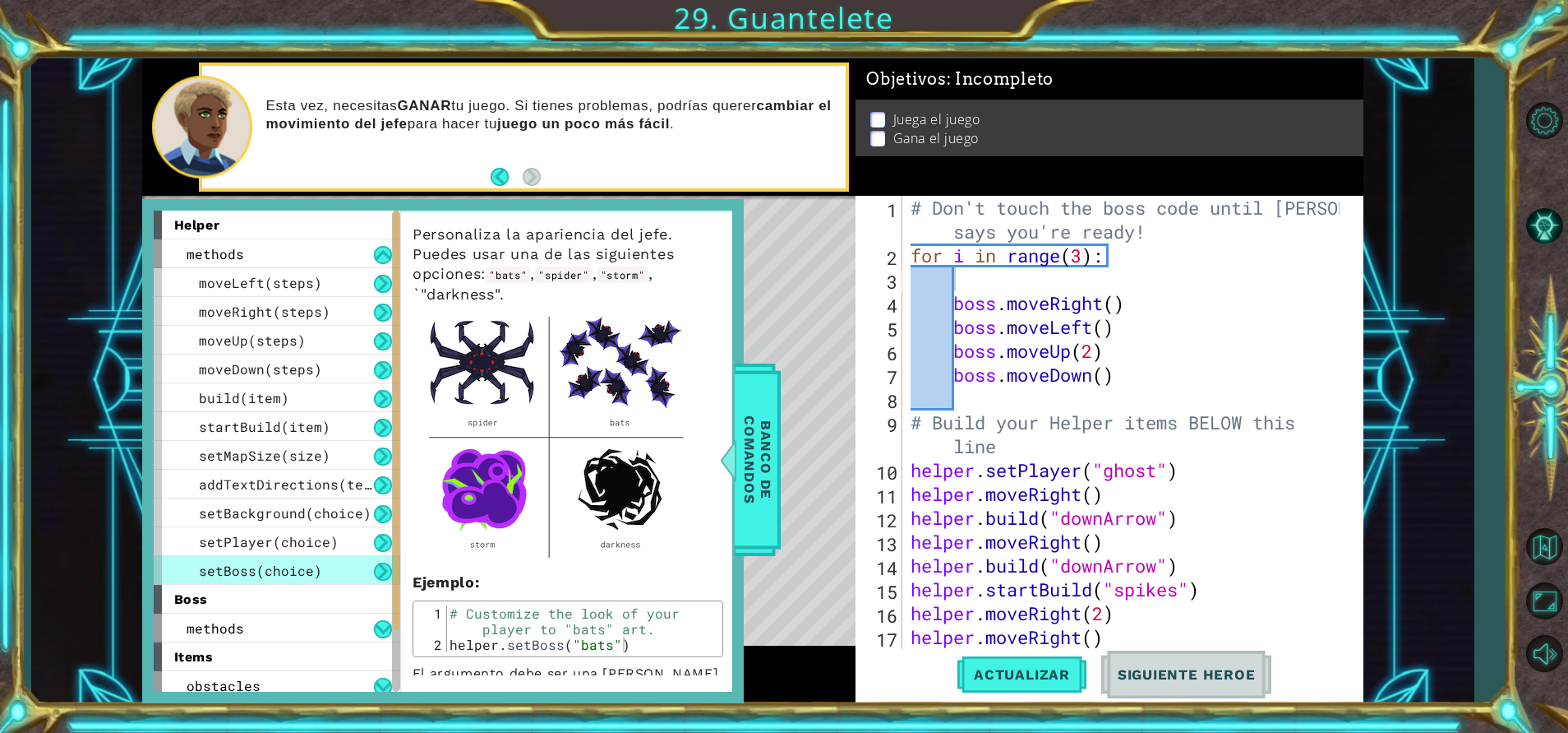
scroll to position [47, 0]
click at [653, 420] on img at bounding box center [556, 433] width 288 height 260
click at [974, 285] on div "# Don't touch the boss code until [PERSON_NAME] says you're ready! for i in ran…" at bounding box center [1127, 458] width 439 height 525
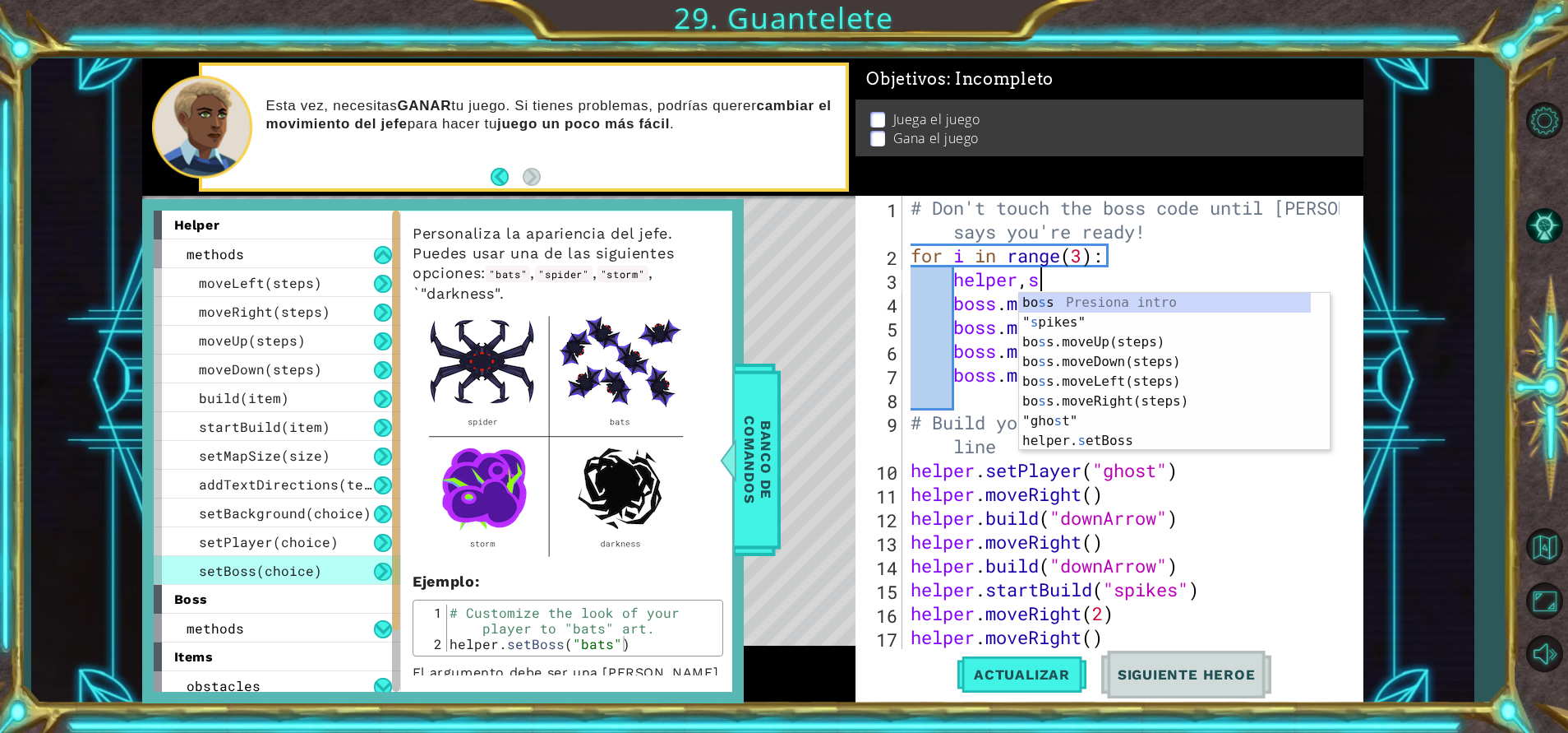
scroll to position [0, 6]
click at [1074, 303] on div "helper. set Boss Presiona intro helper. set Player Presiona intro helper. set M…" at bounding box center [1175, 391] width 311 height 198
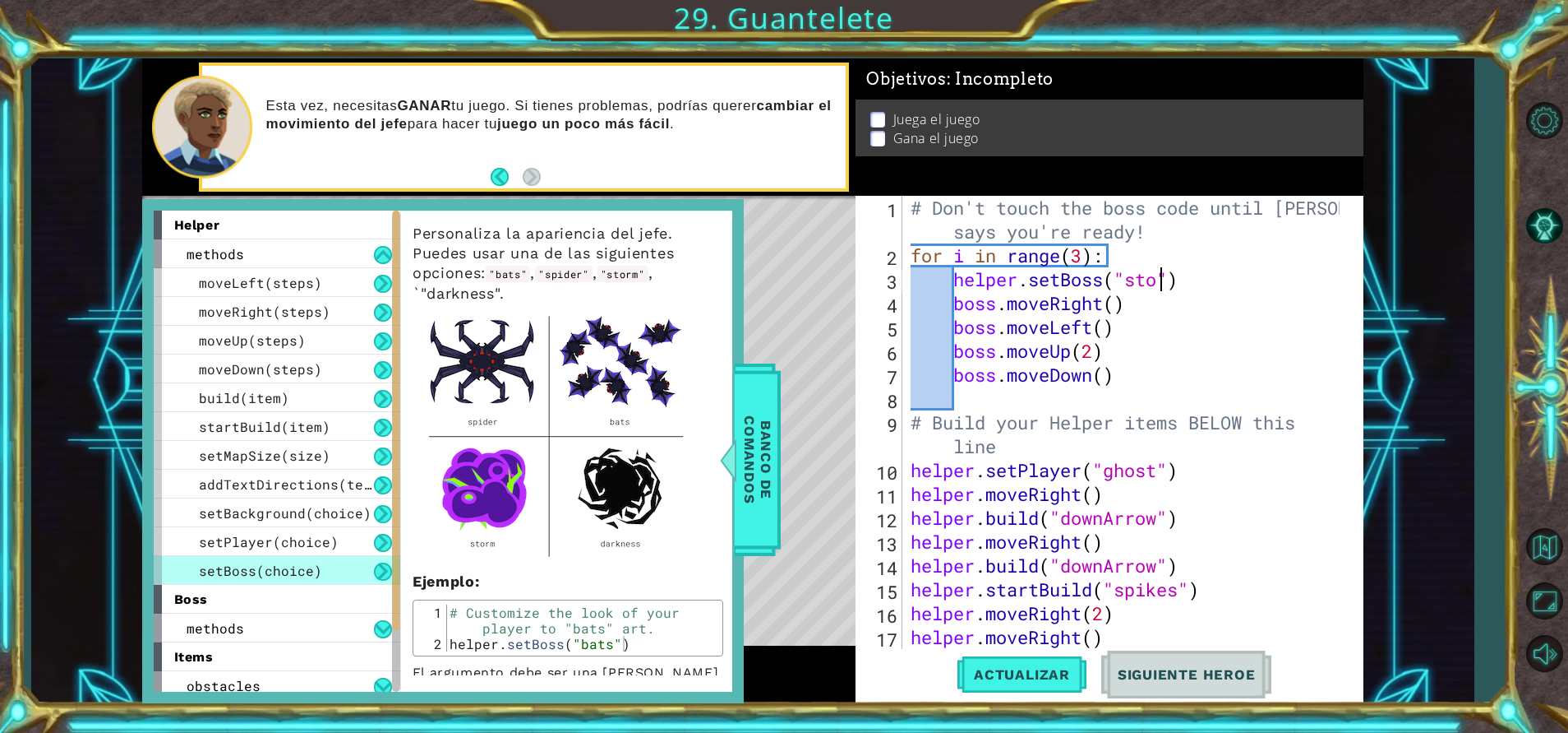
scroll to position [0, 12]
click at [1042, 660] on button "Actualizar" at bounding box center [1022, 674] width 129 height 51
click at [757, 487] on span "Banco de comandos" at bounding box center [757, 459] width 42 height 170
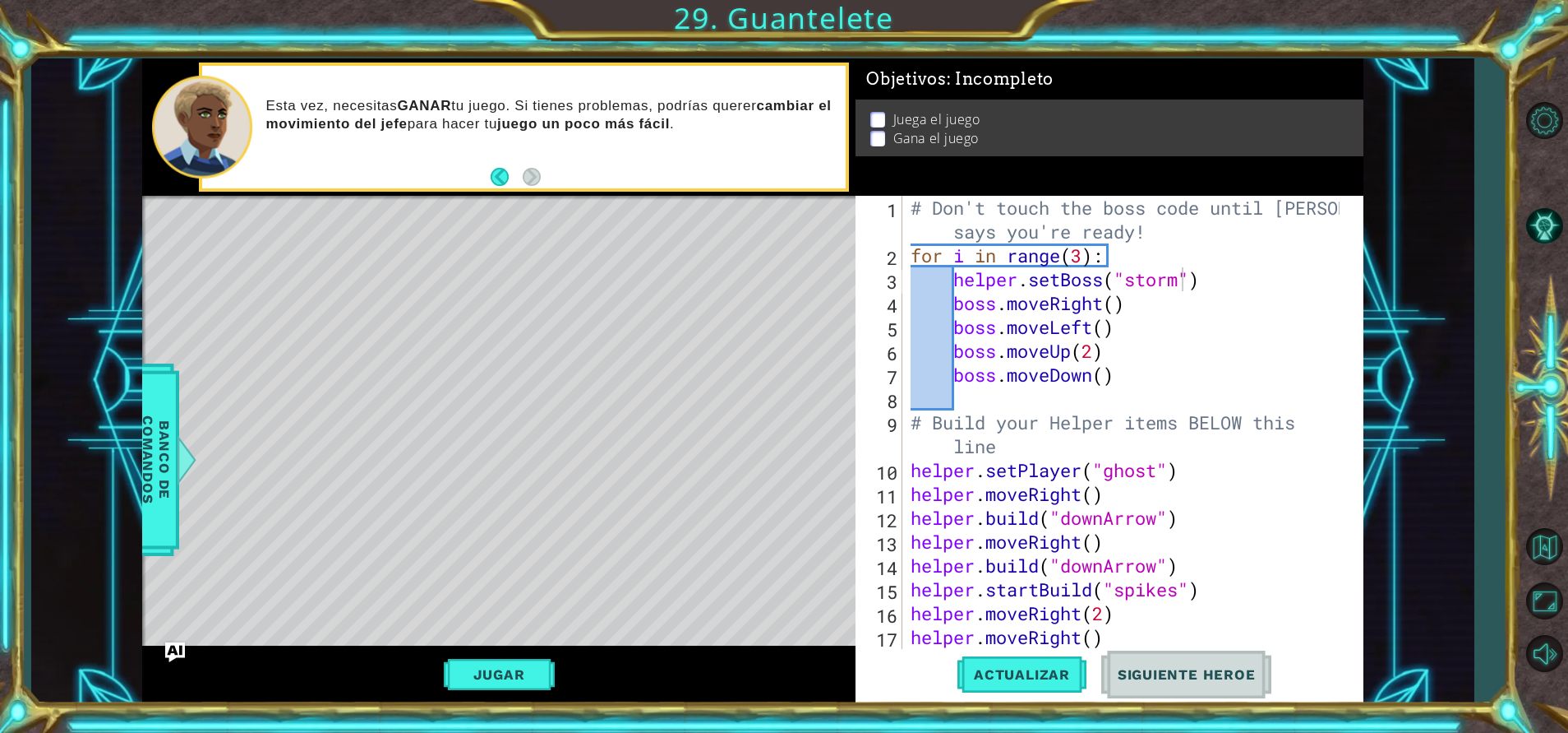
scroll to position [0, 12]
click at [1252, 516] on div "# Don't touch the boss code until [PERSON_NAME] says you're ready! for i in ran…" at bounding box center [1127, 458] width 439 height 525
click at [521, 665] on button "Jugar" at bounding box center [499, 674] width 111 height 31
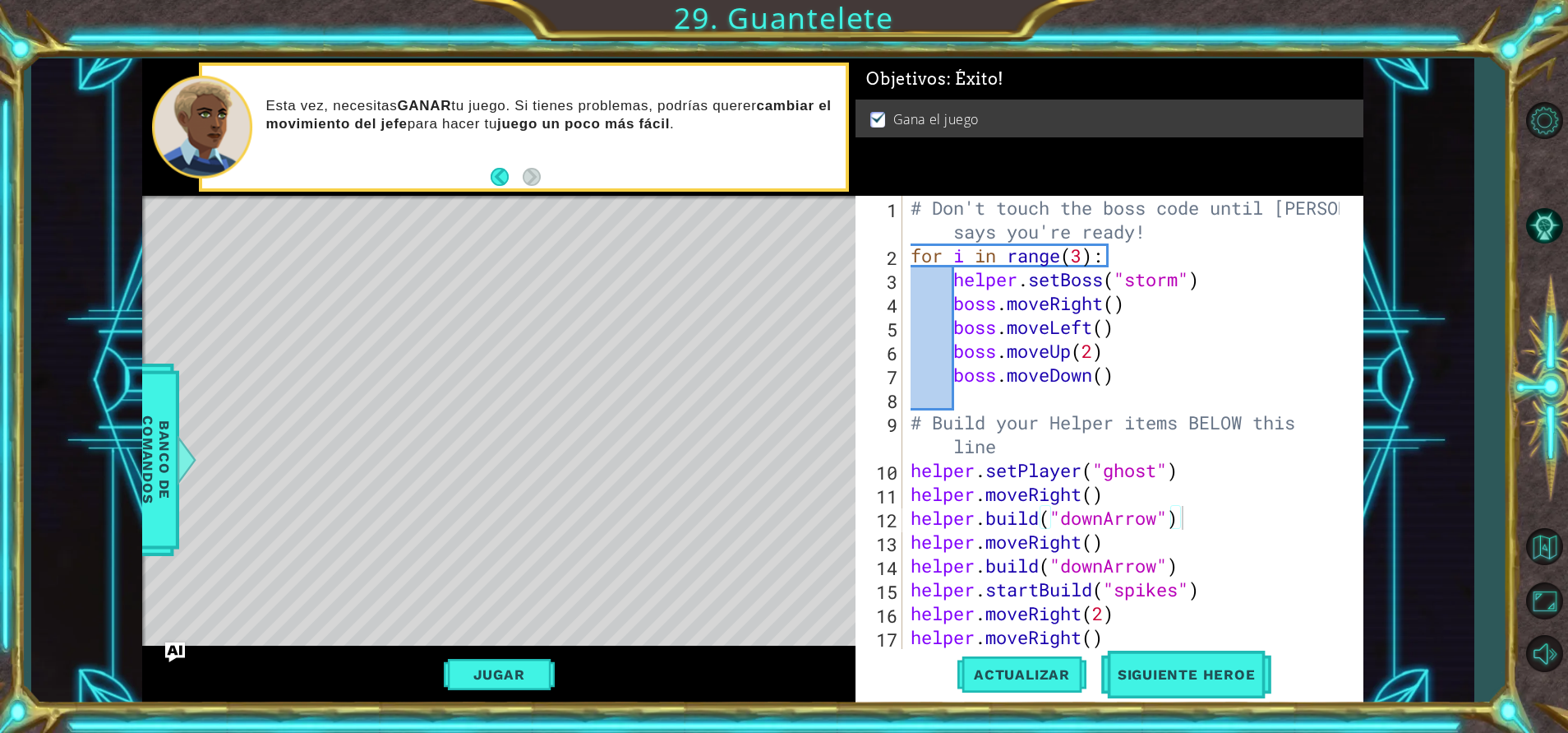
type textarea "boss.moveUp(2)"
drag, startPoint x: 956, startPoint y: 350, endPoint x: 1108, endPoint y: 351, distance: 152.0
click at [1108, 351] on div "# Don't touch the boss code until [PERSON_NAME] says you're ready! for i in ran…" at bounding box center [1127, 458] width 439 height 525
click at [984, 398] on div "# Don't touch the boss code until [PERSON_NAME] says you're ready! for i in ran…" at bounding box center [1127, 458] width 439 height 525
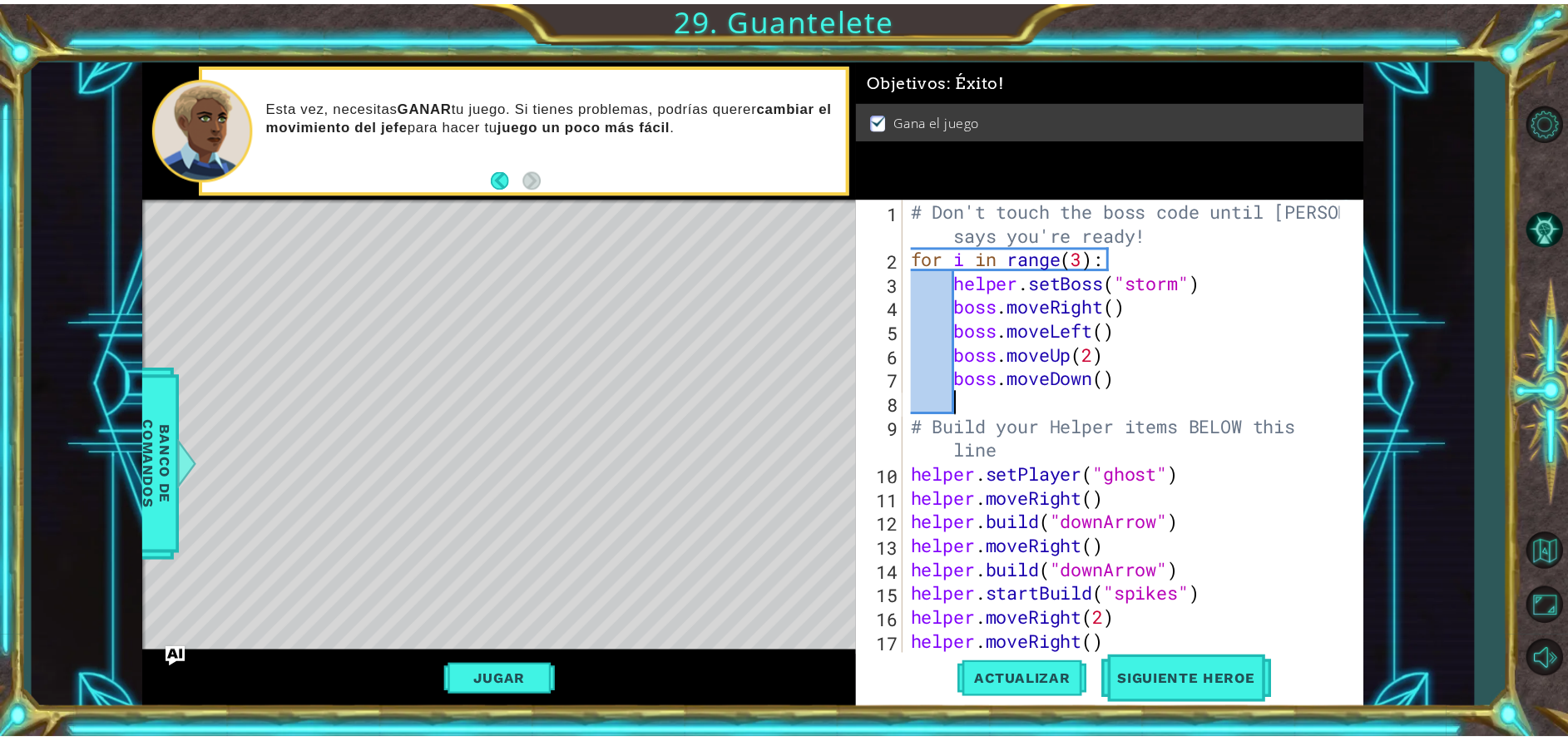
scroll to position [0, 0]
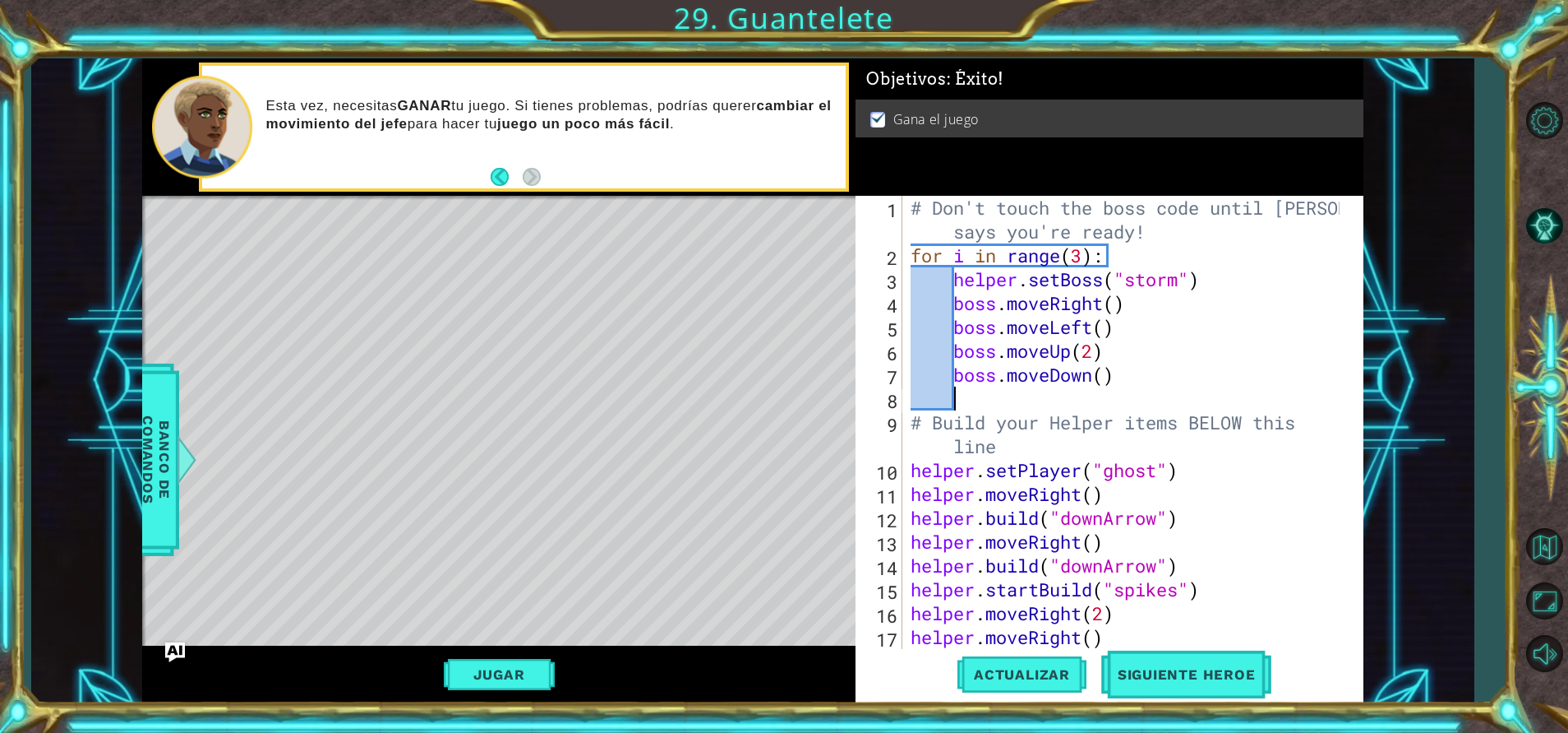
paste textarea "boss.moveUp(2)"
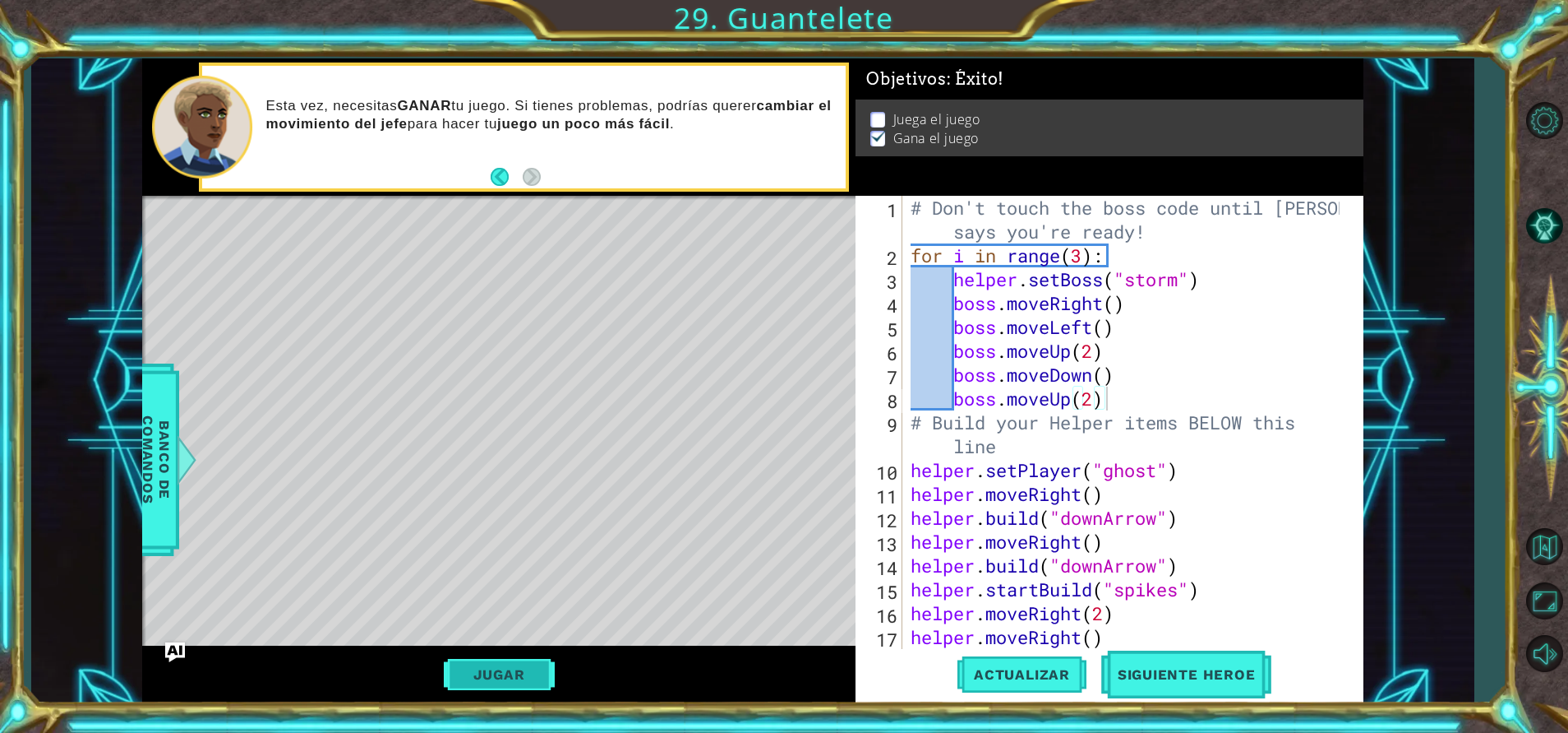
click at [523, 669] on button "Jugar" at bounding box center [499, 674] width 111 height 31
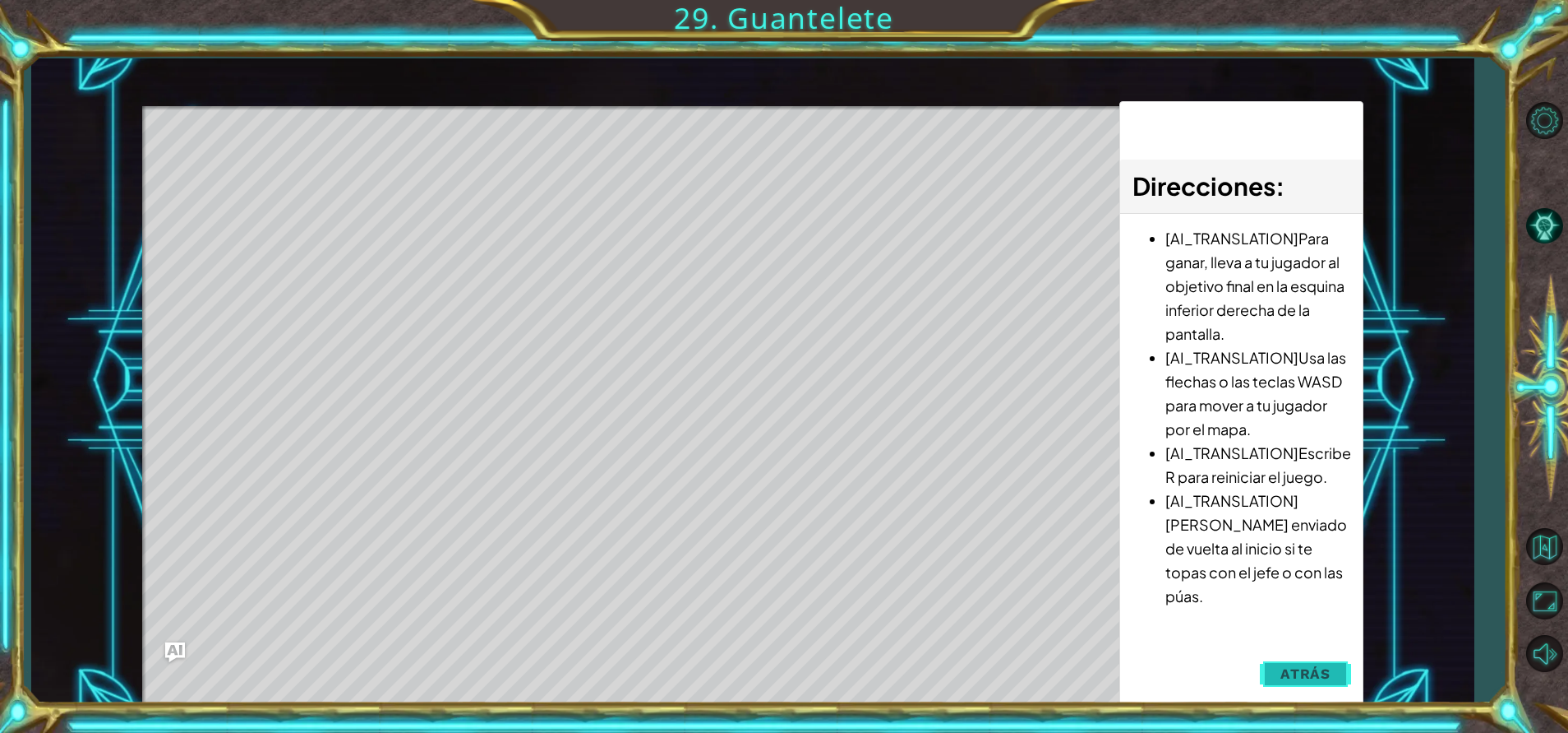
click at [1261, 674] on button "Atrás" at bounding box center [1305, 673] width 91 height 33
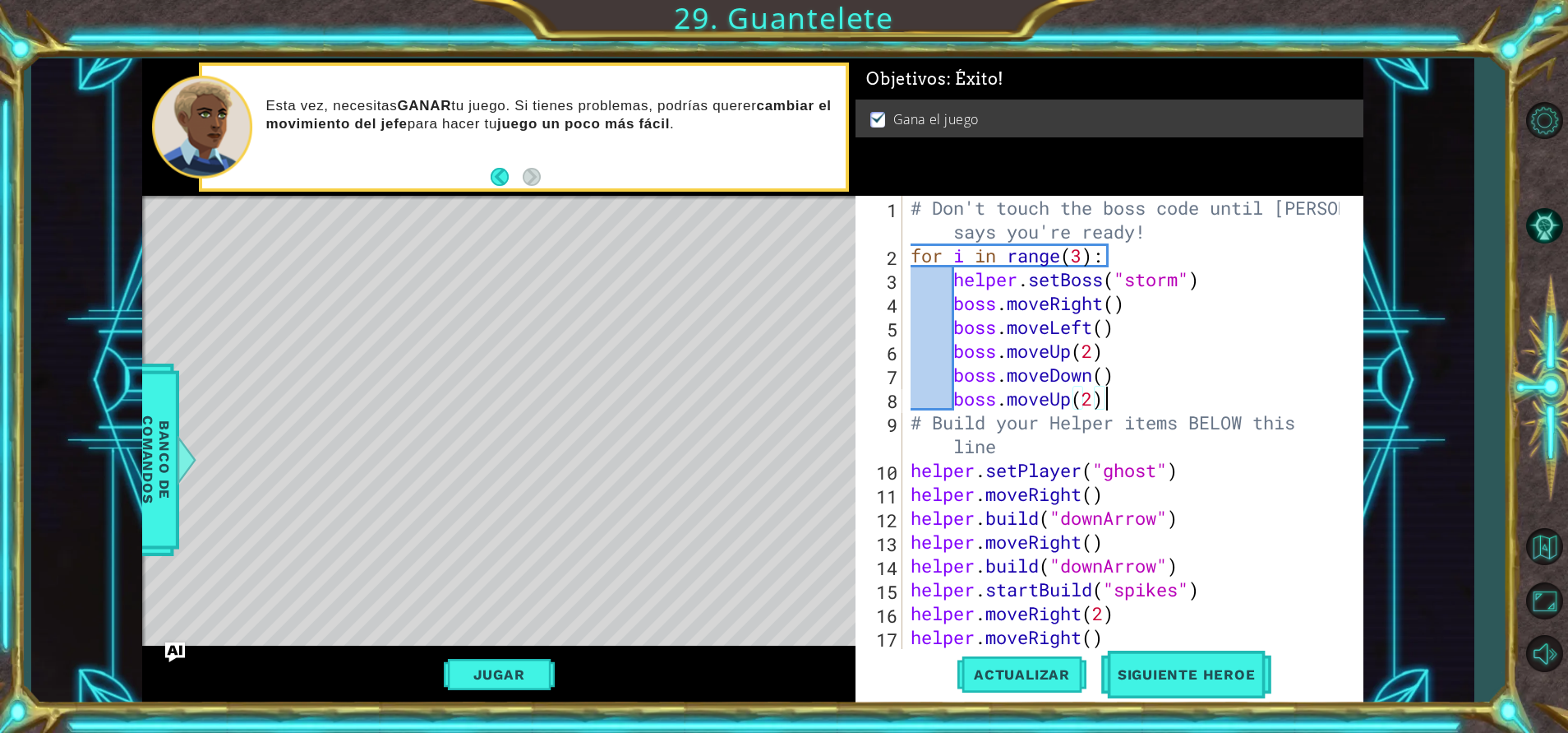
click at [1119, 399] on div "# Don't touch the boss code until [PERSON_NAME] says you're ready! for i in ran…" at bounding box center [1127, 458] width 439 height 525
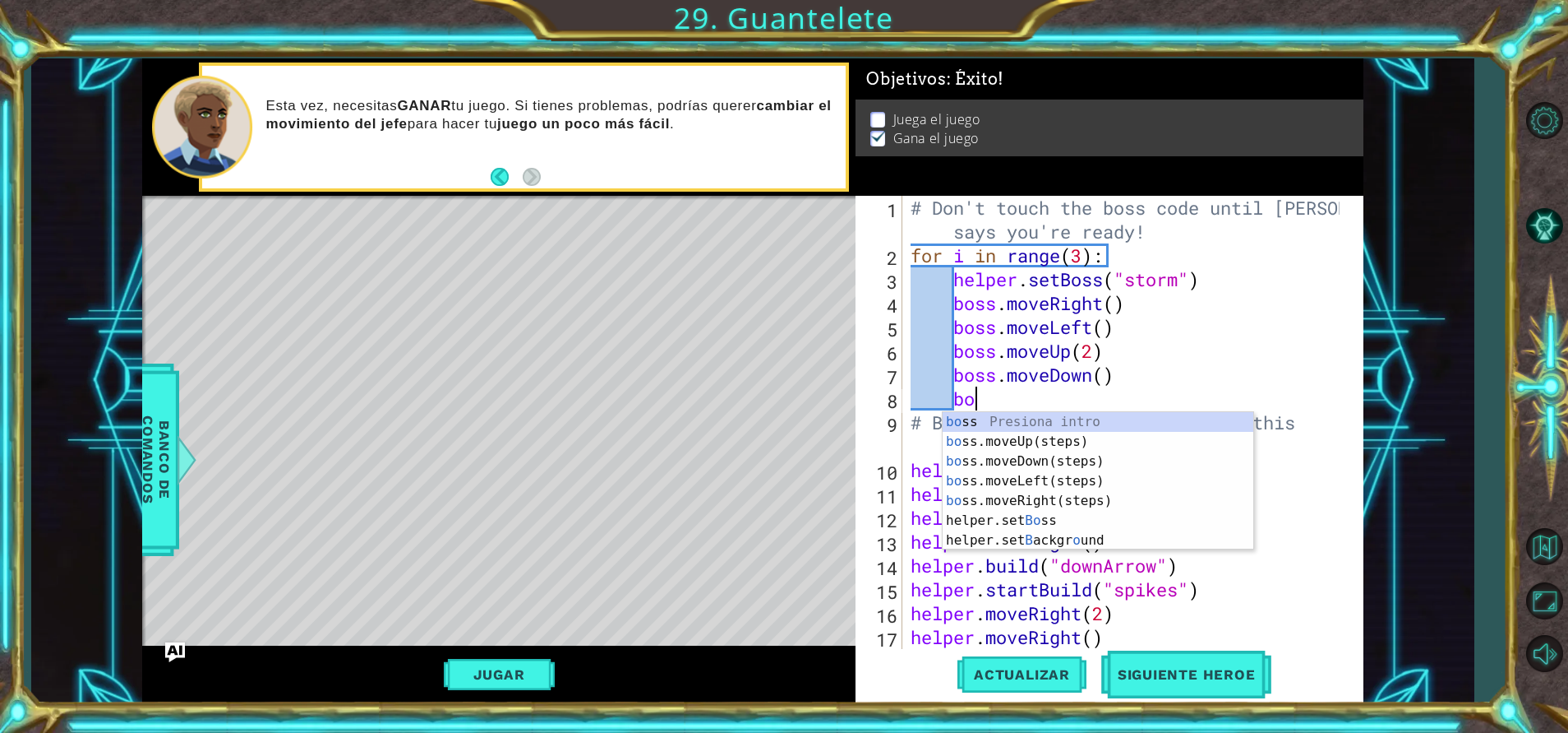
type textarea "b"
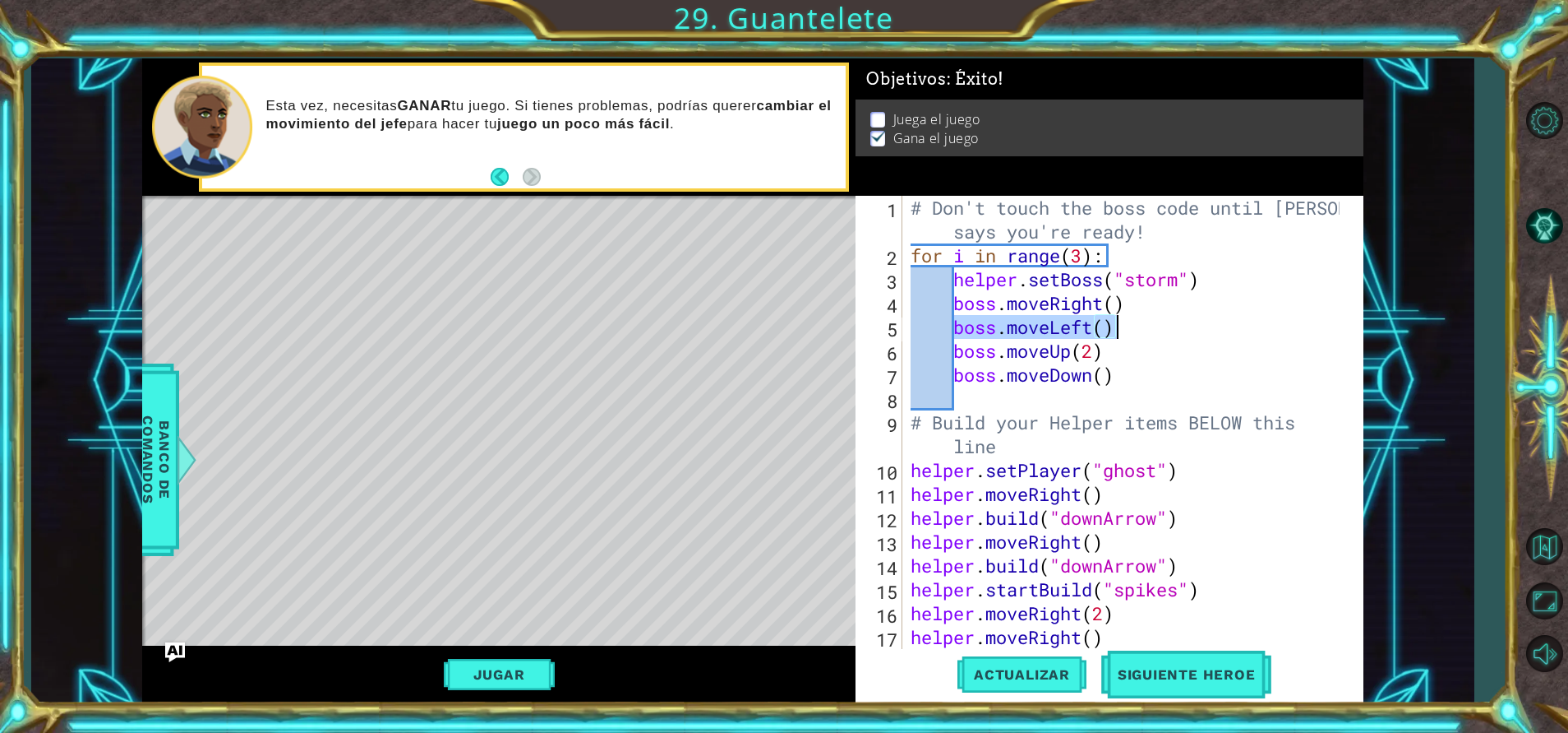
drag, startPoint x: 951, startPoint y: 323, endPoint x: 1136, endPoint y: 321, distance: 185.0
click at [1136, 321] on div "# Don't touch the boss code until [PERSON_NAME] says you're ready! for i in ran…" at bounding box center [1127, 458] width 439 height 525
type textarea "boss.moveLeft()"
click at [966, 398] on div "# Don't touch the boss code until [PERSON_NAME] says you're ready! for i in ran…" at bounding box center [1127, 458] width 439 height 525
paste textarea "boss.moveLeft()"
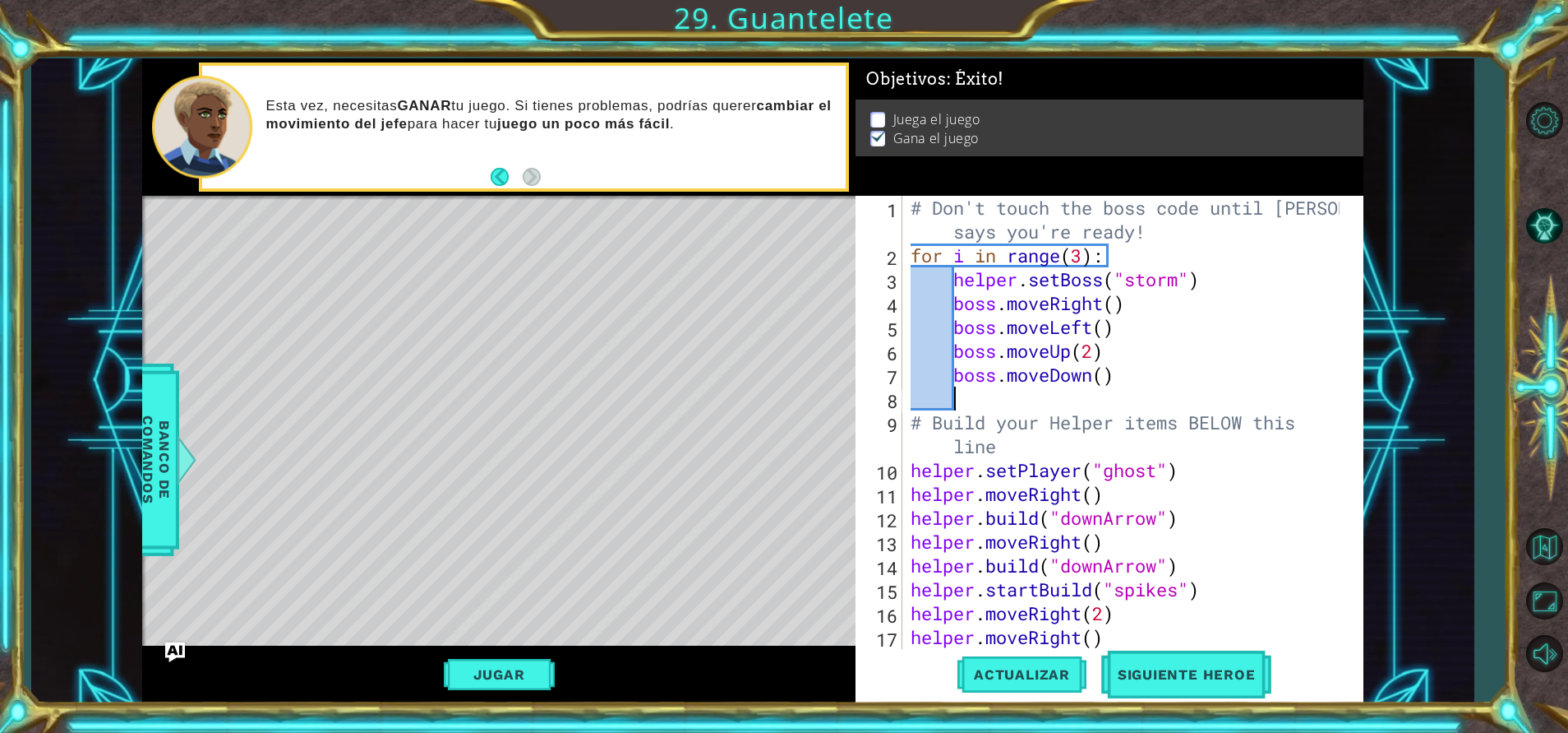
type textarea "boss.moveLeft()"
click at [998, 681] on span "Actualizar" at bounding box center [1022, 674] width 129 height 17
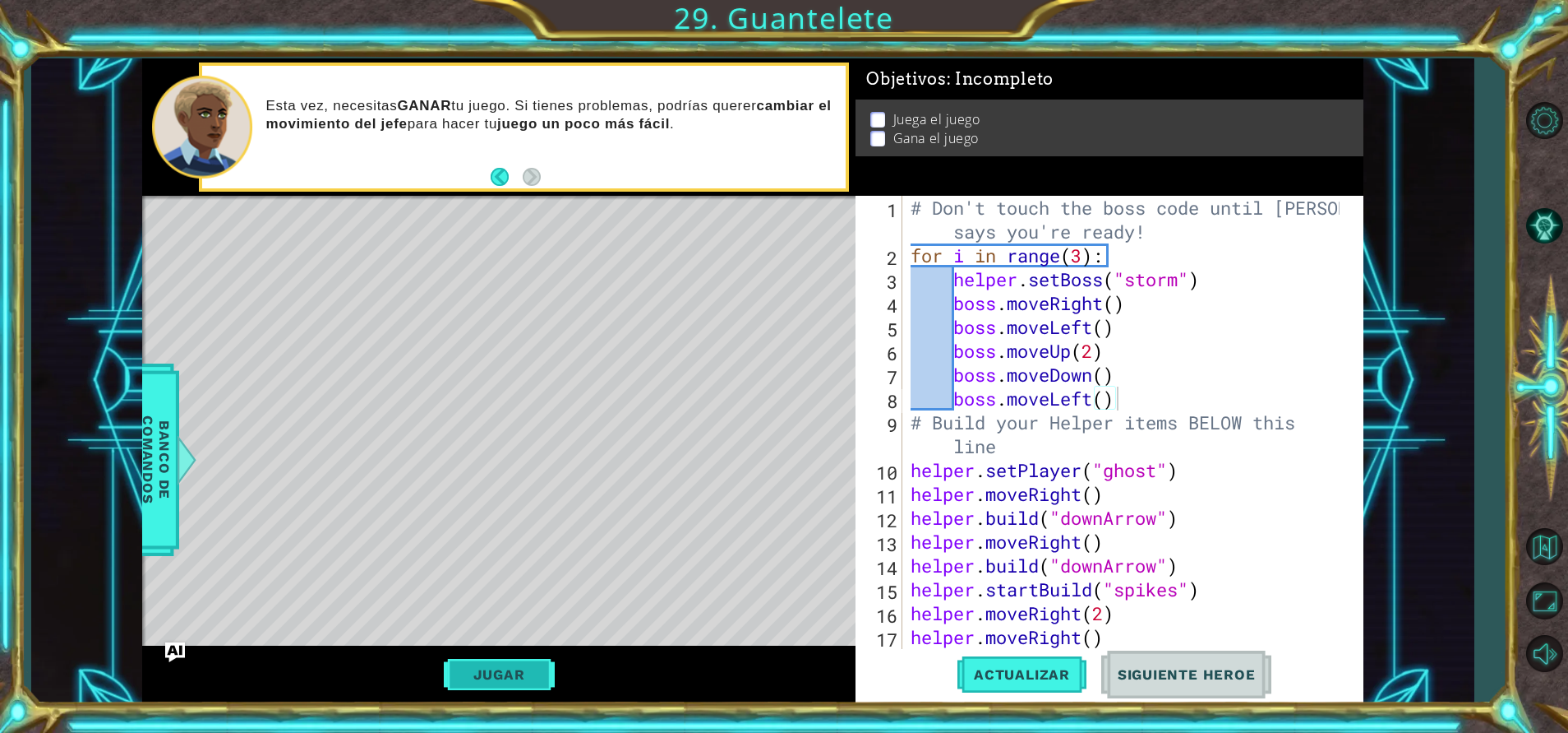
click at [502, 666] on button "Jugar" at bounding box center [499, 674] width 111 height 31
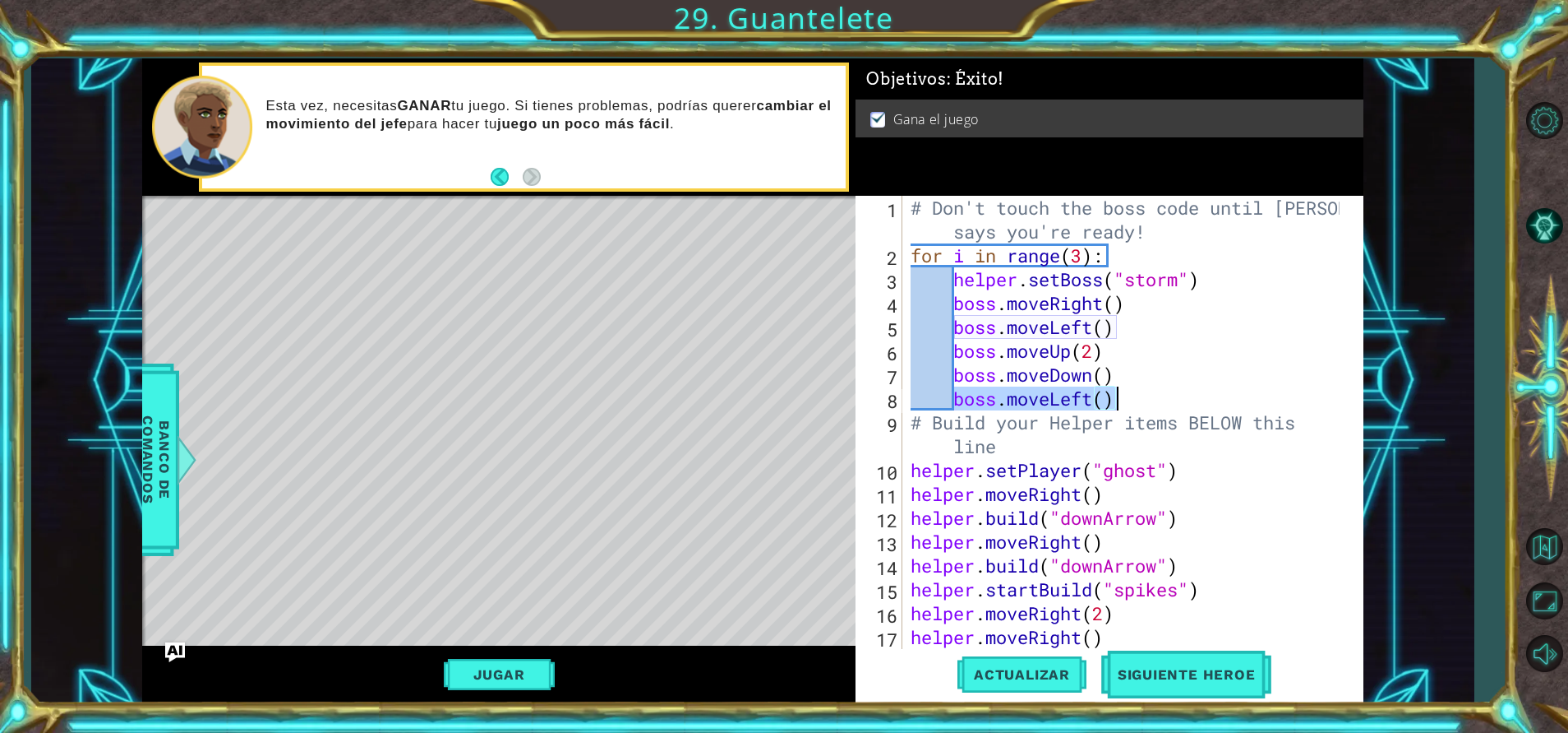
drag, startPoint x: 956, startPoint y: 396, endPoint x: 1124, endPoint y: 408, distance: 168.4
click at [1124, 408] on div "# Don't touch the boss code until [PERSON_NAME] says you're ready! for i in ran…" at bounding box center [1127, 458] width 439 height 525
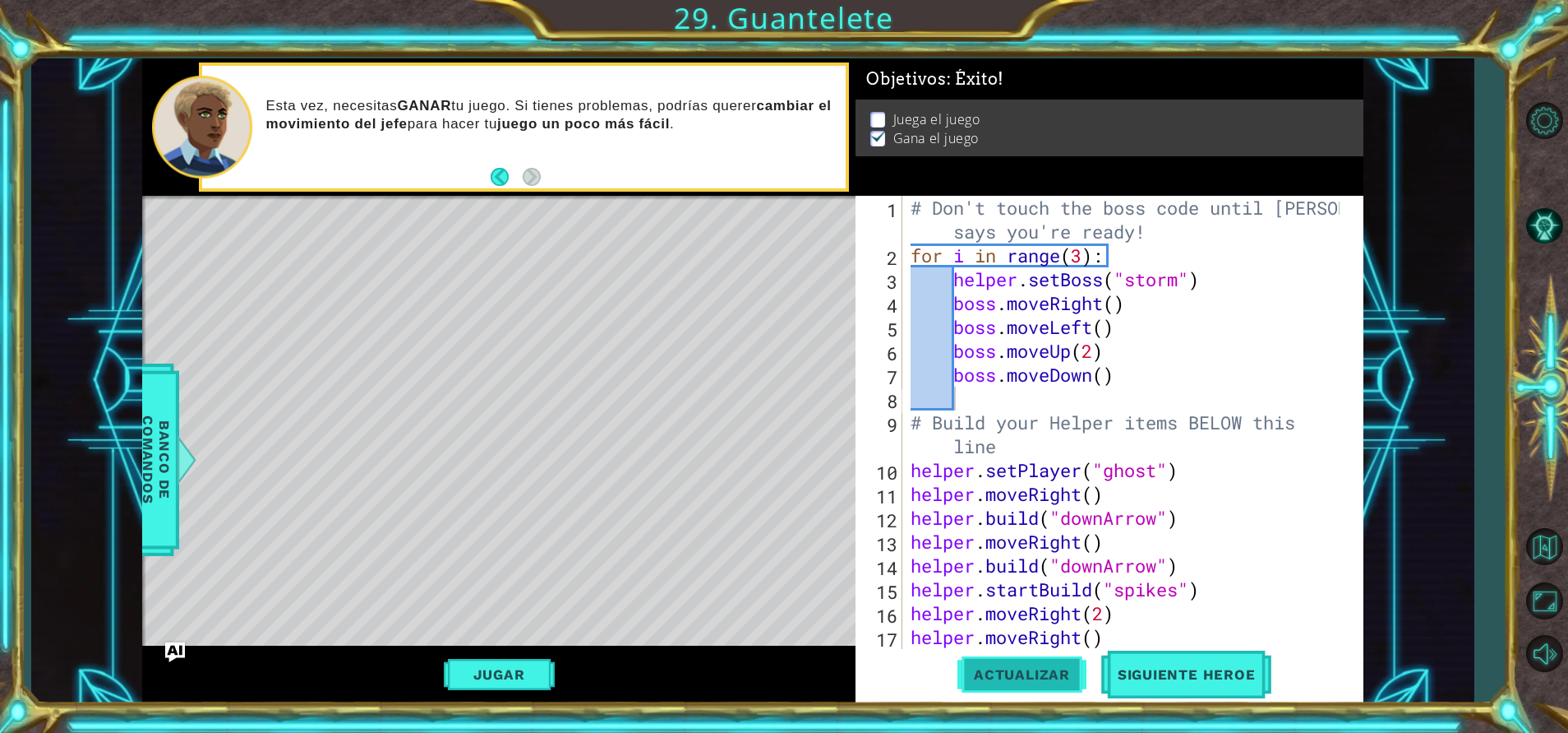
click at [998, 683] on button "Actualizar" at bounding box center [1022, 674] width 129 height 51
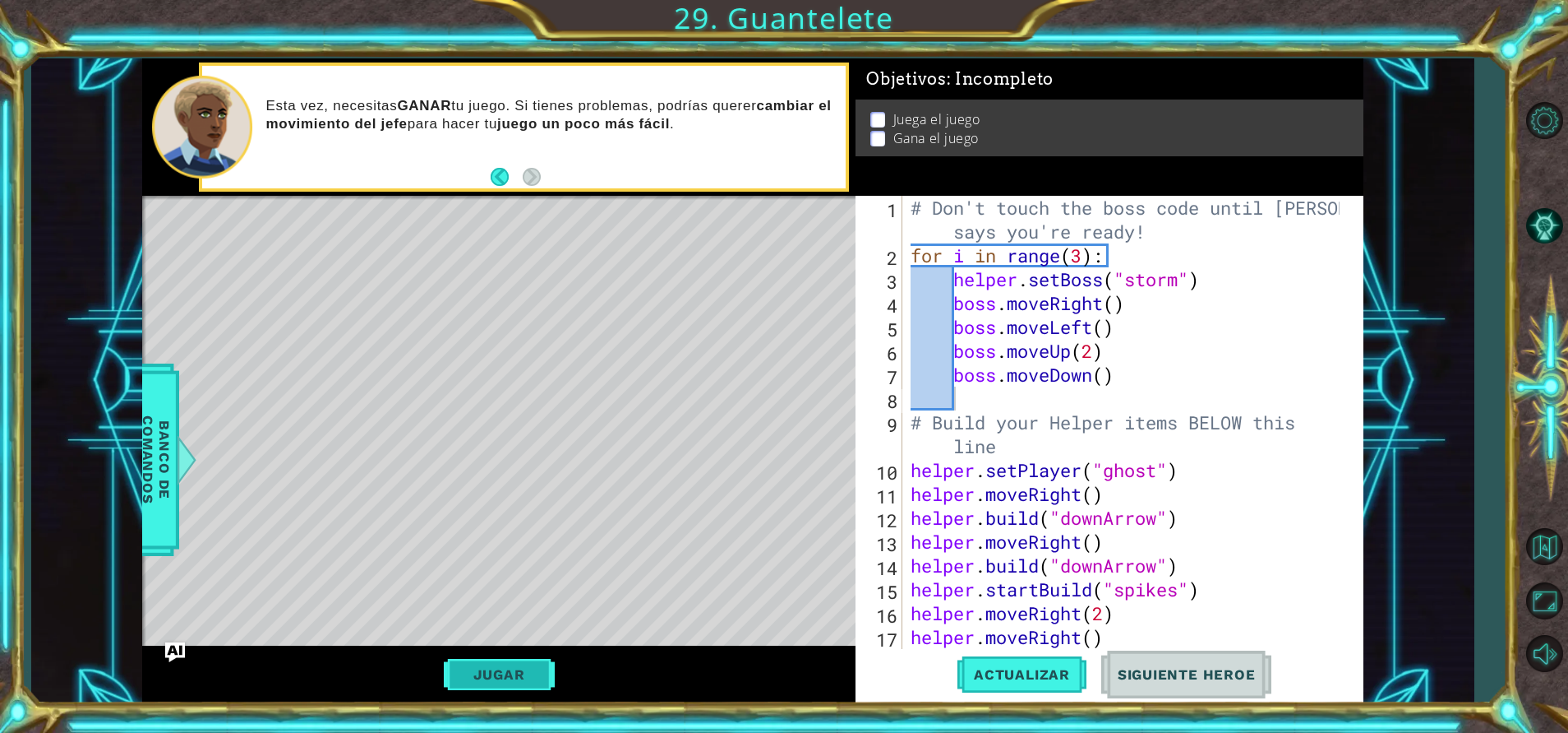
click at [519, 676] on button "Jugar" at bounding box center [499, 674] width 111 height 31
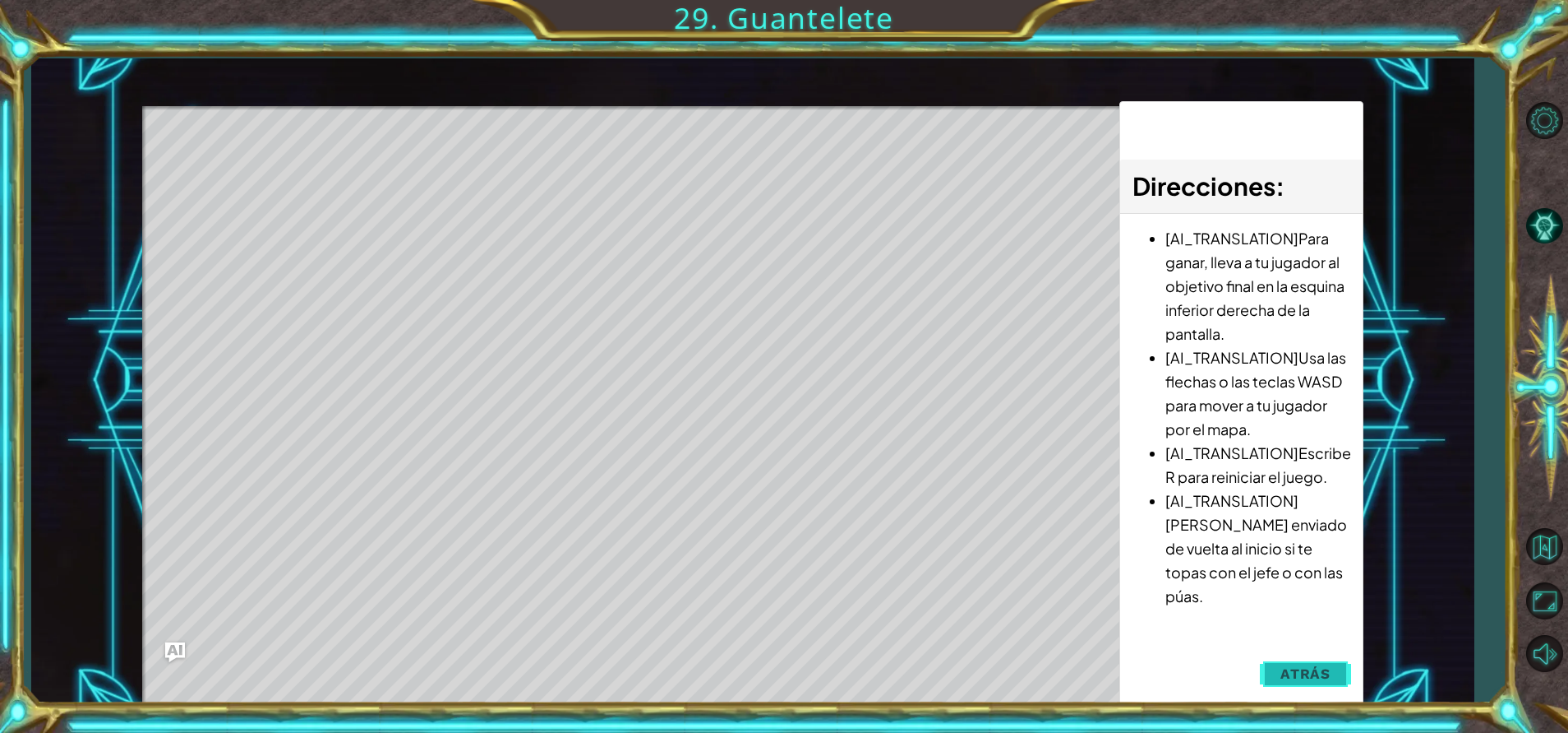
click at [1274, 666] on button "Atrás" at bounding box center [1305, 673] width 91 height 33
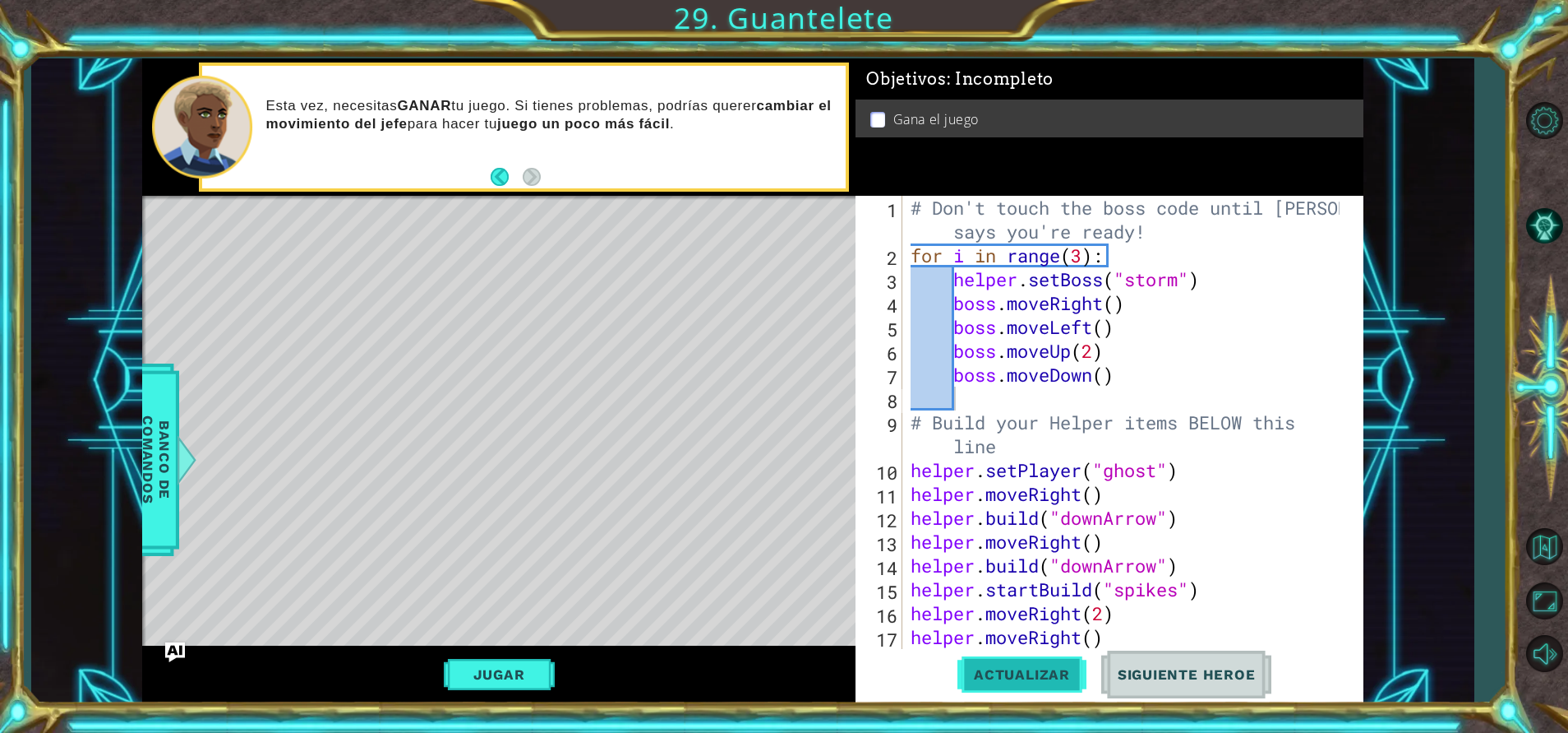
click at [989, 671] on span "Actualizar" at bounding box center [1022, 674] width 129 height 17
click at [497, 670] on button "Jugar" at bounding box center [499, 674] width 111 height 31
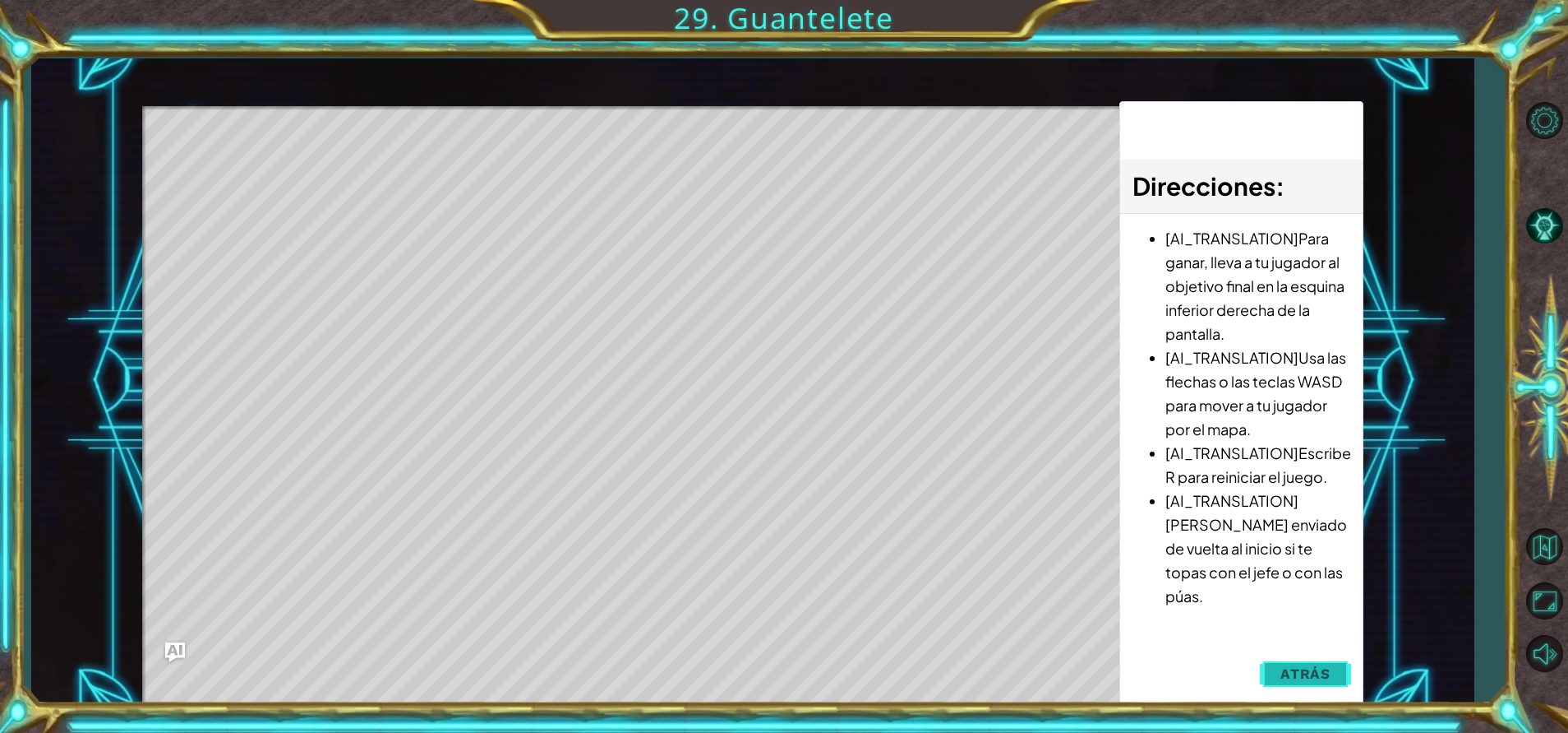
click at [1293, 661] on button "Atrás" at bounding box center [1305, 673] width 91 height 33
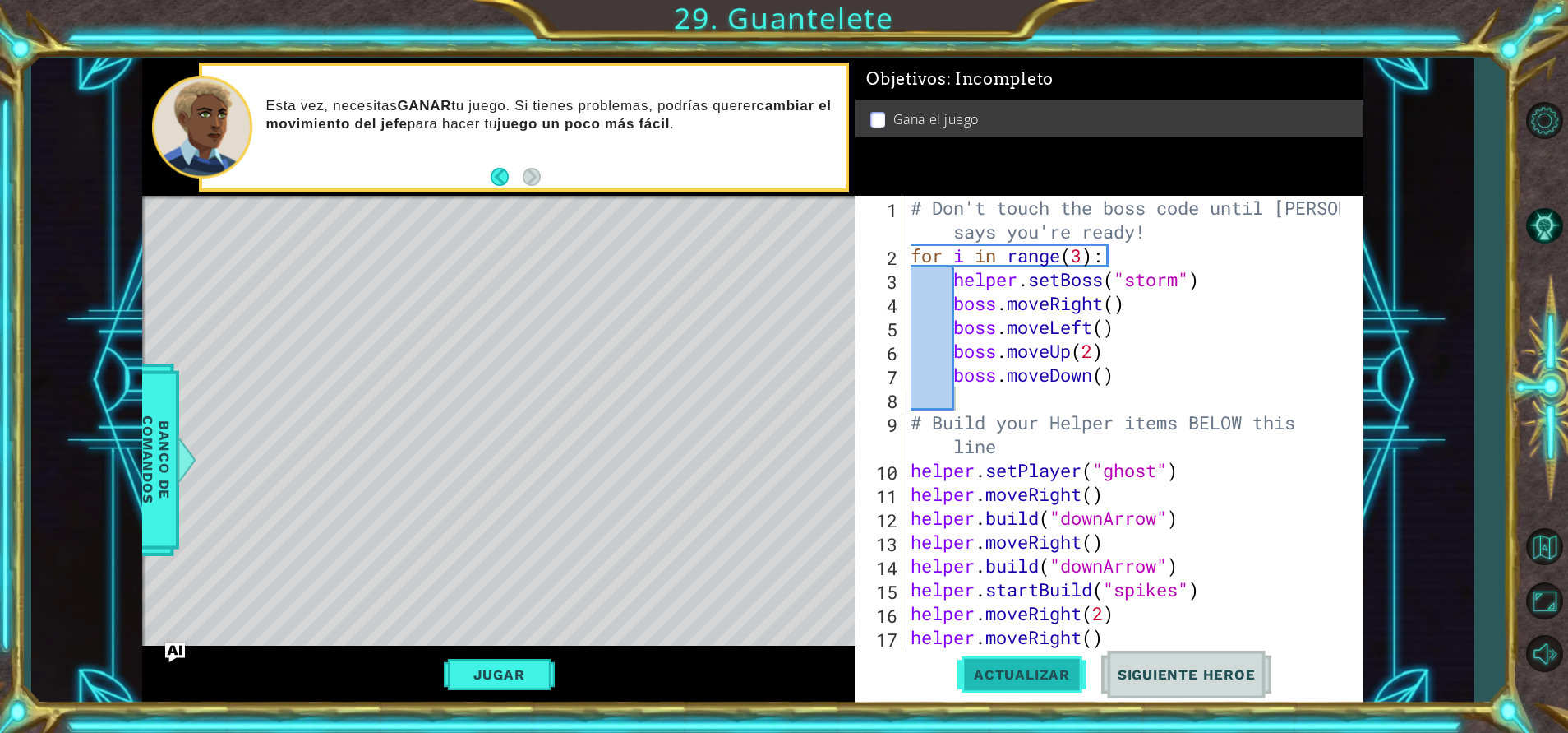
click at [1035, 671] on span "Actualizar" at bounding box center [1022, 674] width 129 height 17
click at [511, 668] on button "Jugar" at bounding box center [499, 674] width 111 height 31
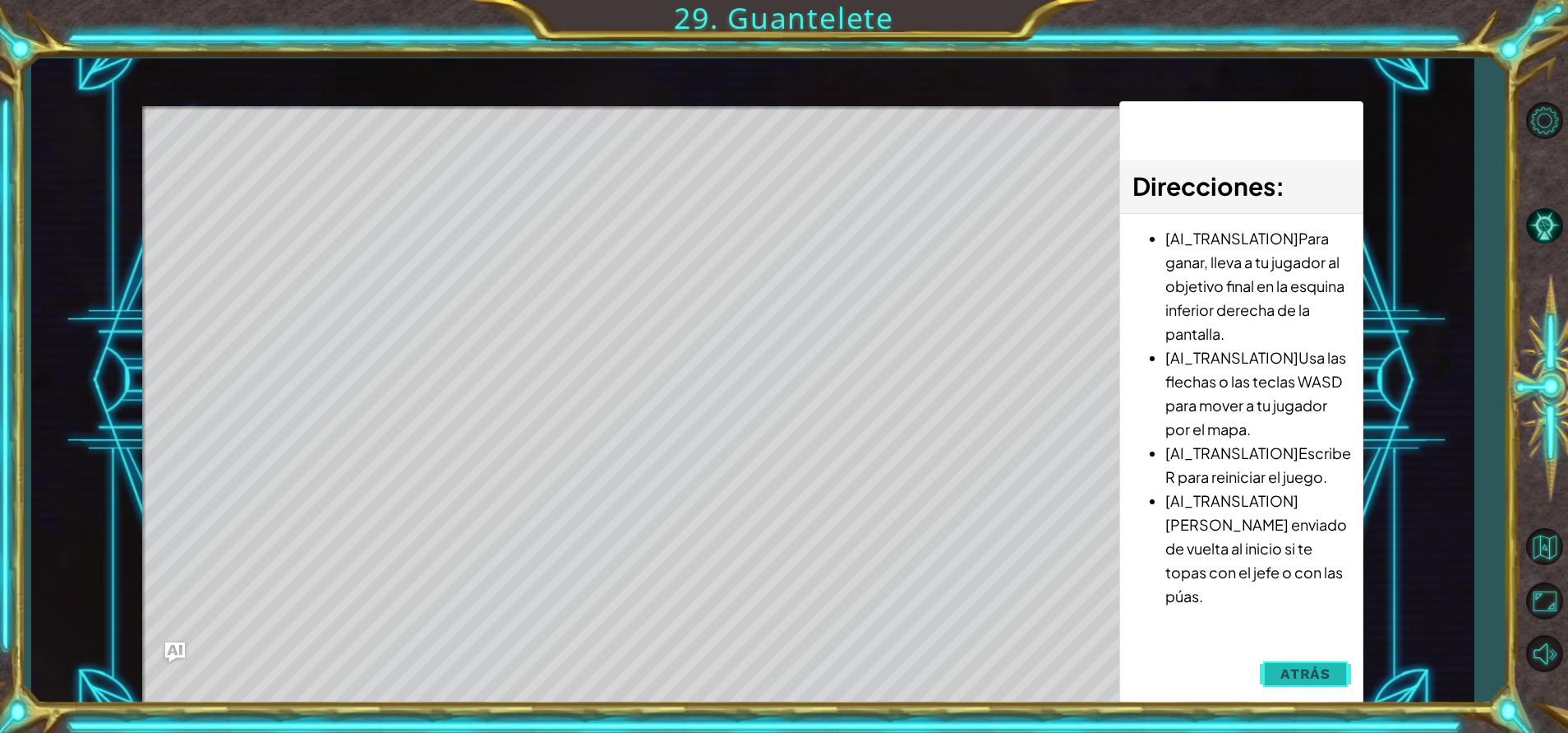
click at [1285, 673] on span "Atrás" at bounding box center [1305, 673] width 51 height 17
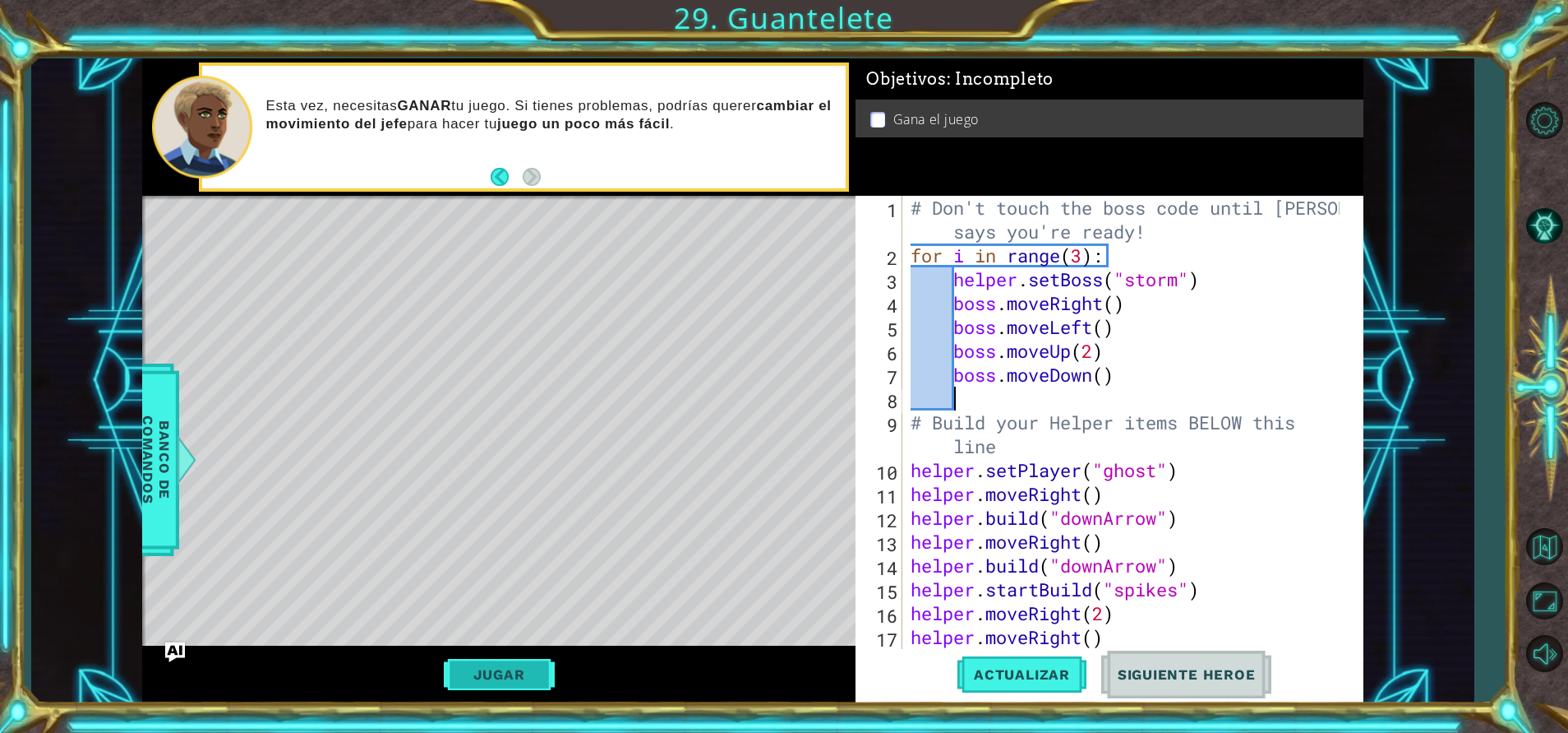
click at [490, 669] on button "Jugar" at bounding box center [499, 674] width 111 height 31
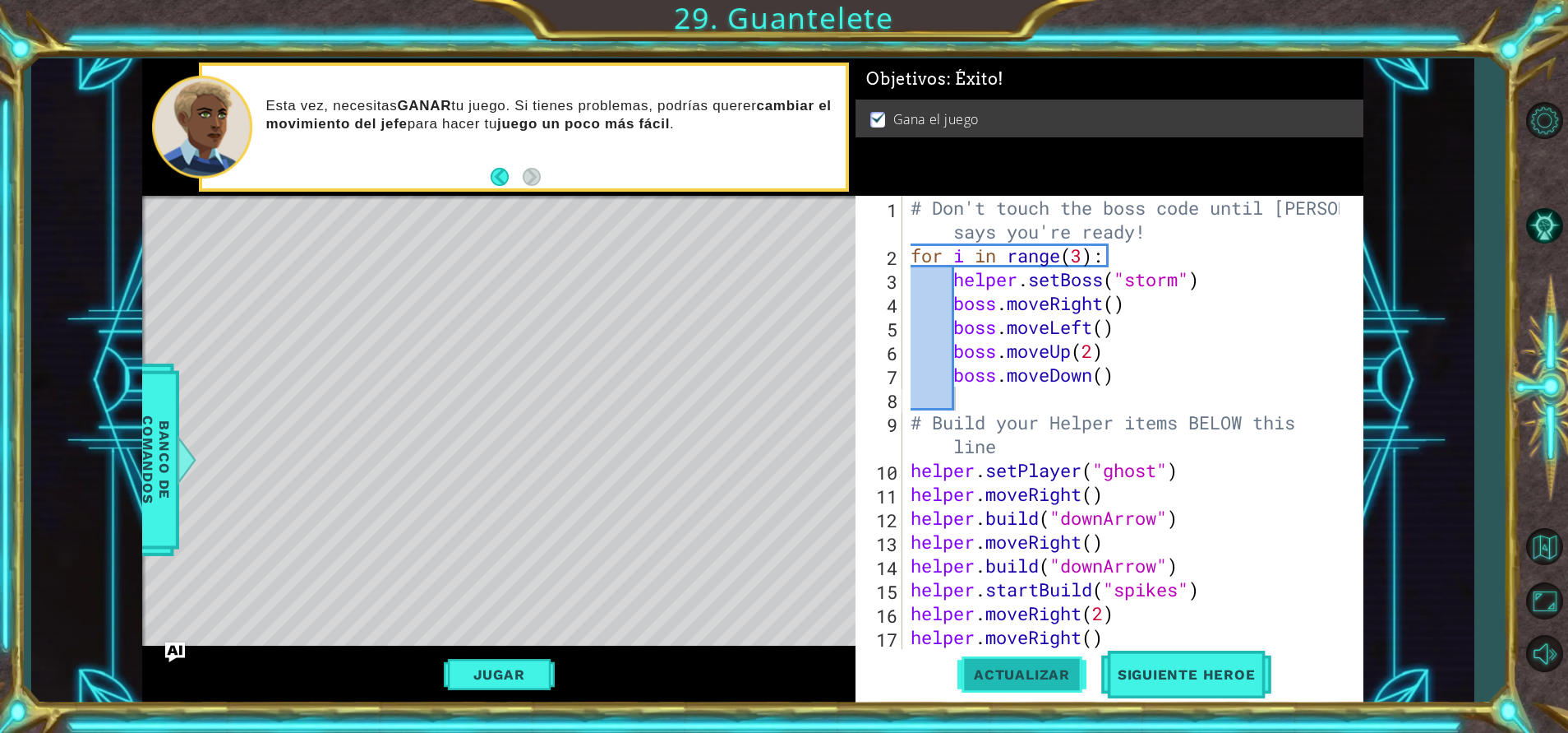
click at [1017, 657] on button "Actualizar" at bounding box center [1022, 674] width 129 height 51
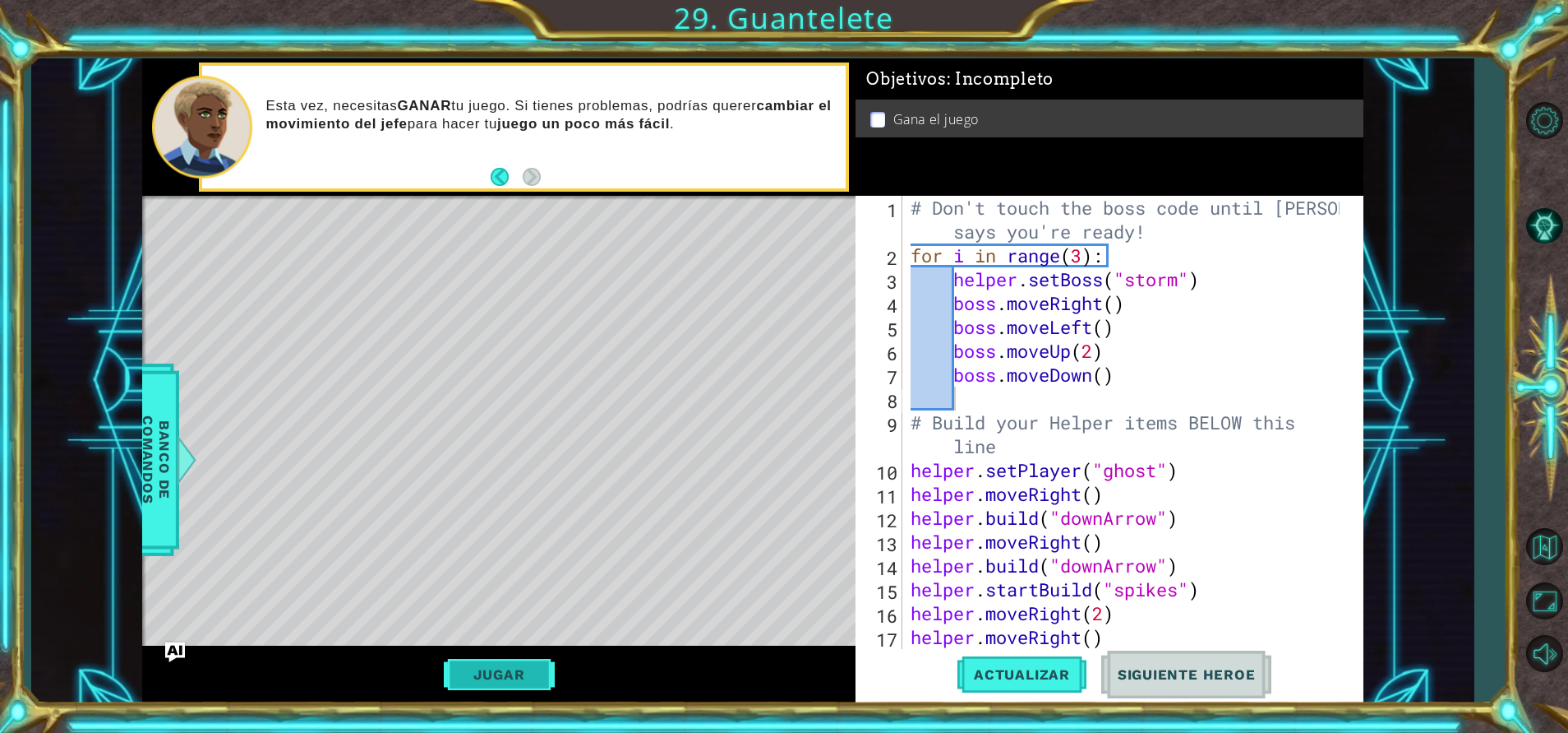
click at [507, 668] on button "Jugar" at bounding box center [499, 674] width 111 height 31
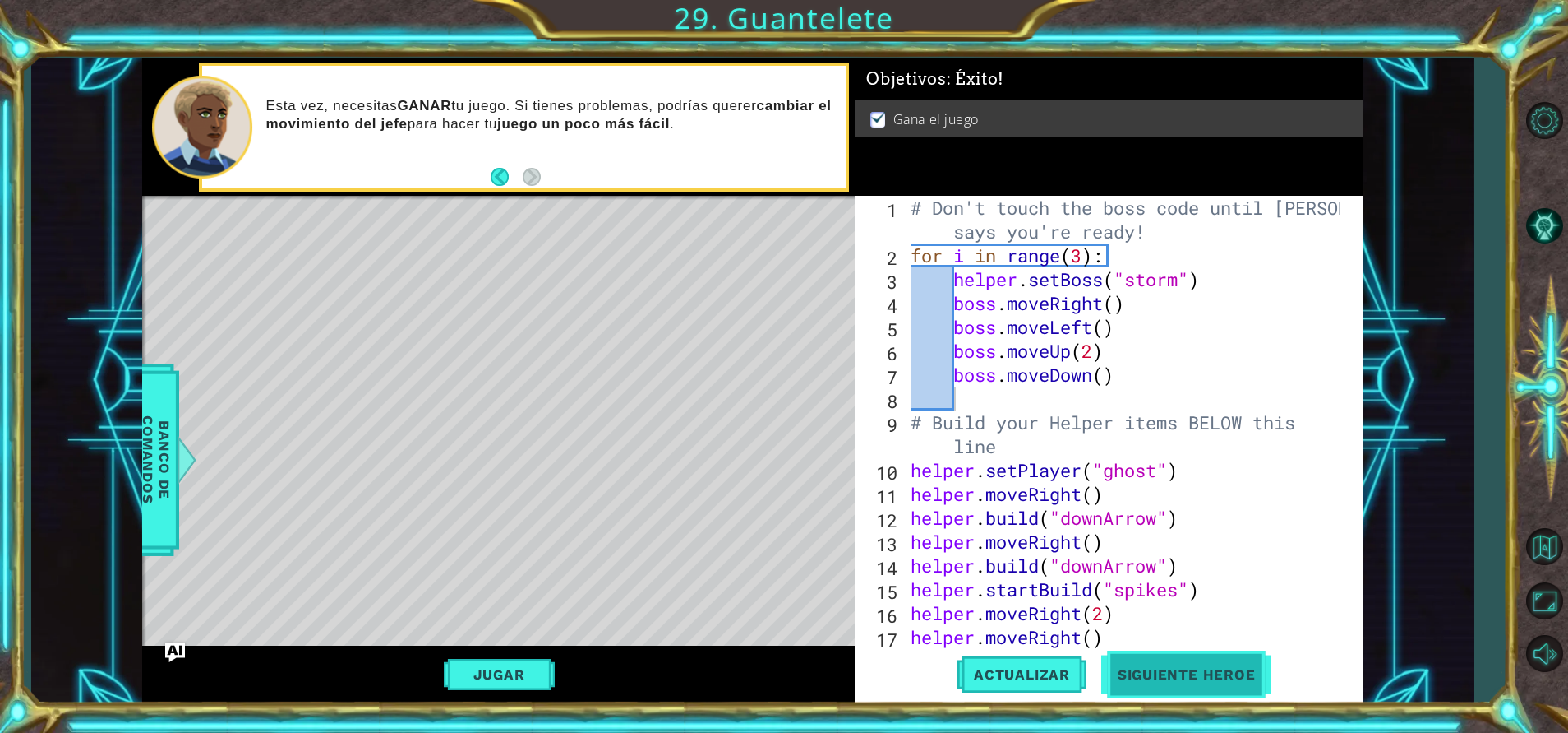
click at [1161, 681] on span "Siguiente Heroe" at bounding box center [1187, 674] width 171 height 17
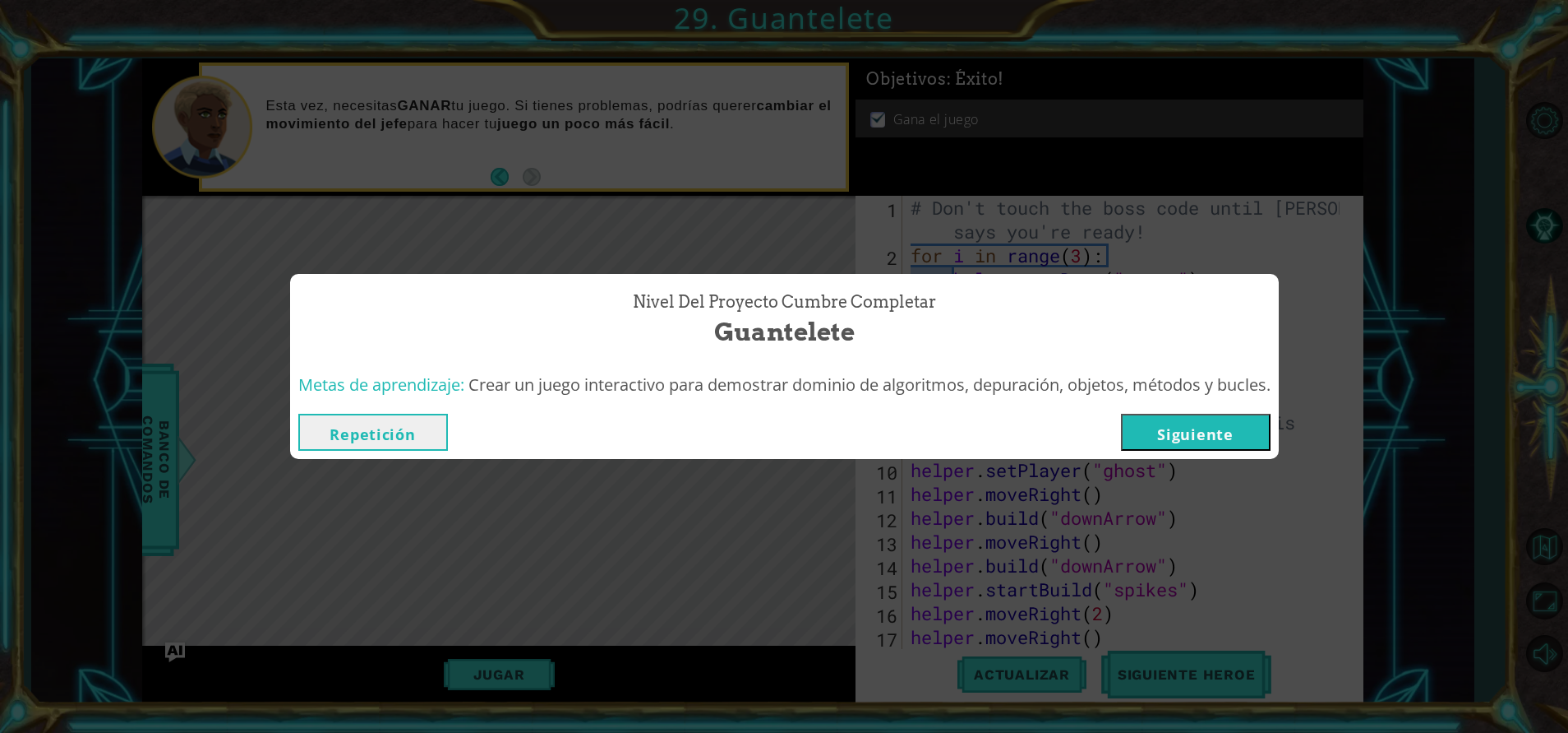
click at [1177, 426] on button "Siguiente" at bounding box center [1196, 432] width 150 height 37
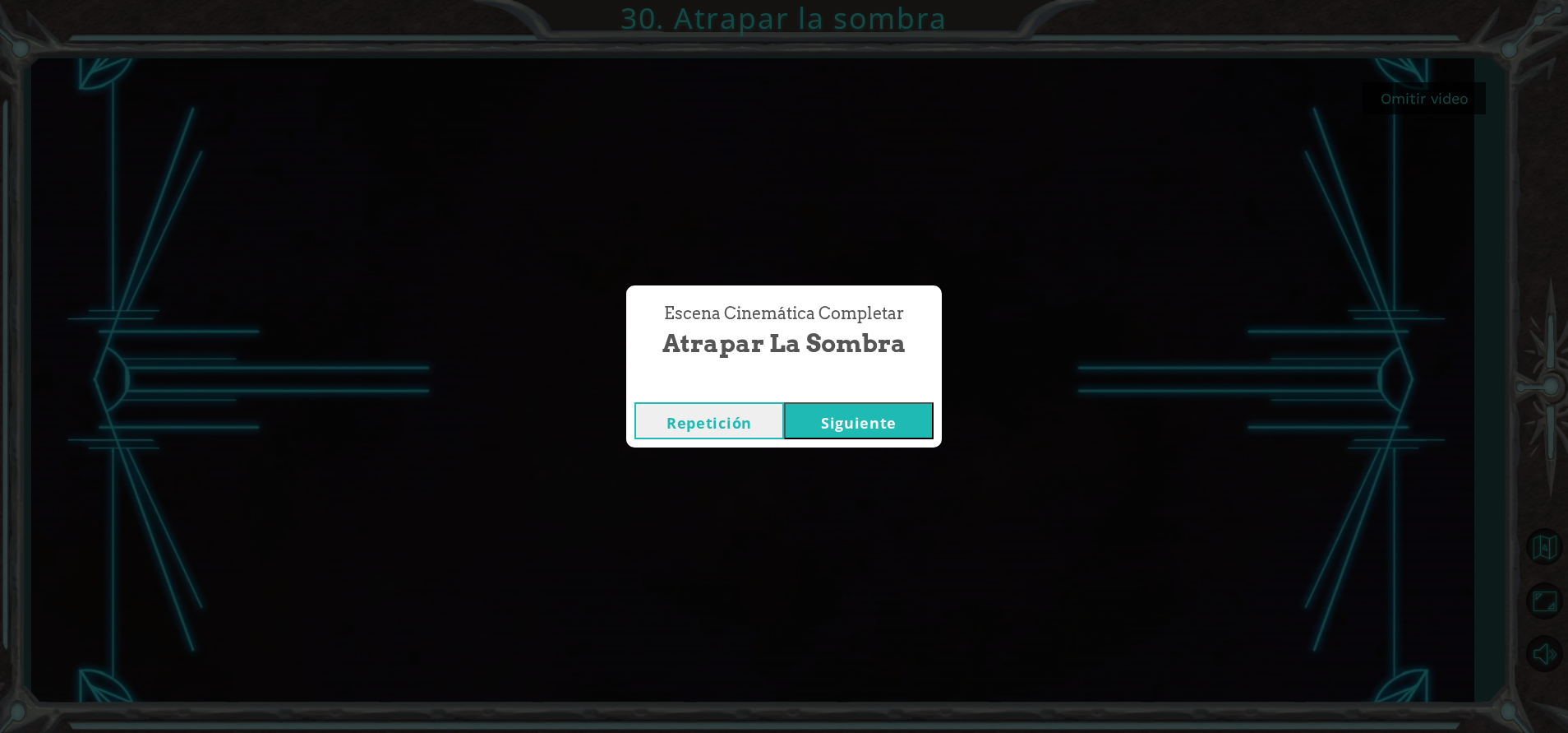
click at [856, 424] on button "Siguiente" at bounding box center [858, 420] width 150 height 37
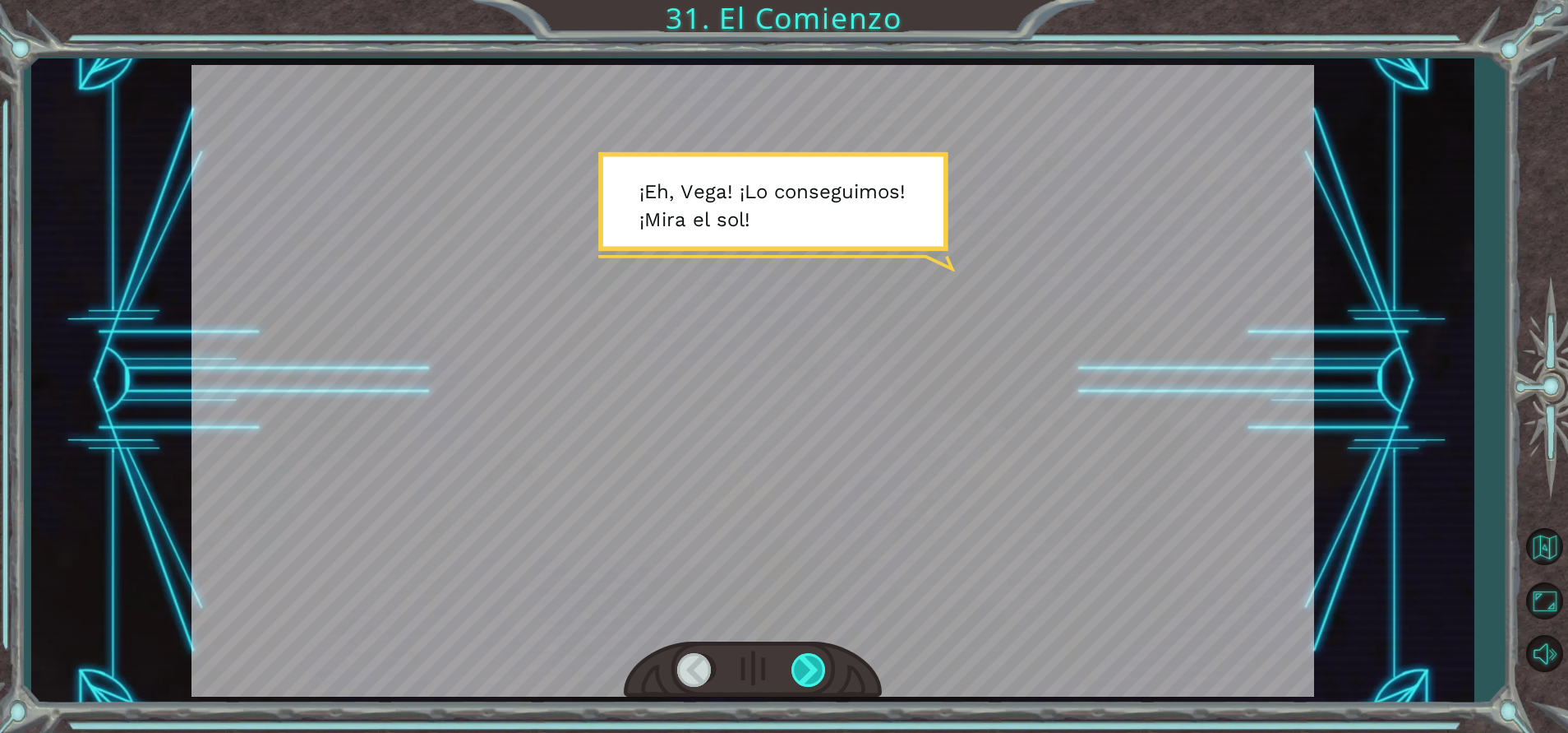
click at [814, 666] on div at bounding box center [810, 670] width 37 height 34
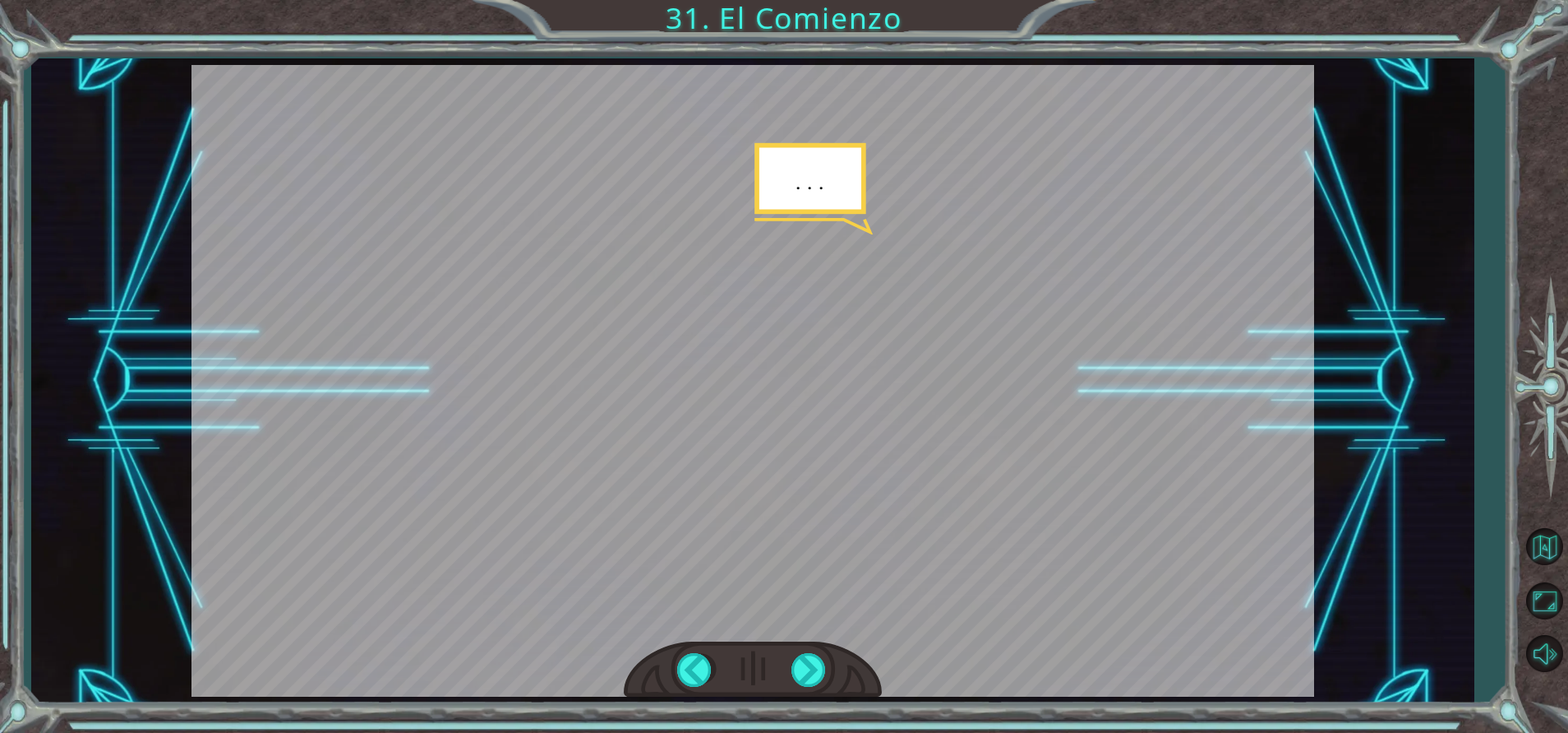
click at [813, 200] on div at bounding box center [752, 381] width 1122 height 632
click at [809, 659] on div at bounding box center [810, 670] width 37 height 34
click at [805, 663] on div at bounding box center [810, 670] width 37 height 34
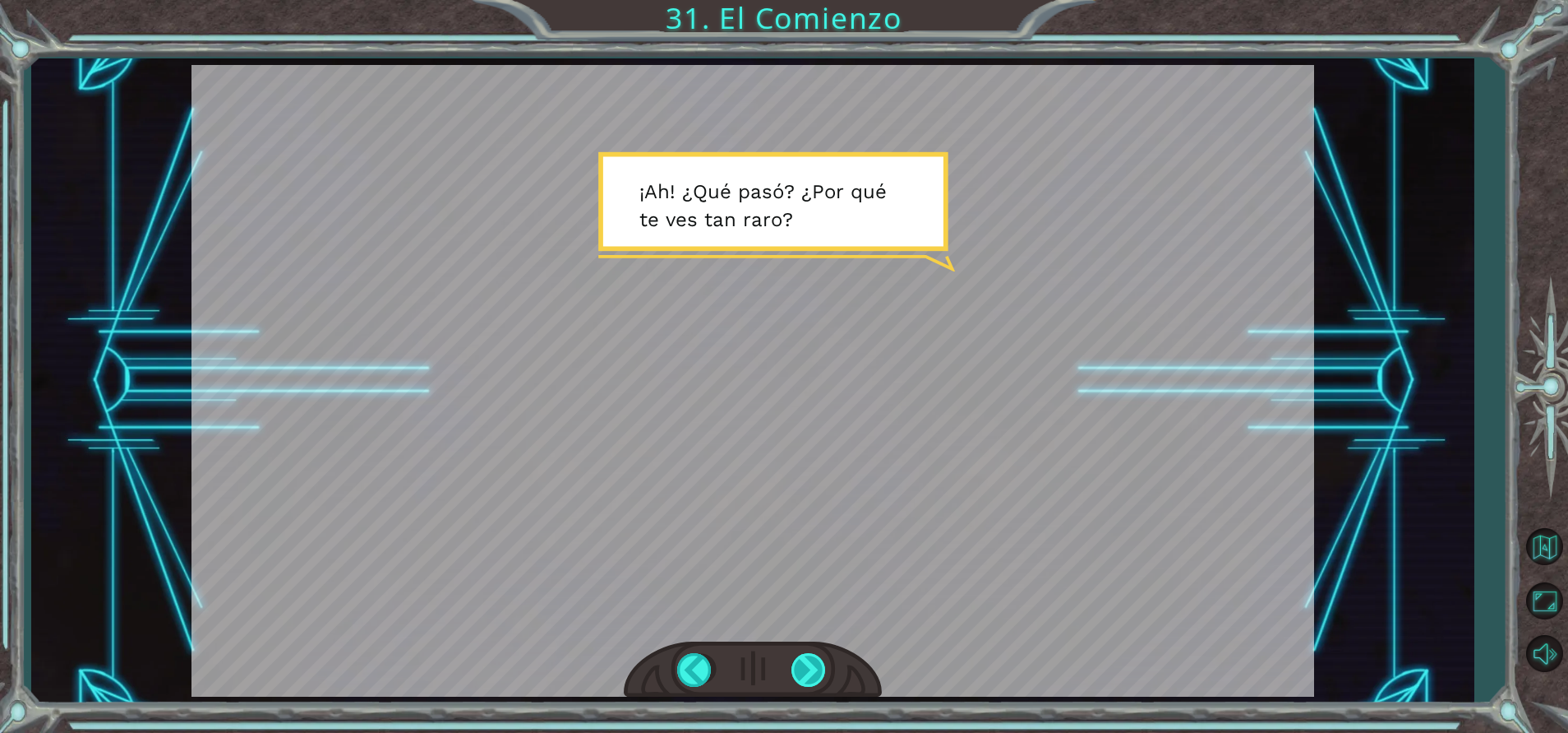
click at [805, 663] on div at bounding box center [810, 670] width 37 height 34
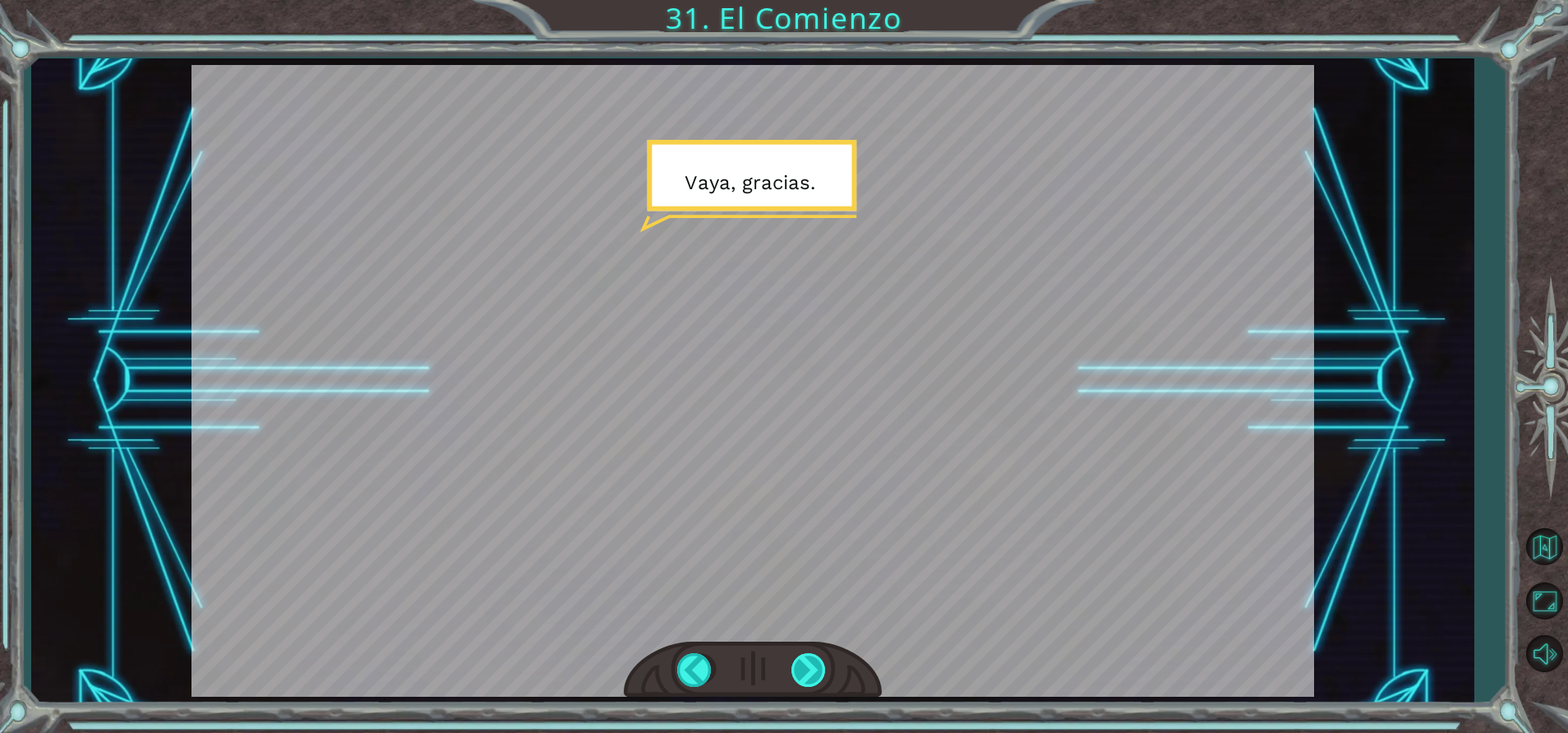
click at [805, 663] on div at bounding box center [810, 670] width 37 height 34
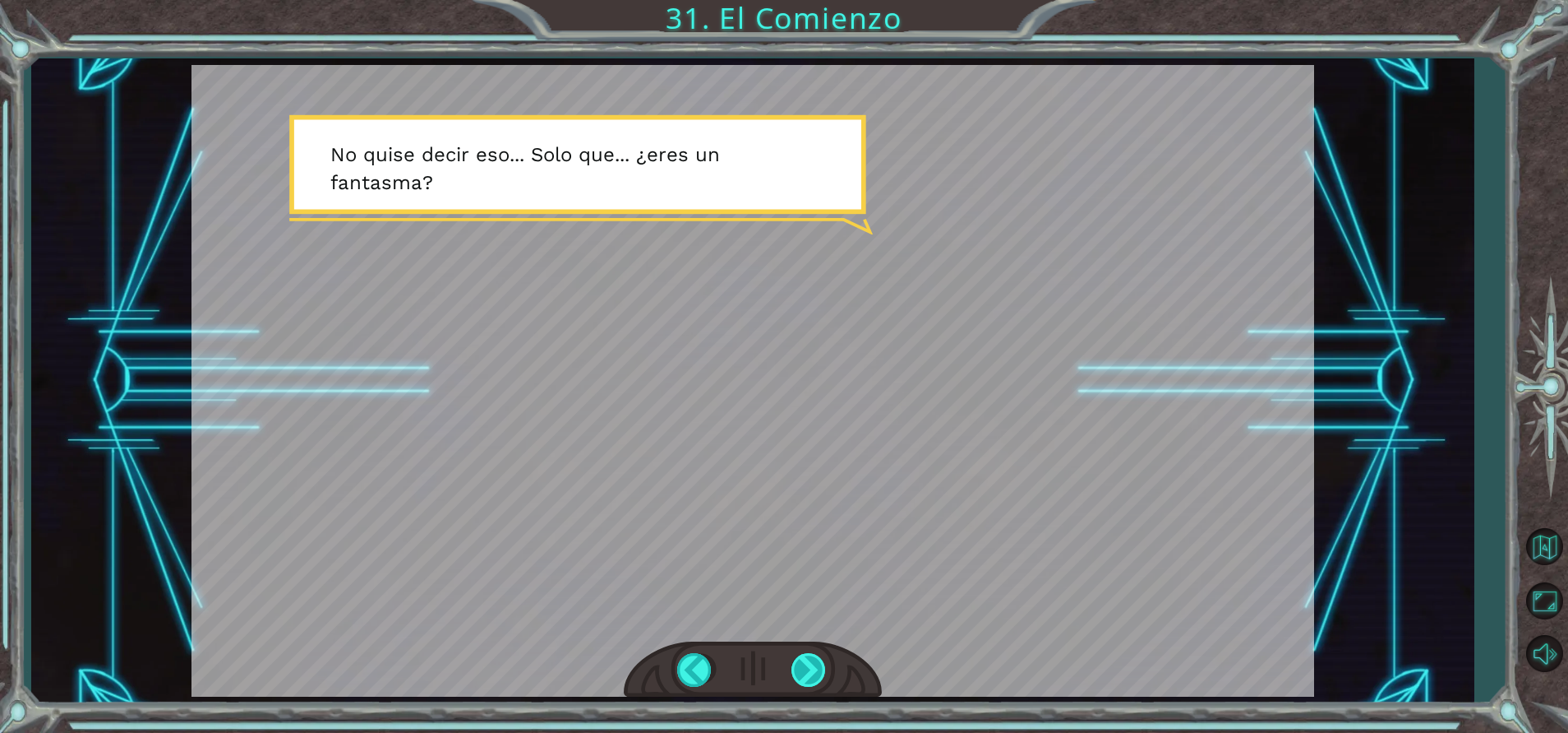
click at [805, 663] on div at bounding box center [810, 670] width 37 height 34
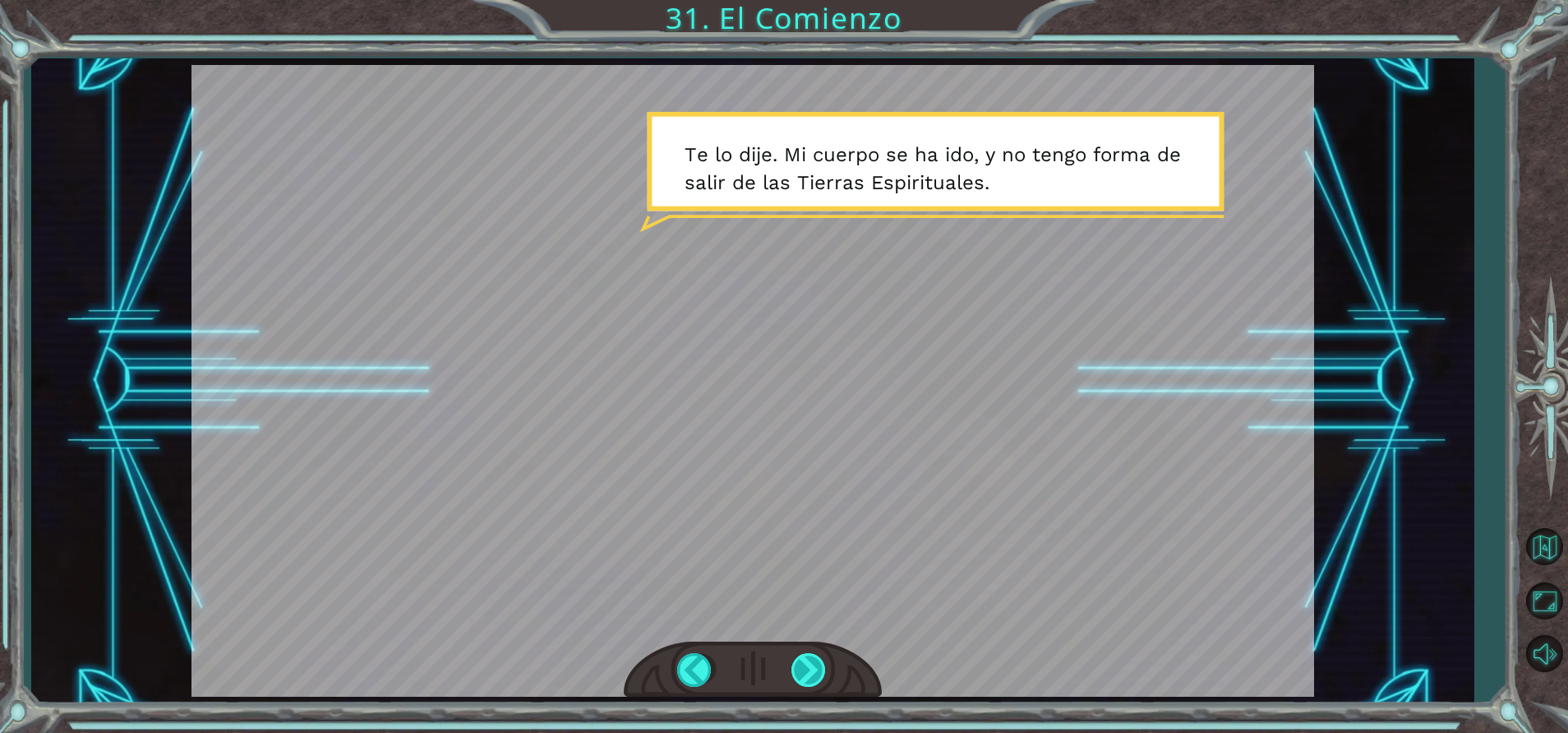
click at [805, 663] on div at bounding box center [810, 670] width 37 height 34
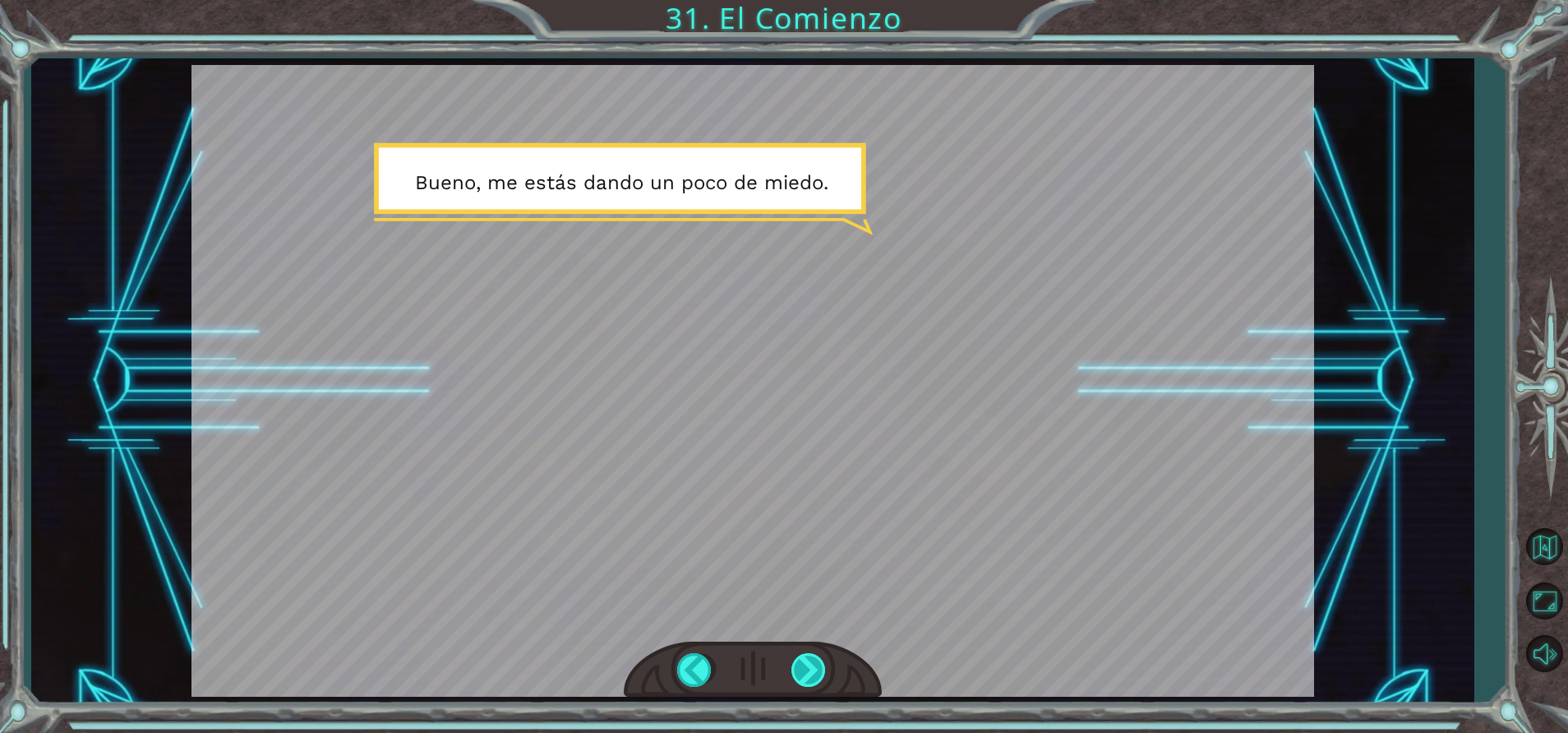
click at [805, 663] on div at bounding box center [810, 670] width 37 height 34
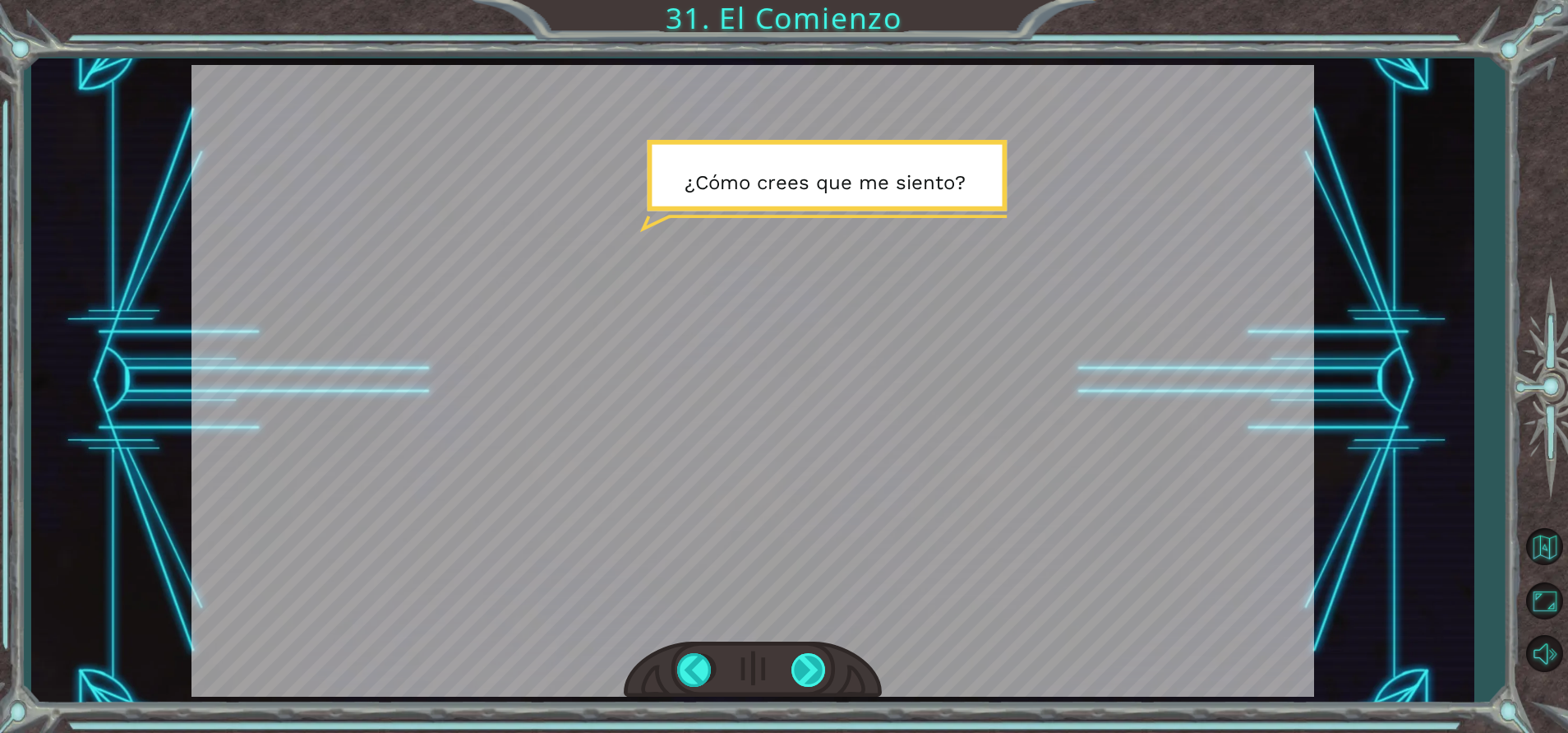
click at [809, 660] on div at bounding box center [810, 670] width 37 height 34
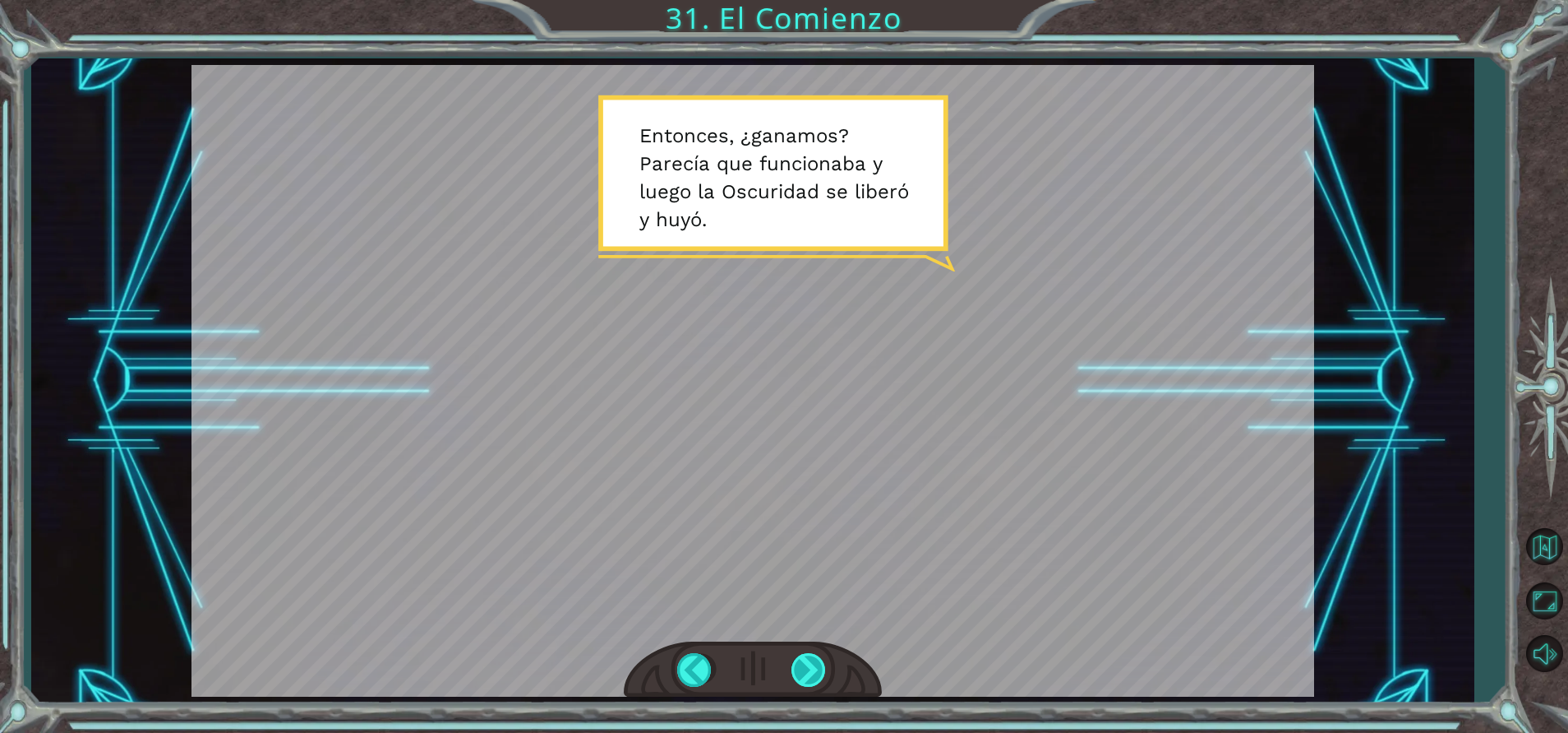
click at [808, 654] on div at bounding box center [810, 670] width 37 height 34
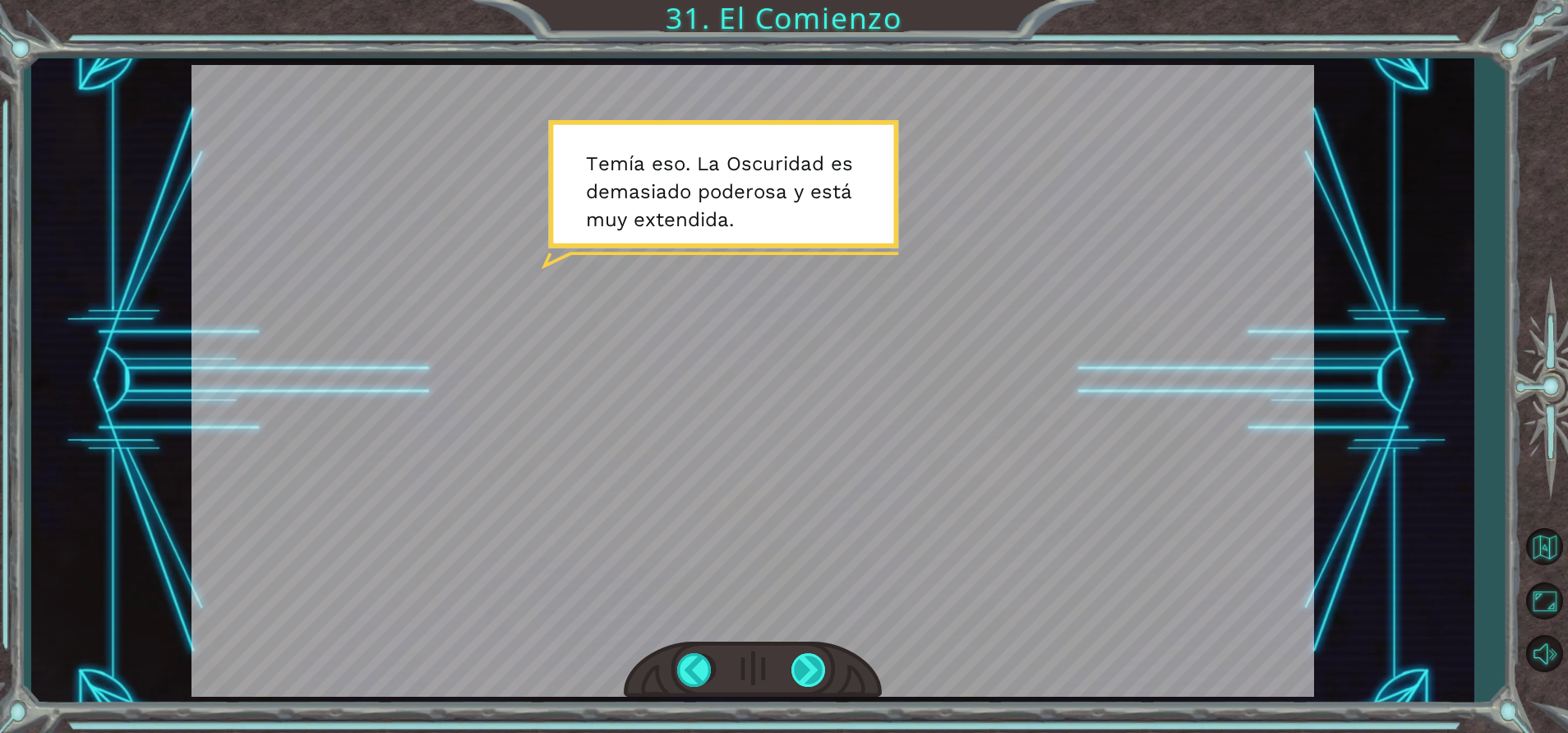
click at [808, 654] on div at bounding box center [810, 670] width 37 height 34
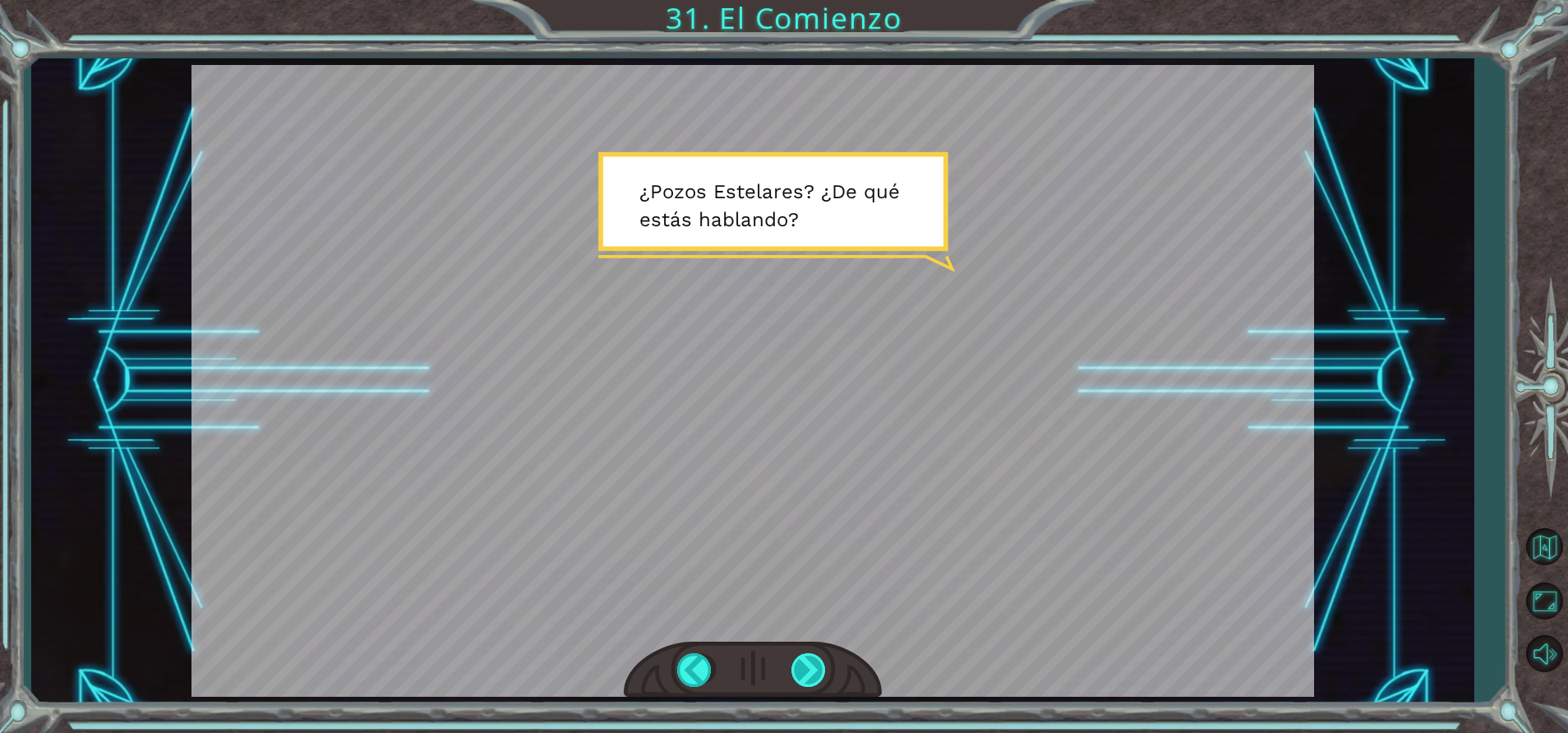
click at [808, 654] on div at bounding box center [810, 670] width 37 height 34
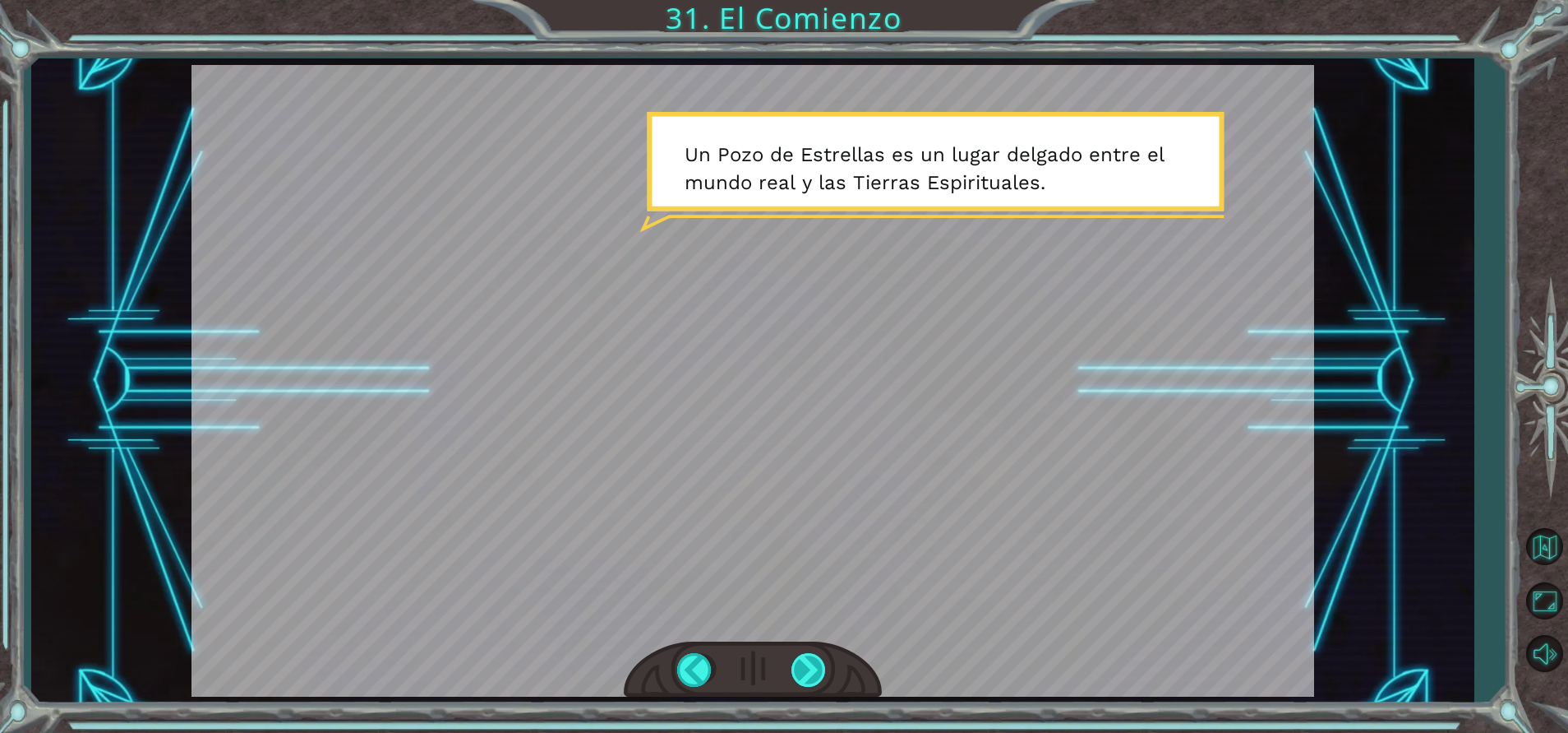
click at [808, 654] on div at bounding box center [810, 670] width 37 height 34
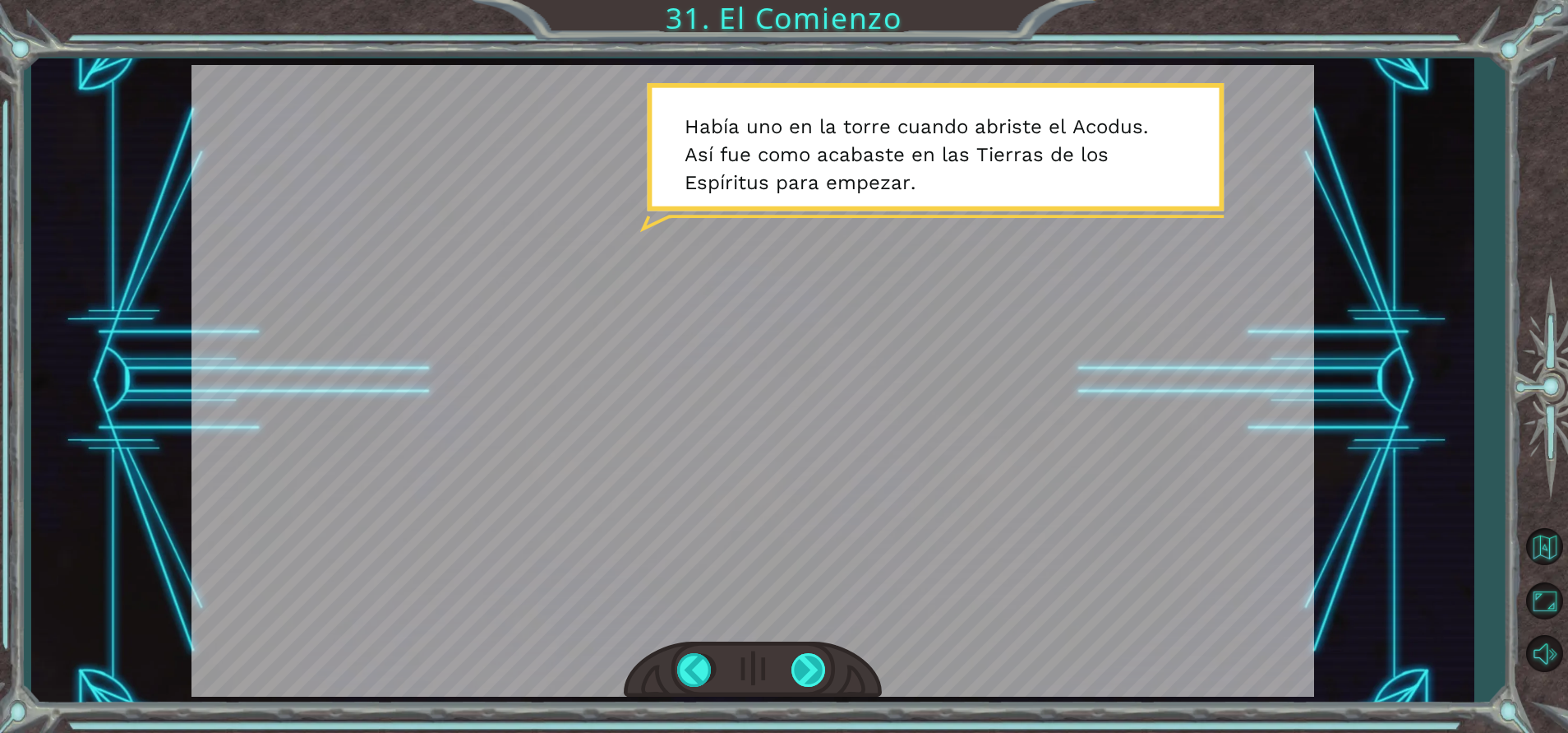
click at [808, 654] on div at bounding box center [810, 670] width 37 height 34
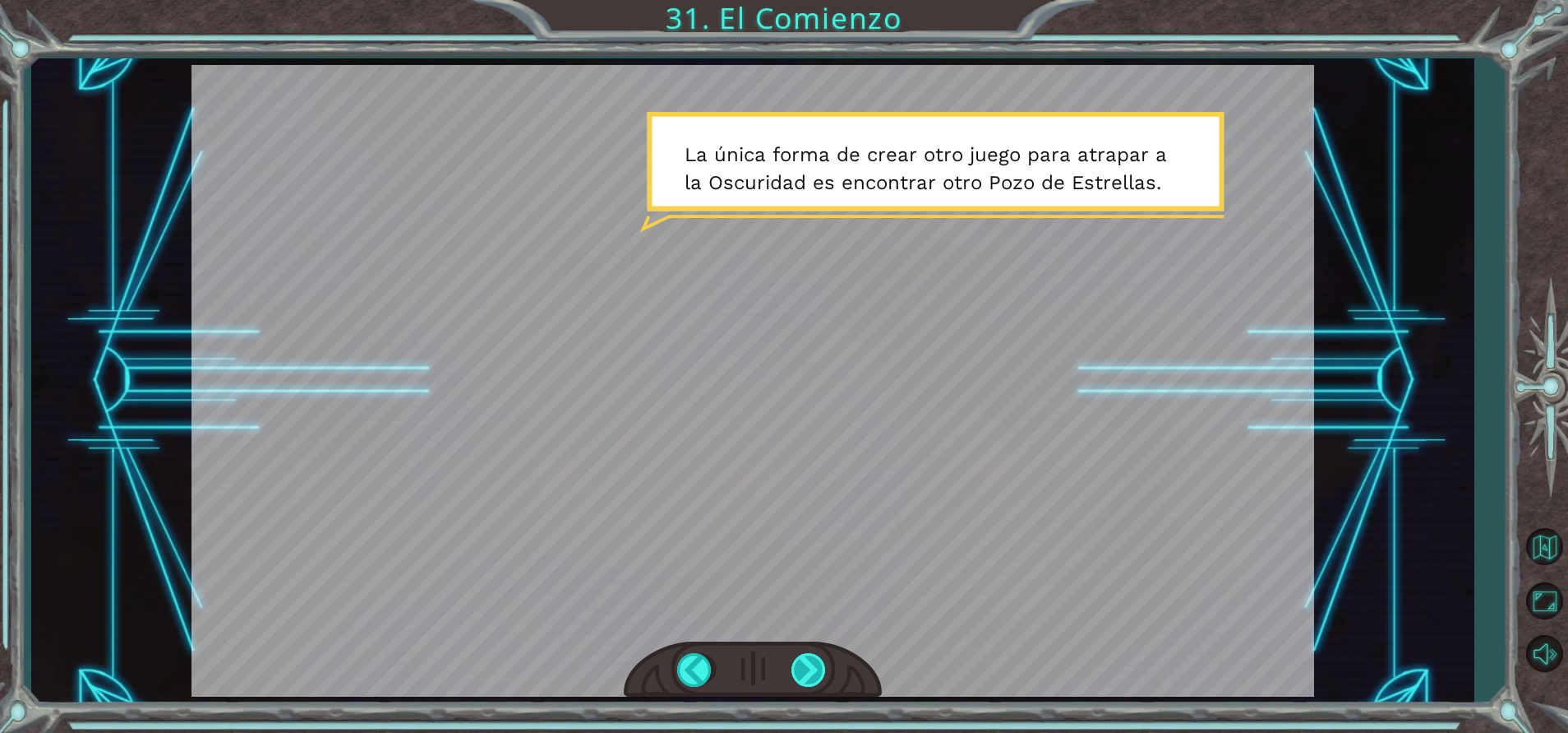
click at [808, 654] on div at bounding box center [810, 670] width 37 height 34
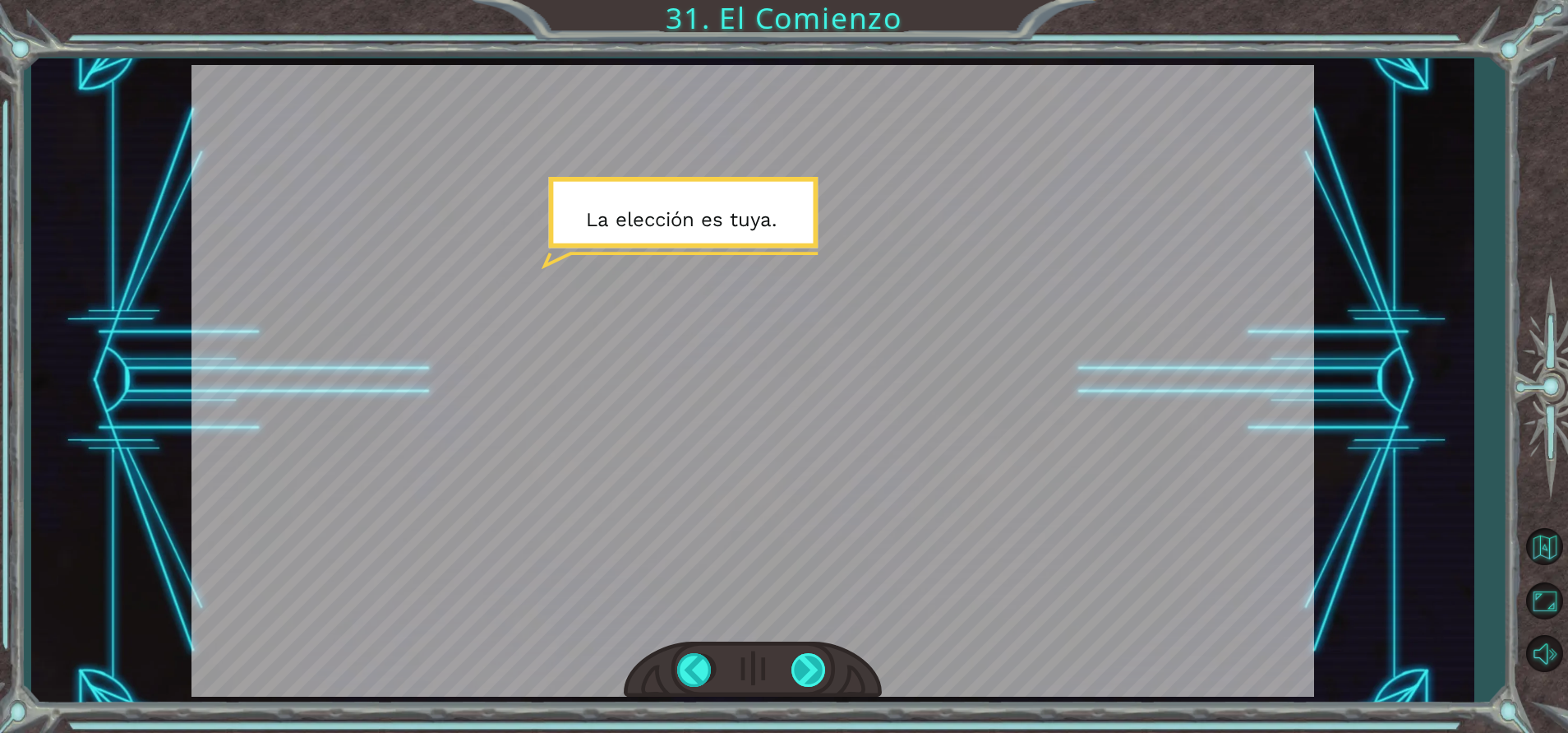
click at [808, 654] on div at bounding box center [810, 670] width 37 height 34
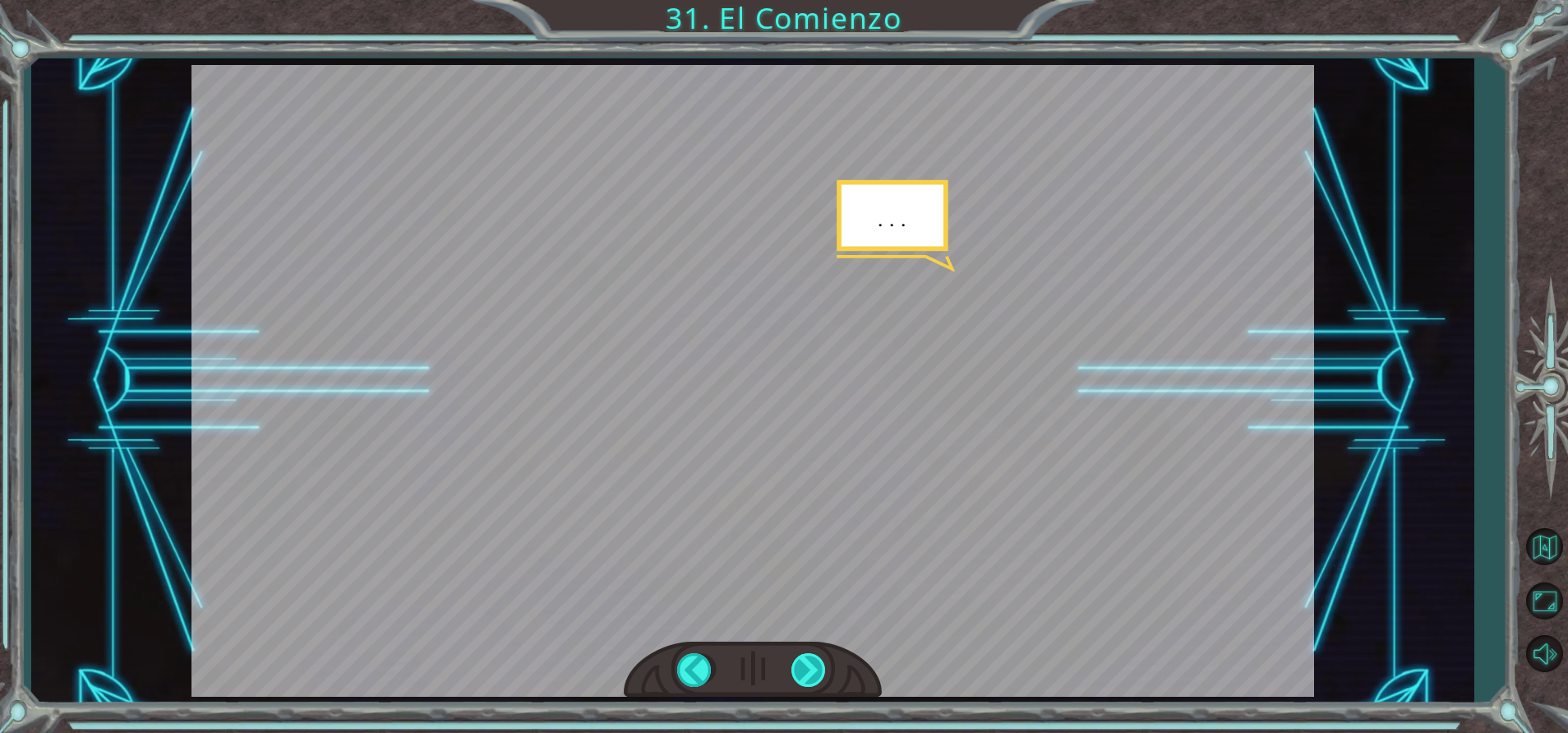
click at [808, 654] on div at bounding box center [810, 670] width 37 height 34
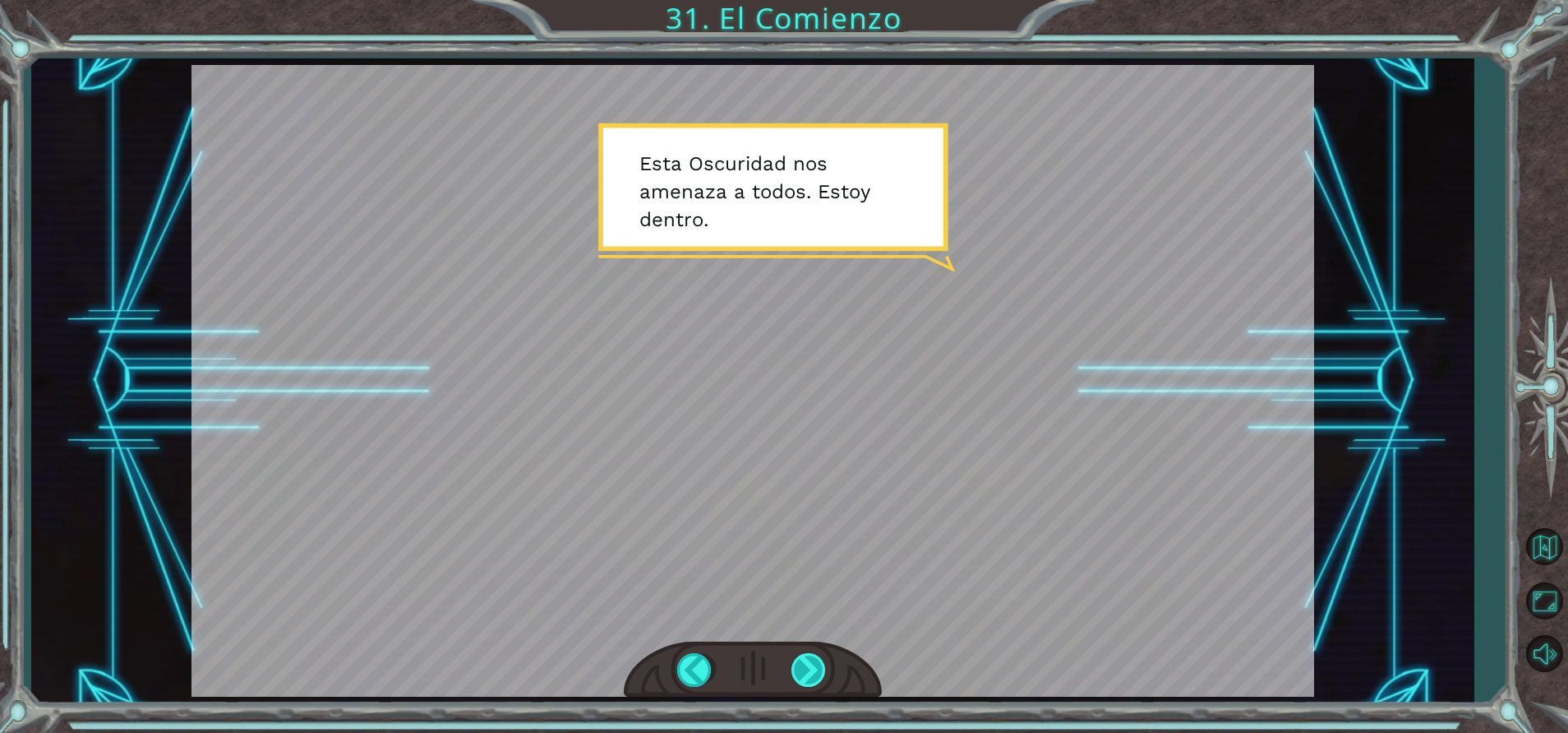
click at [808, 654] on div at bounding box center [810, 670] width 37 height 34
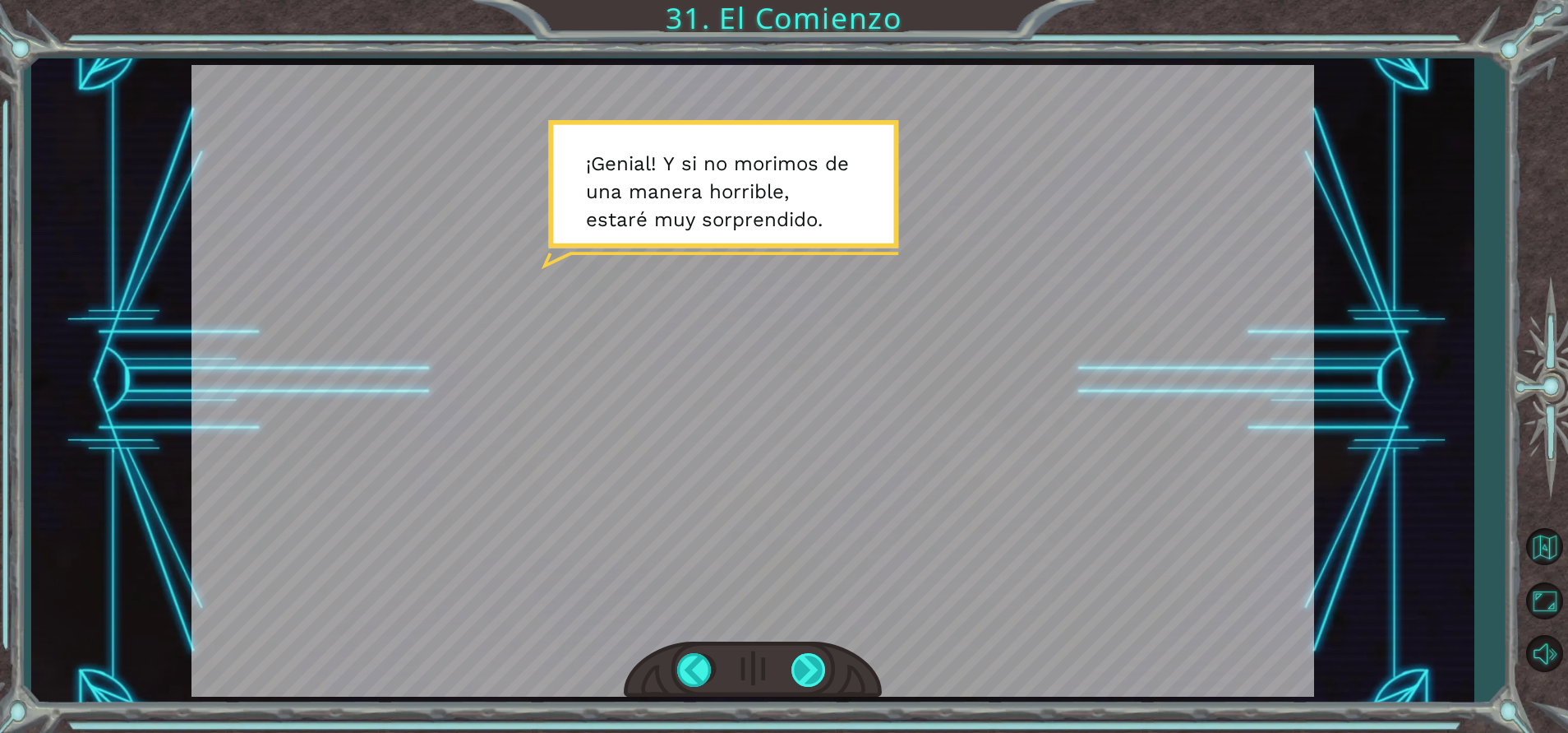
click at [808, 654] on div at bounding box center [810, 670] width 37 height 34
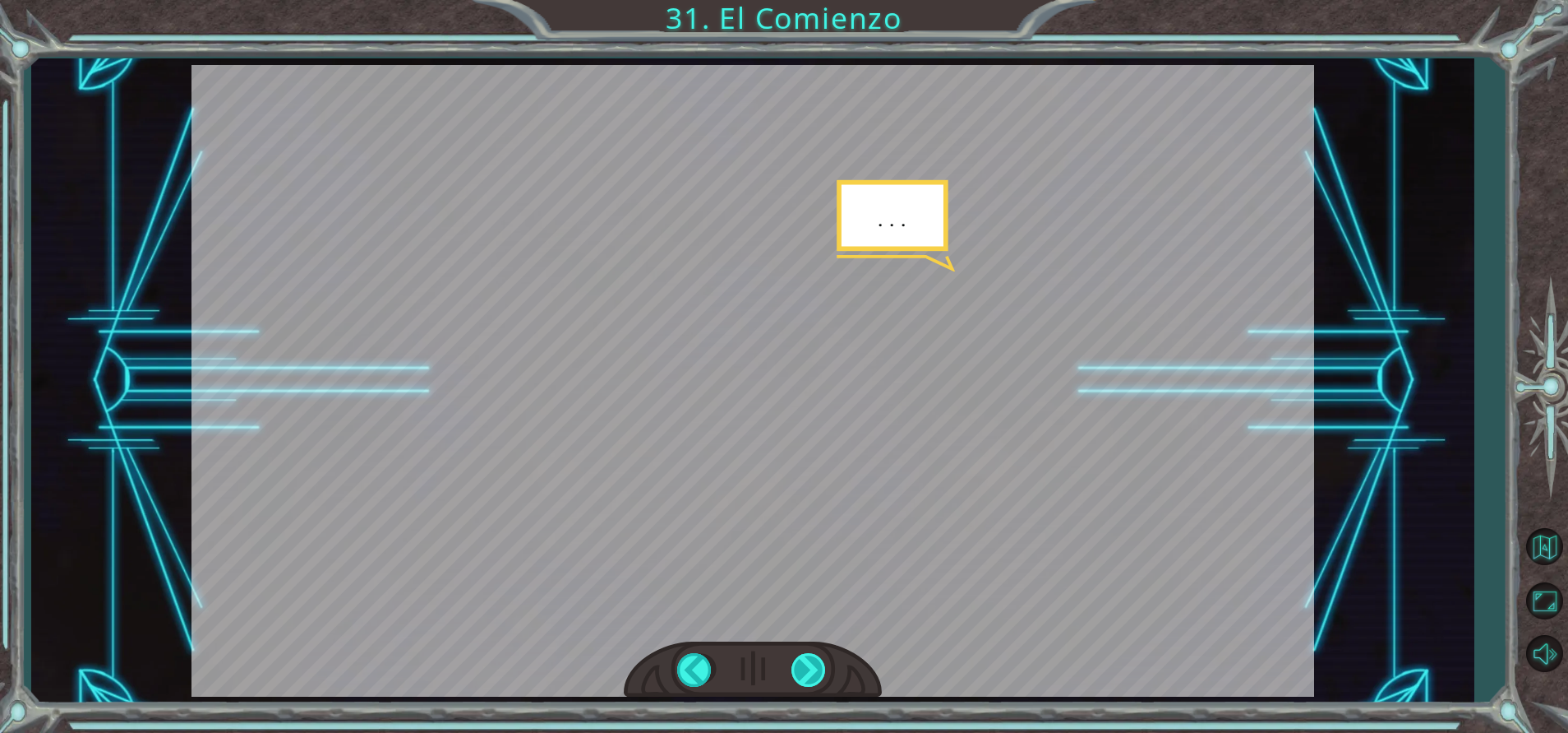
click at [808, 654] on div at bounding box center [810, 670] width 37 height 34
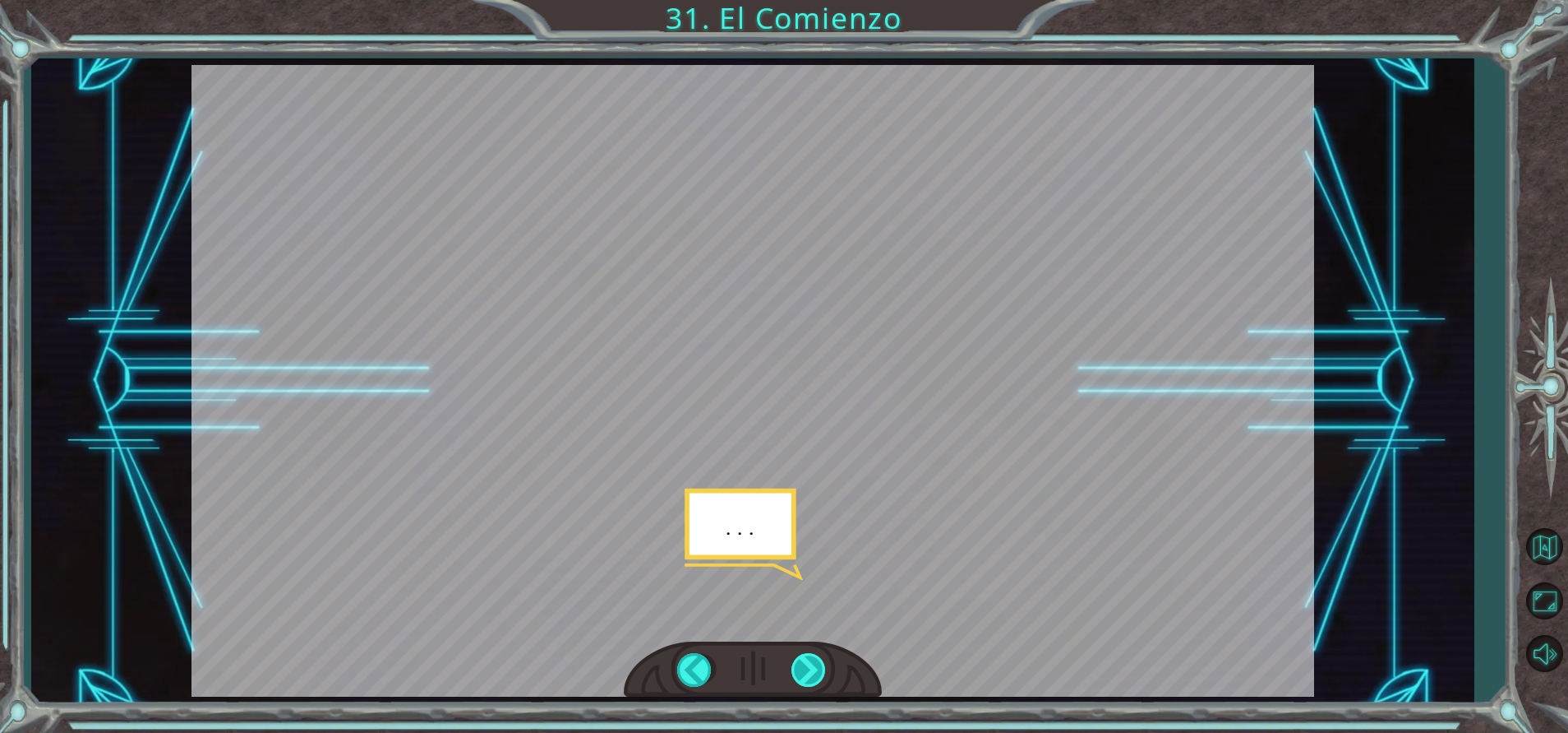
click at [808, 654] on div at bounding box center [810, 670] width 37 height 34
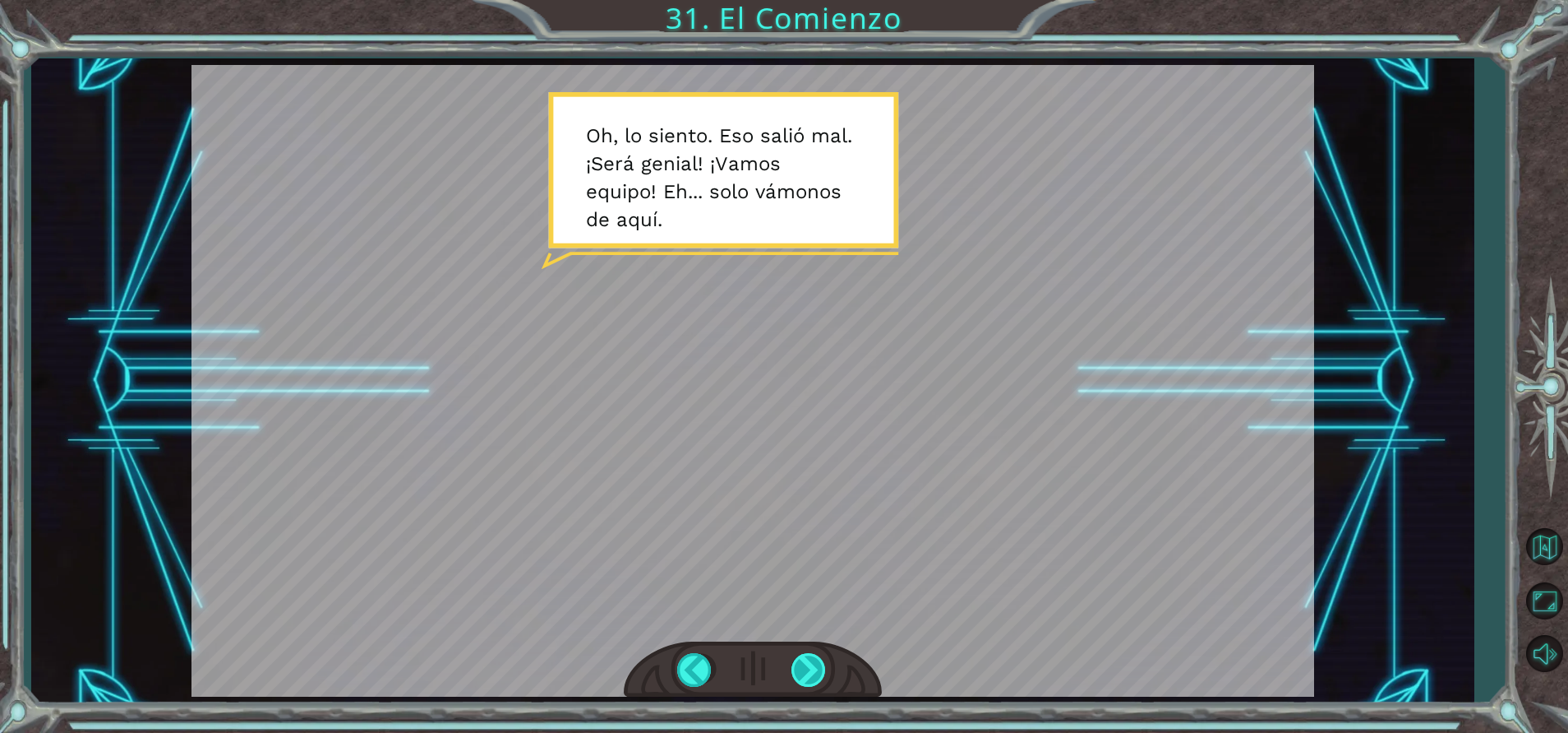
click at [808, 654] on div at bounding box center [810, 670] width 37 height 34
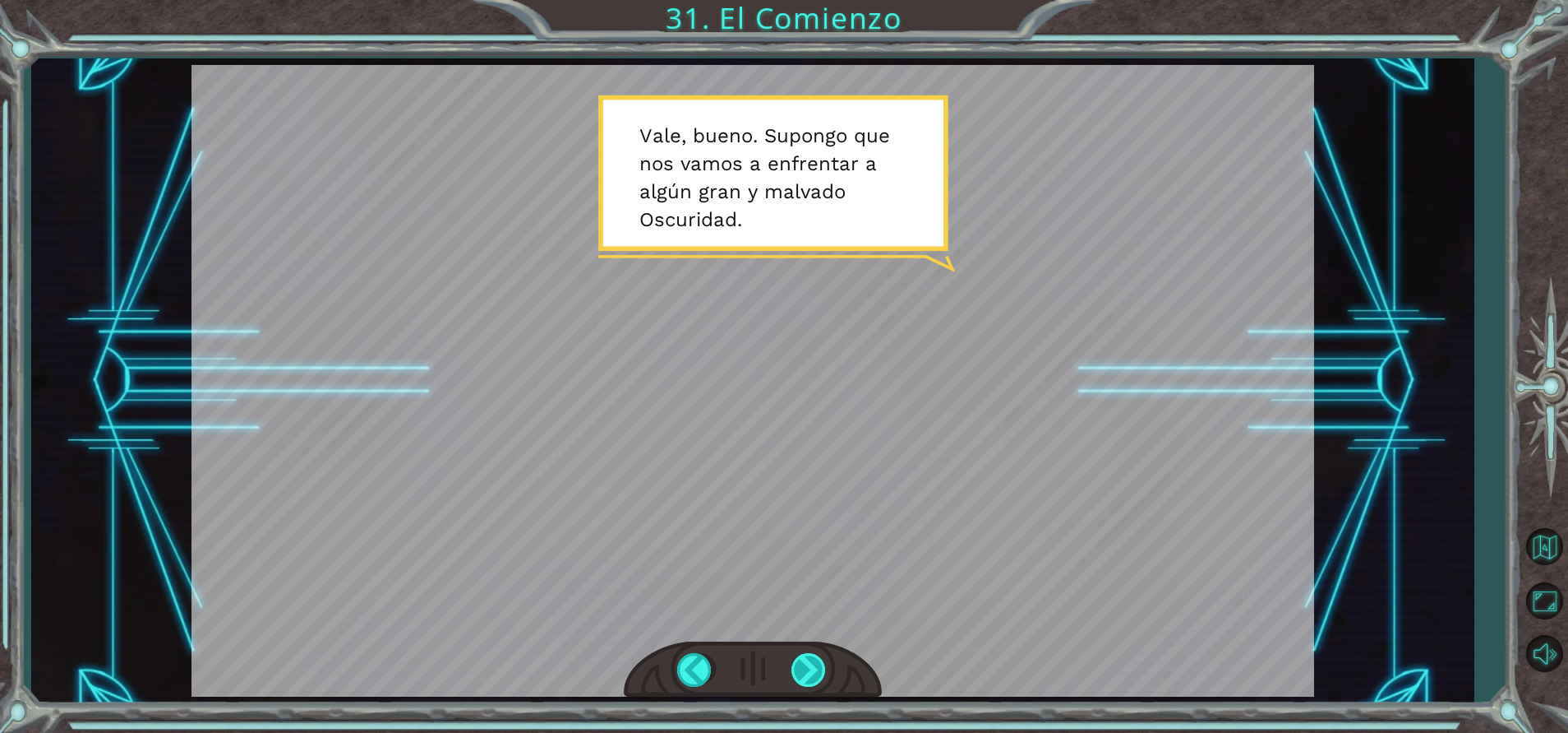
click at [808, 654] on div at bounding box center [810, 670] width 37 height 34
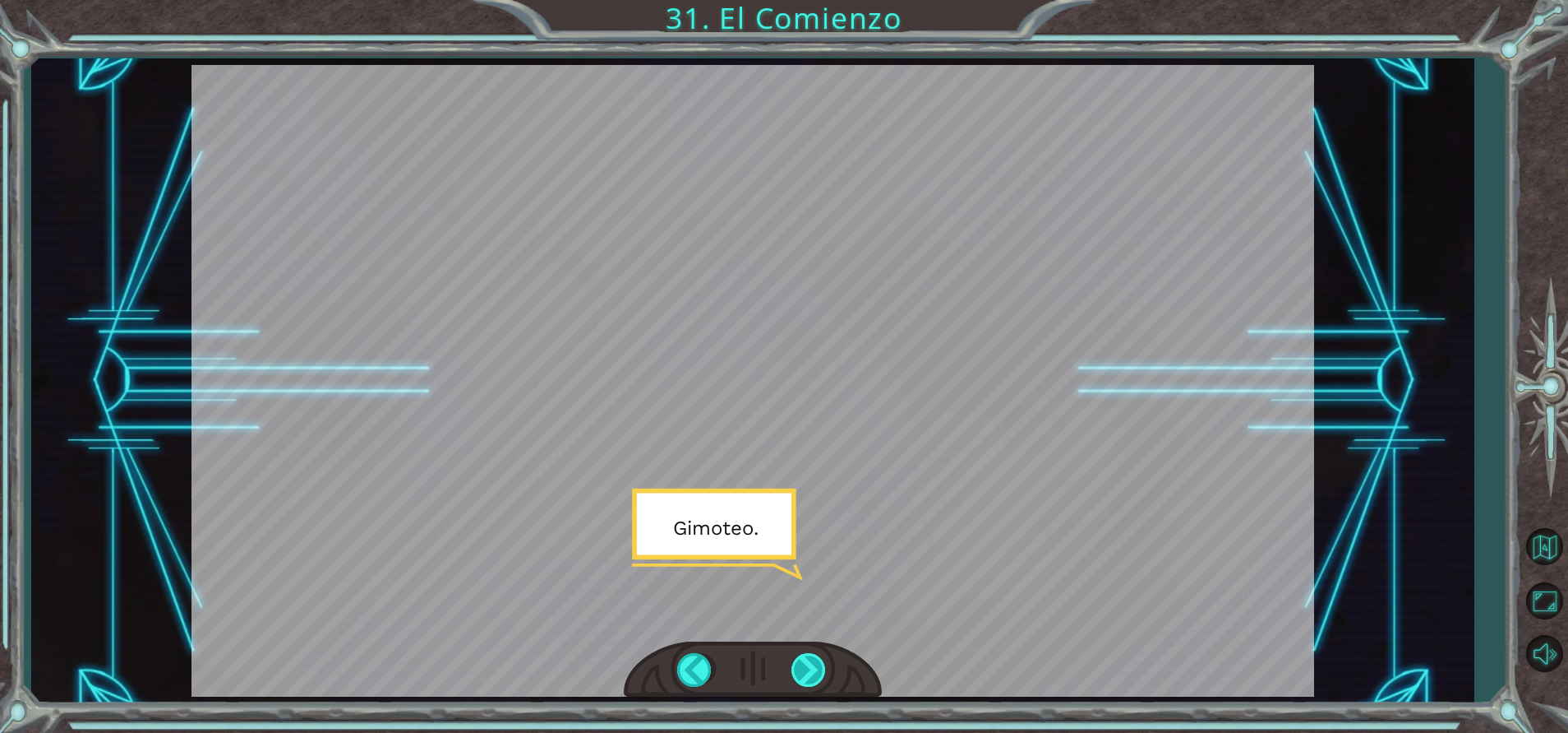
click at [808, 654] on div at bounding box center [810, 670] width 37 height 34
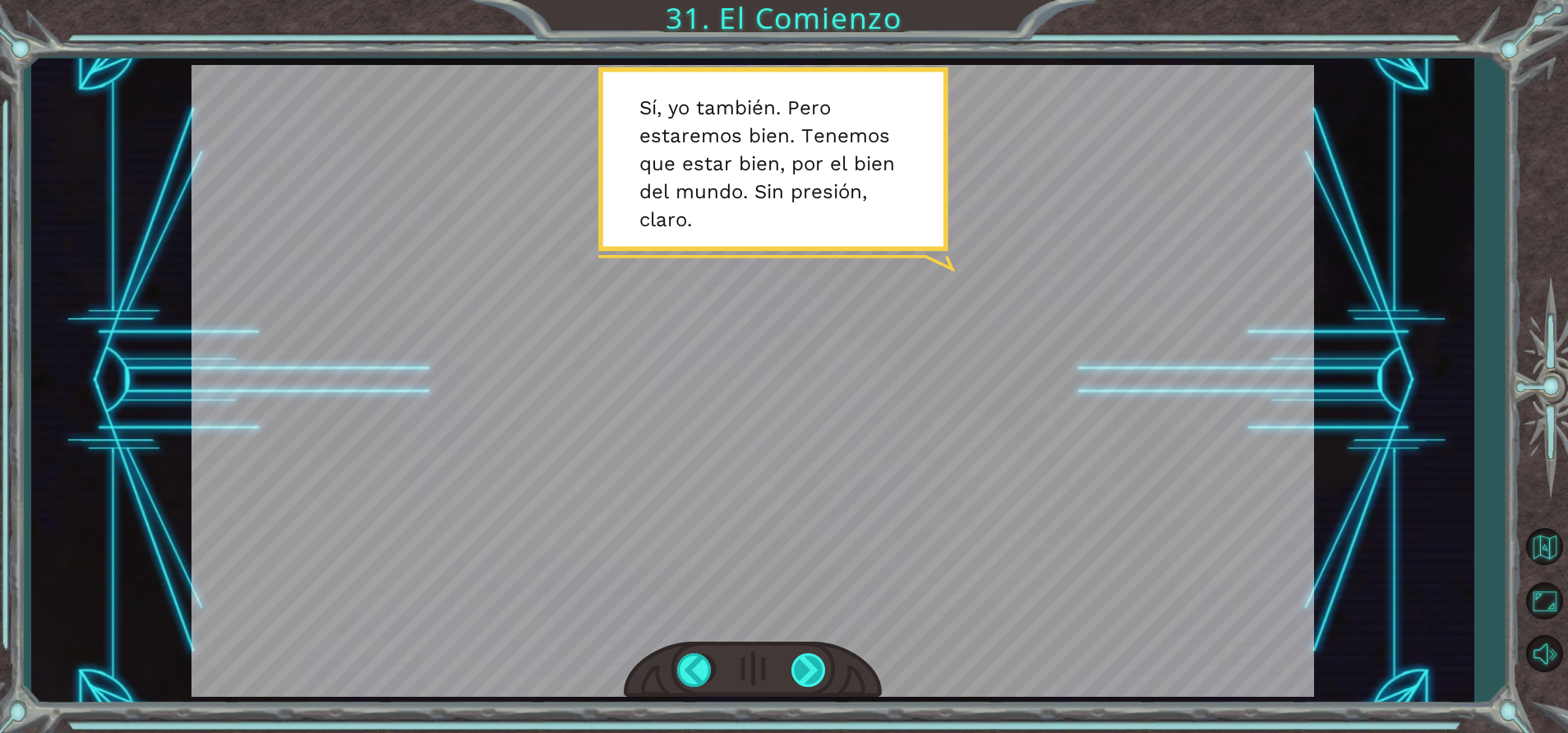
click at [808, 654] on div at bounding box center [810, 670] width 37 height 34
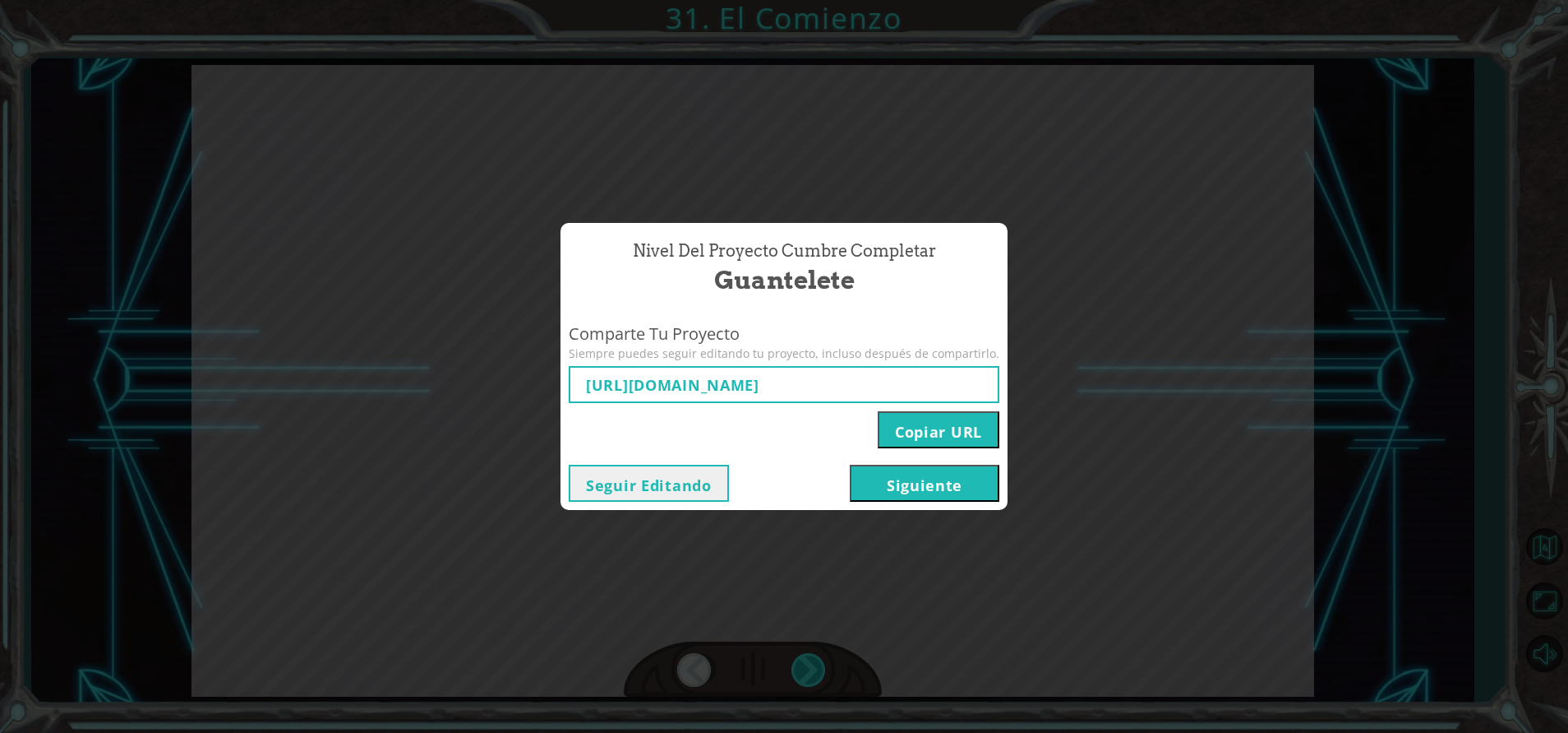
type input "[URL][DOMAIN_NAME]"
click at [925, 427] on button "Copiar URL" at bounding box center [938, 429] width 121 height 37
drag, startPoint x: 925, startPoint y: 427, endPoint x: 892, endPoint y: 480, distance: 62.4
click at [892, 480] on button "Siguiente" at bounding box center [925, 483] width 150 height 37
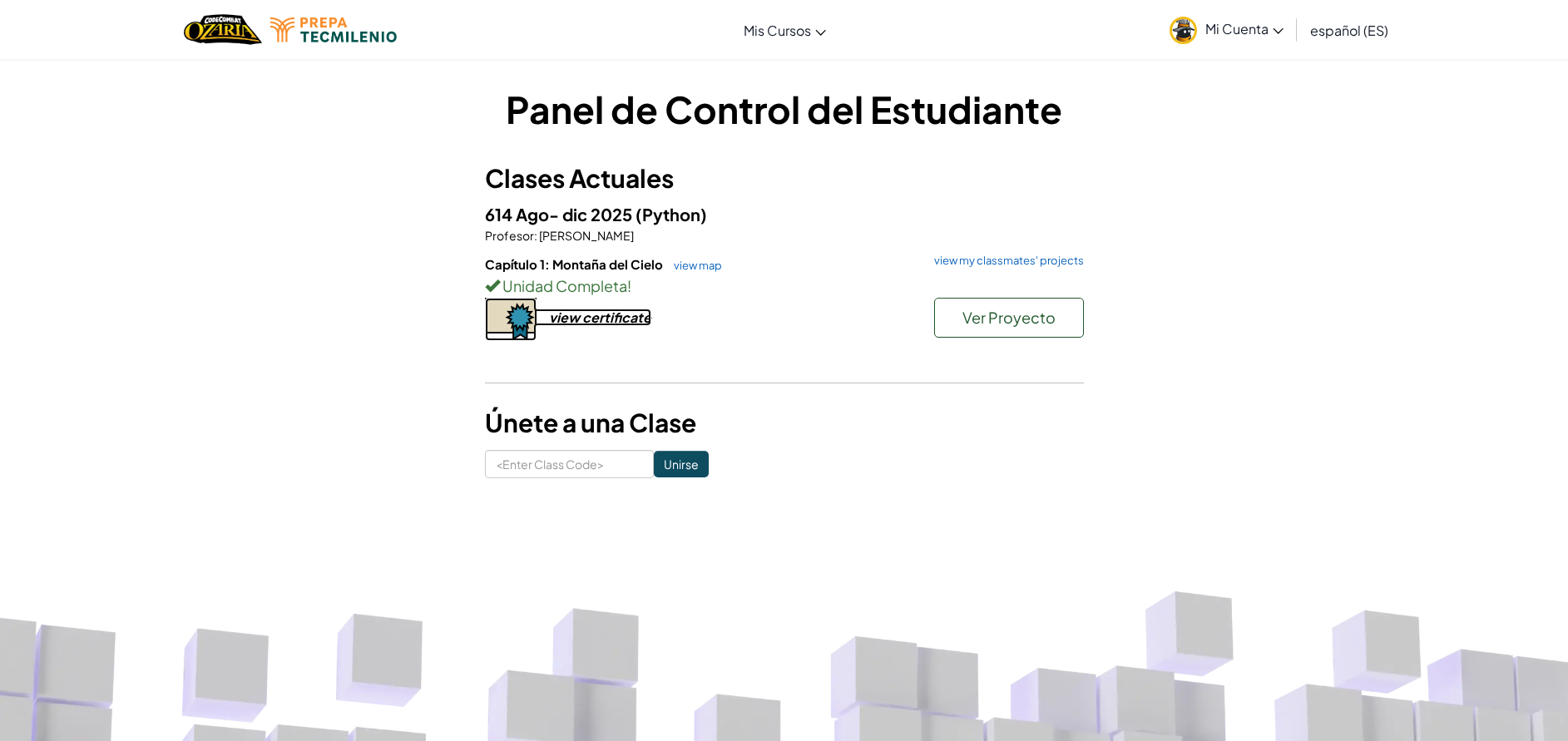
click at [612, 318] on div "view certificate" at bounding box center [600, 317] width 102 height 18
